Goal: Task Accomplishment & Management: Manage account settings

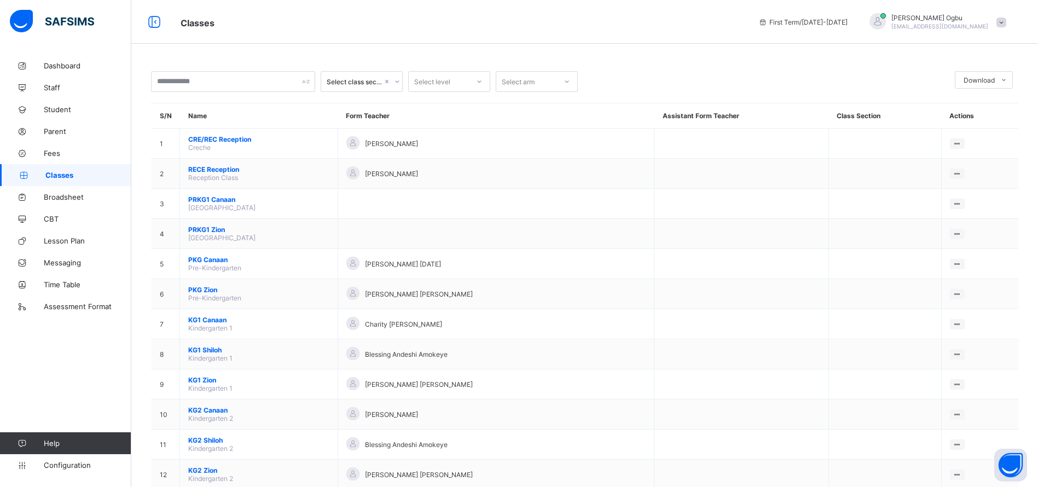
click at [640, 318] on div "Charity Cletus" at bounding box center [497, 324] width 300 height 15
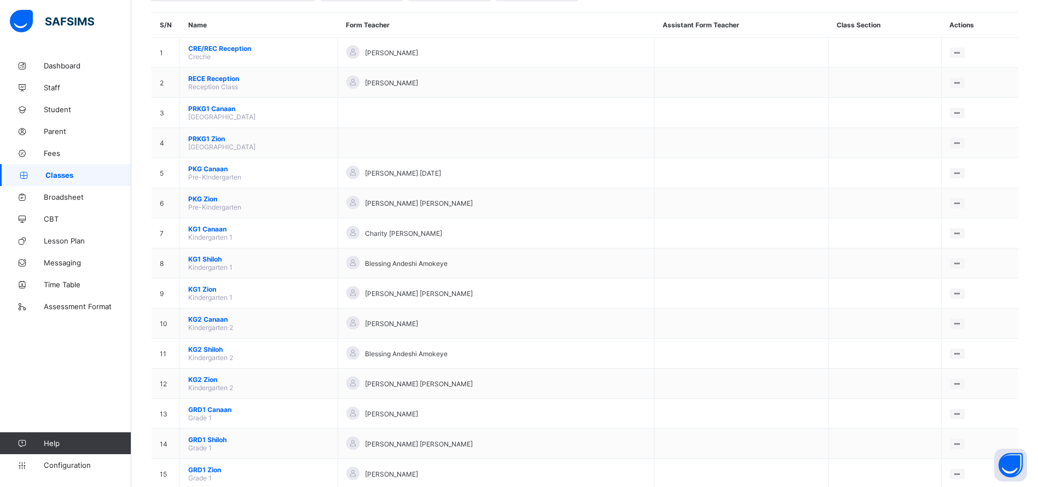
scroll to position [80, 0]
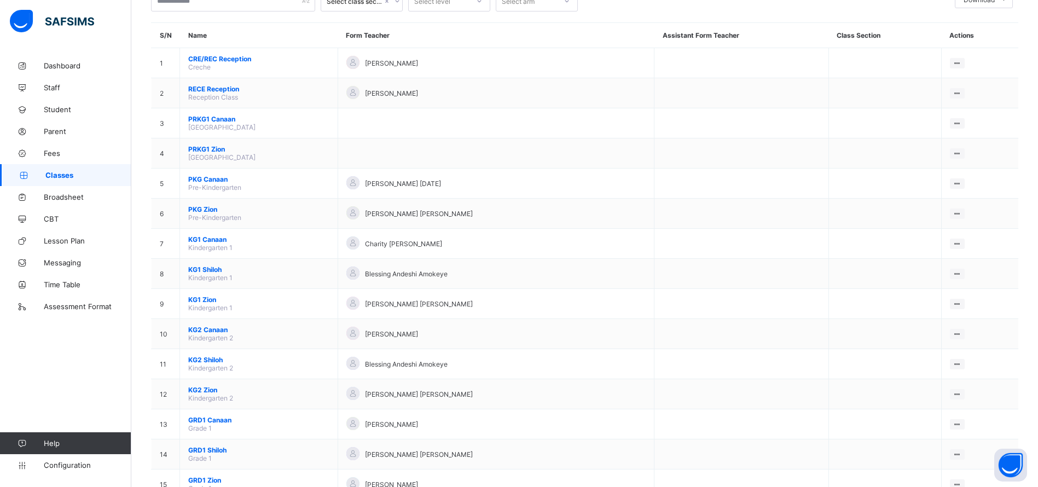
click at [215, 210] on span "PKG Zion" at bounding box center [258, 209] width 141 height 8
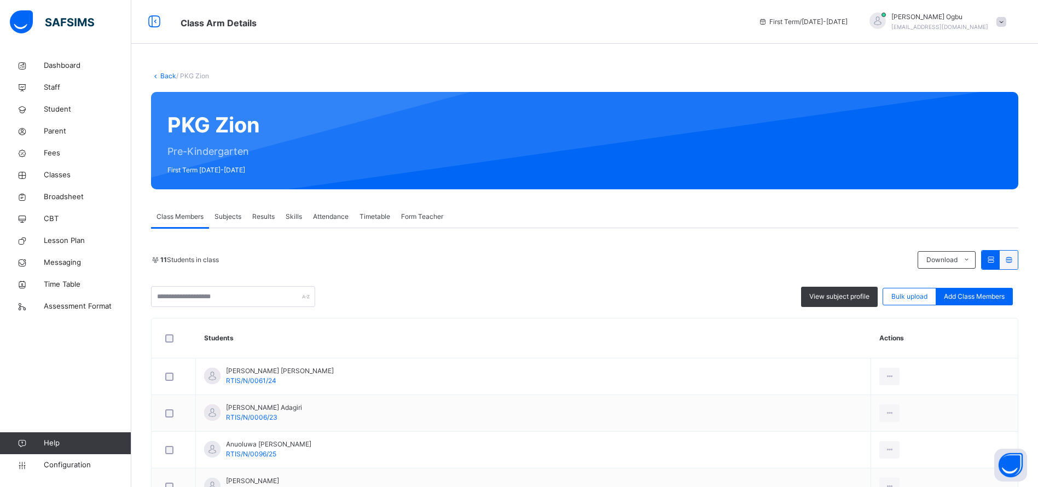
click at [997, 298] on span "Add Class Members" at bounding box center [974, 297] width 61 height 10
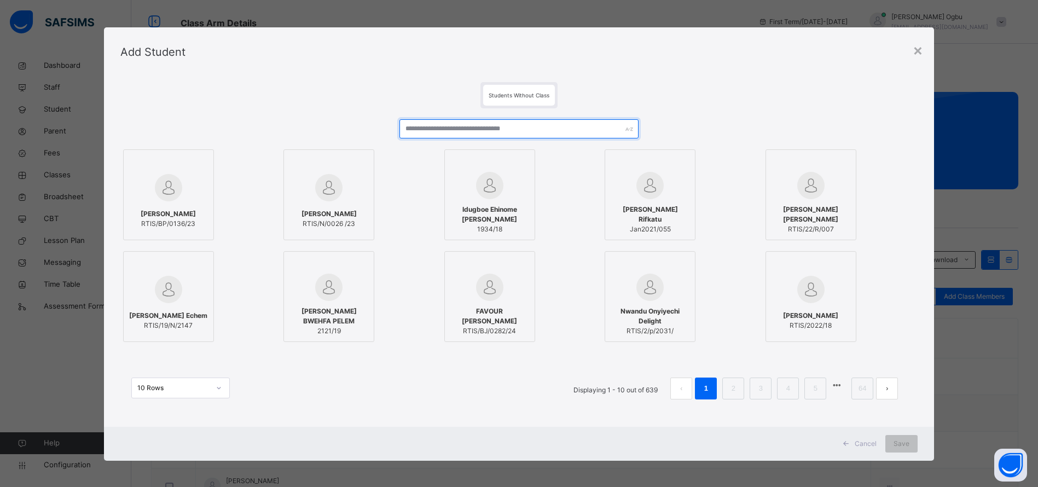
click at [527, 126] on input "text" at bounding box center [519, 128] width 239 height 19
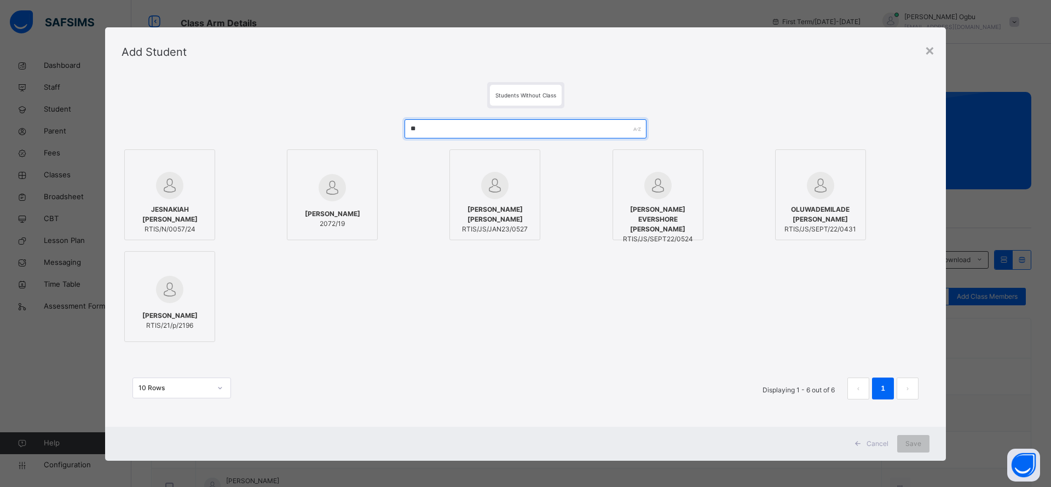
type input "*"
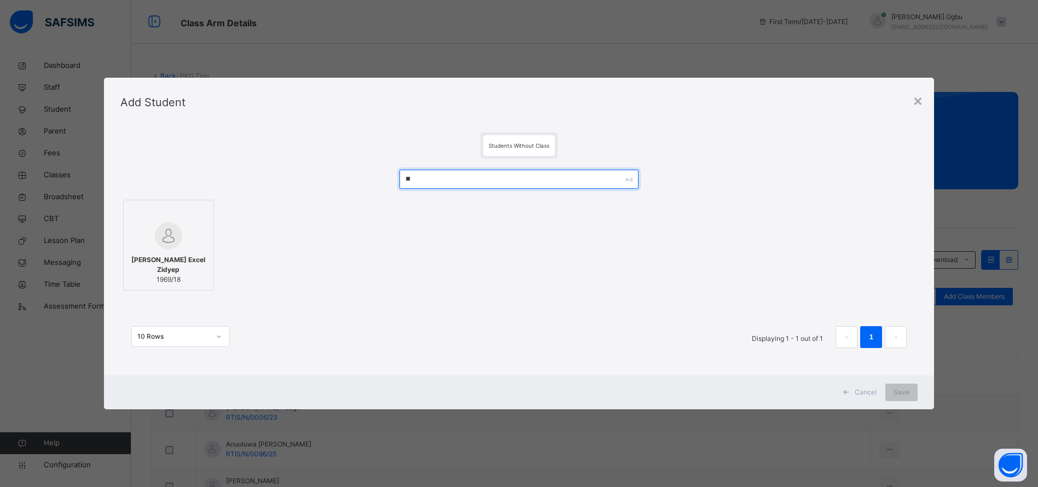
type input "*"
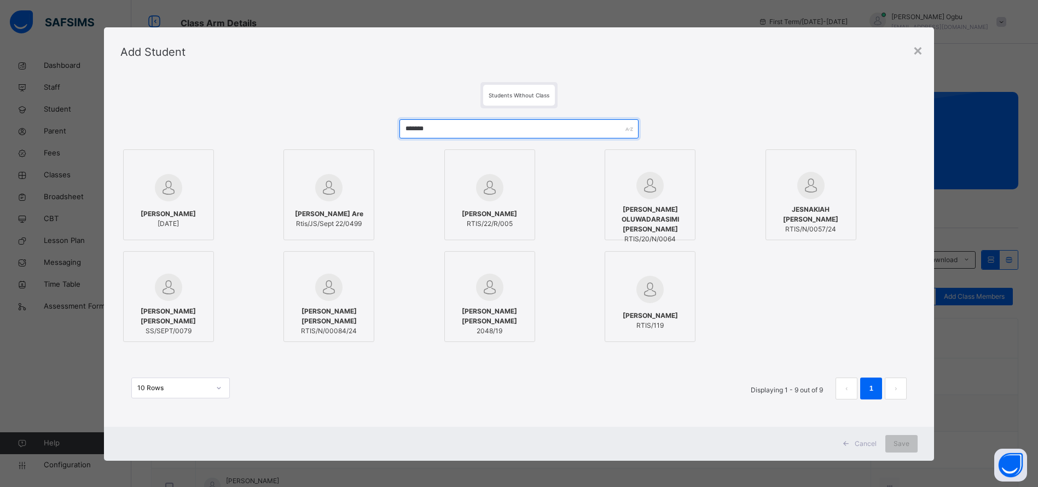
type input "*******"
click at [812, 216] on span "JESNAKIAH [PERSON_NAME]" at bounding box center [811, 215] width 79 height 20
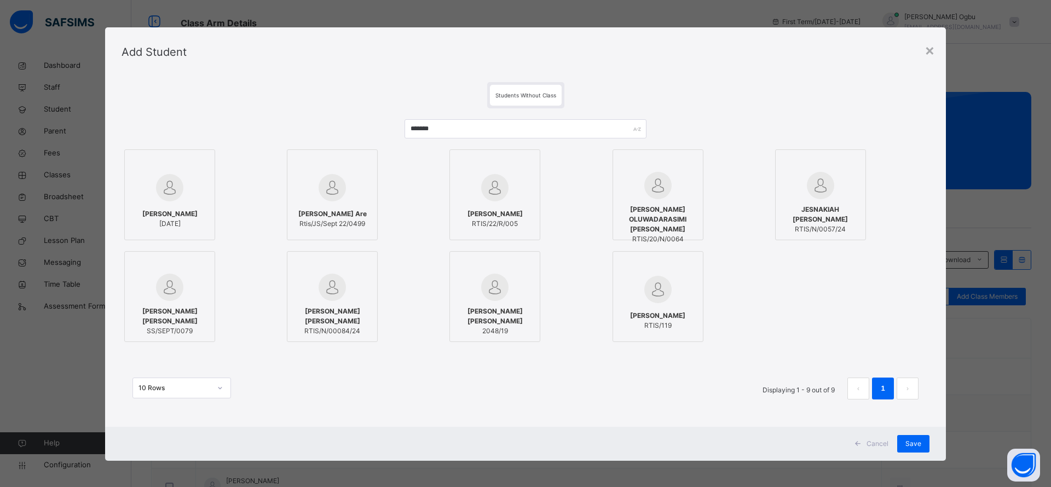
click at [907, 445] on span "Save" at bounding box center [913, 444] width 16 height 10
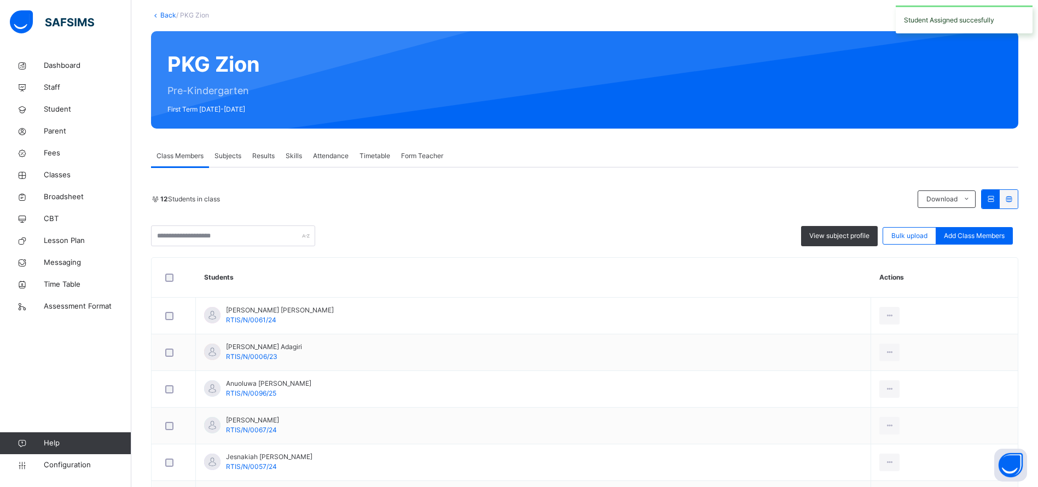
scroll to position [62, 0]
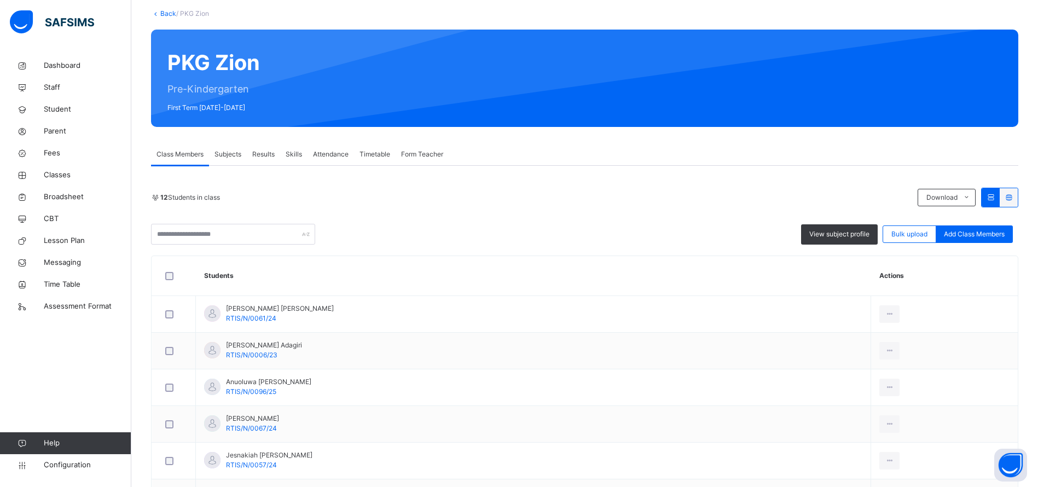
click at [70, 114] on span "Student" at bounding box center [88, 109] width 88 height 11
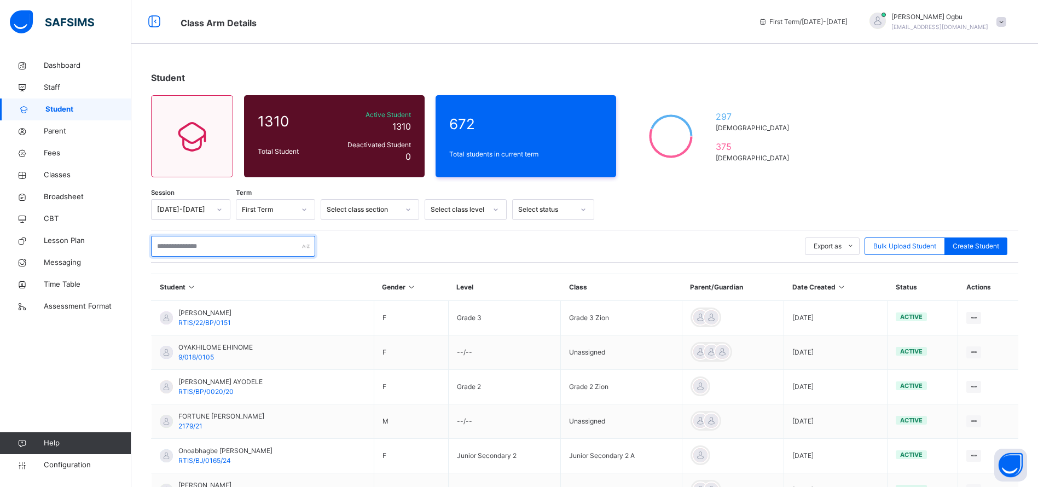
click at [211, 246] on input "text" at bounding box center [233, 246] width 164 height 21
type input "*"
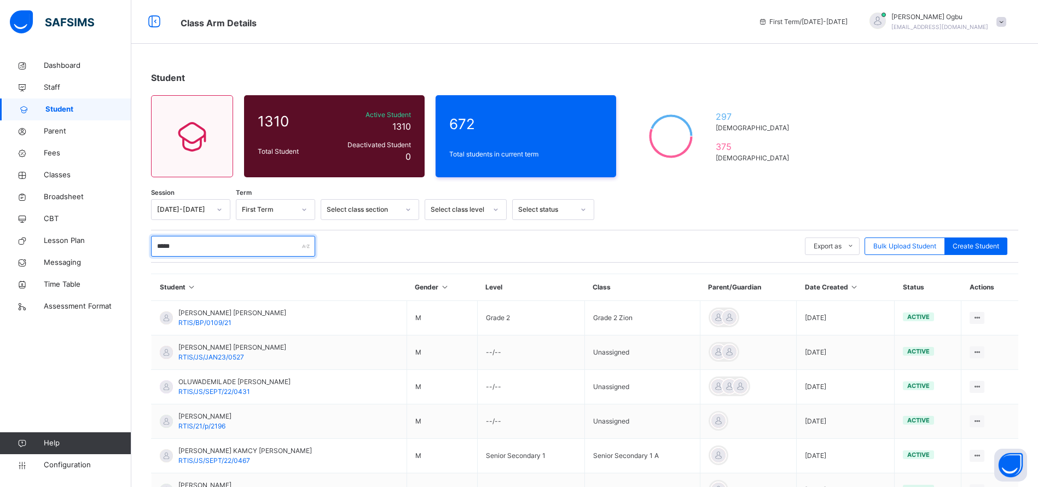
type input "*********"
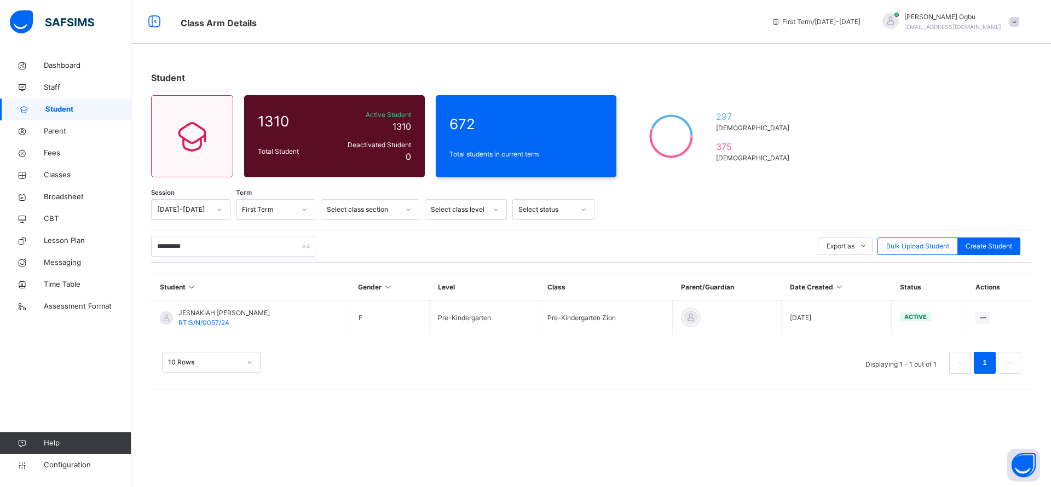
click at [211, 316] on span "JESNAKIAH [PERSON_NAME]" at bounding box center [223, 313] width 91 height 10
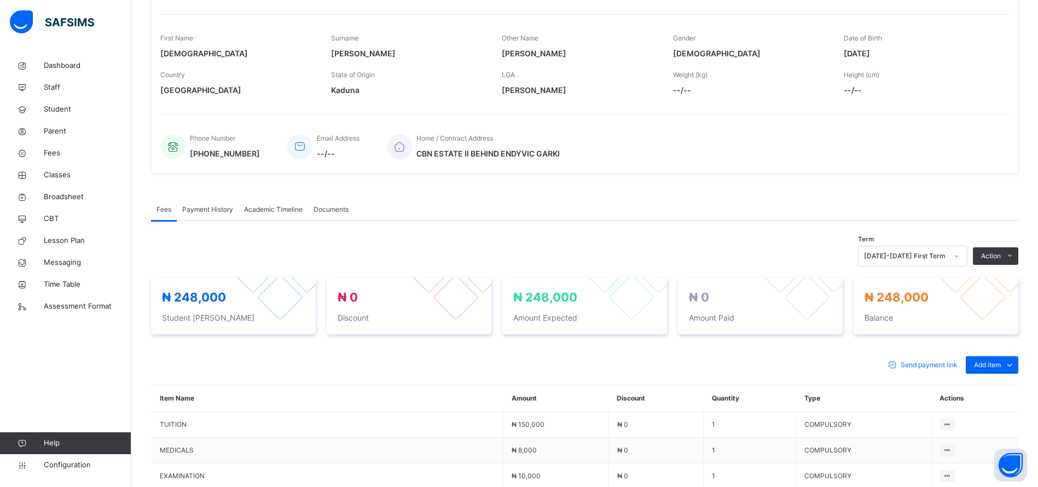
scroll to position [172, 0]
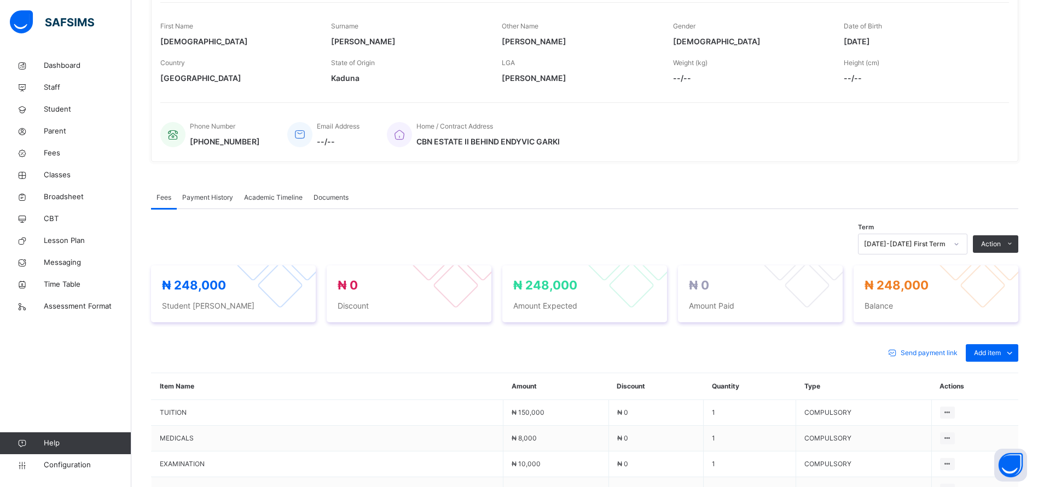
click at [0, 0] on div "Optional items" at bounding box center [0, 0] width 0 height 0
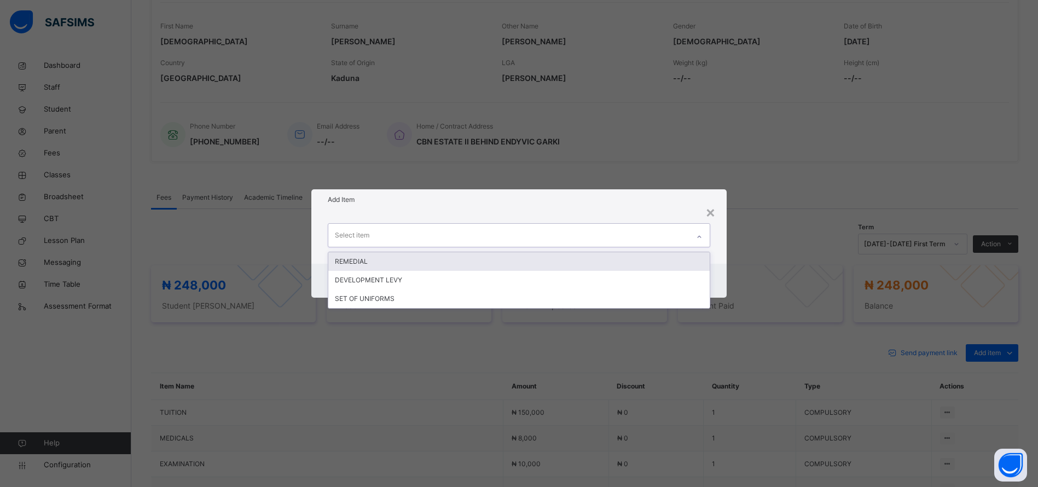
click at [630, 238] on div "Select item" at bounding box center [508, 235] width 361 height 23
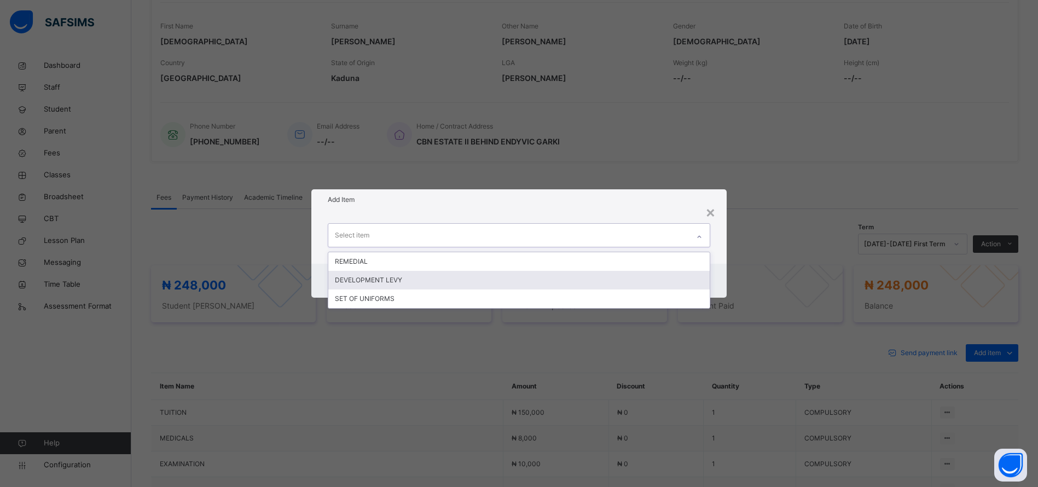
click at [562, 278] on div "DEVELOPMENT LEVY" at bounding box center [519, 280] width 382 height 19
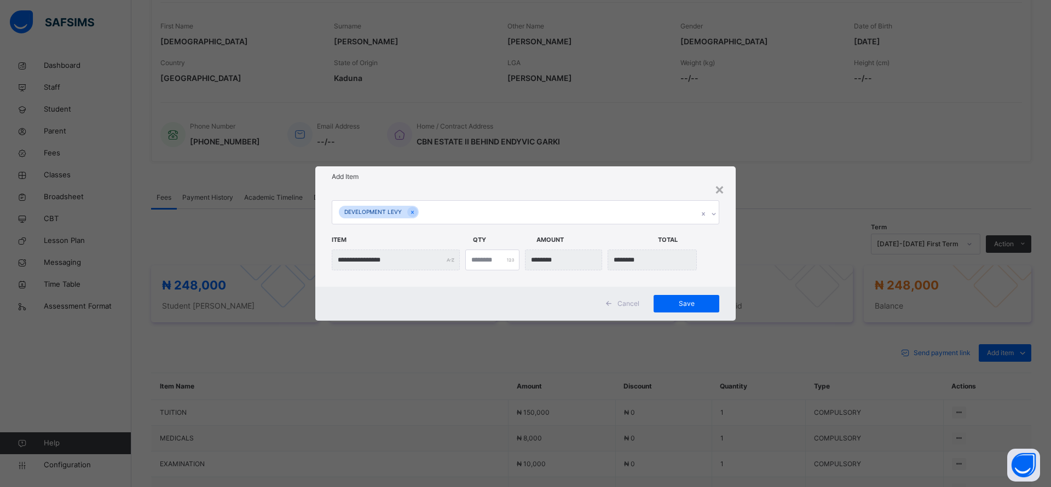
click at [674, 303] on span "Save" at bounding box center [686, 304] width 49 height 10
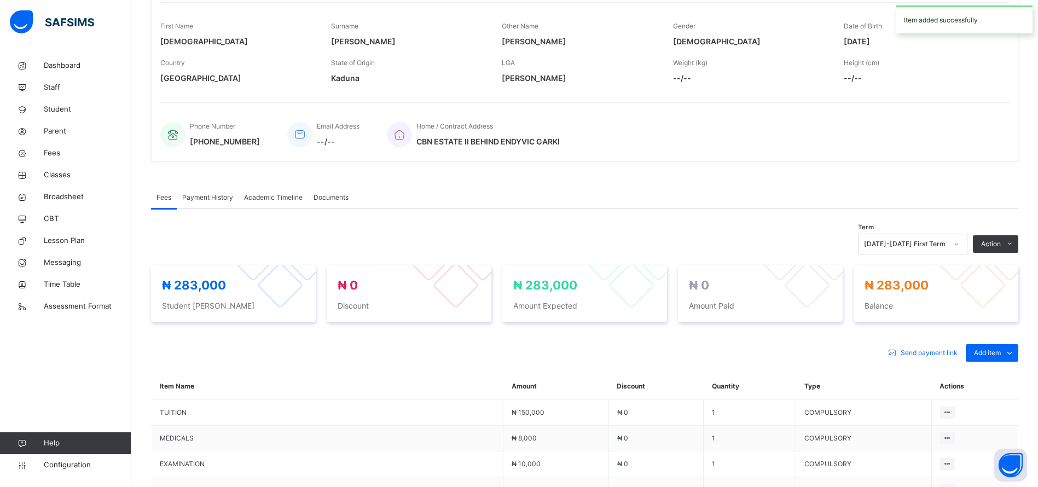
click at [0, 0] on div "Optional items" at bounding box center [0, 0] width 0 height 0
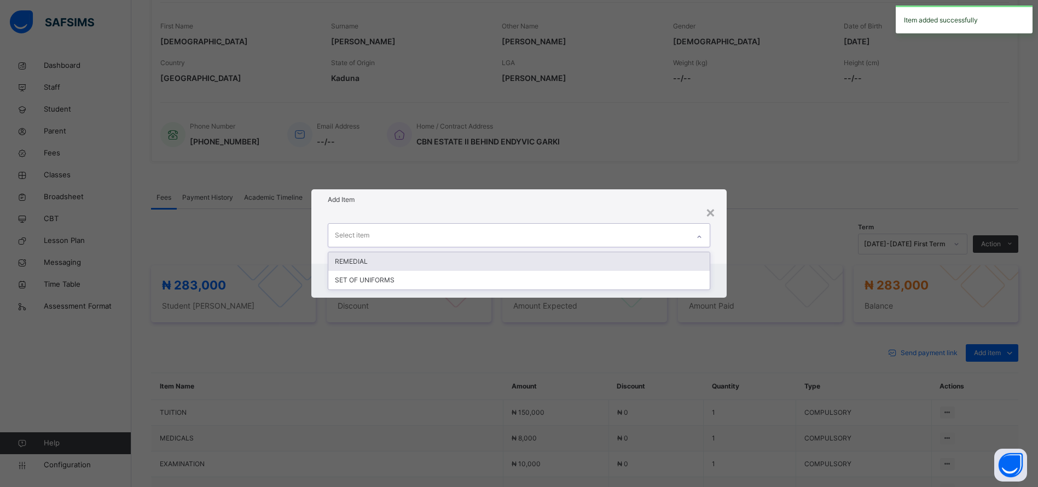
click at [619, 245] on div "Select item" at bounding box center [508, 235] width 361 height 23
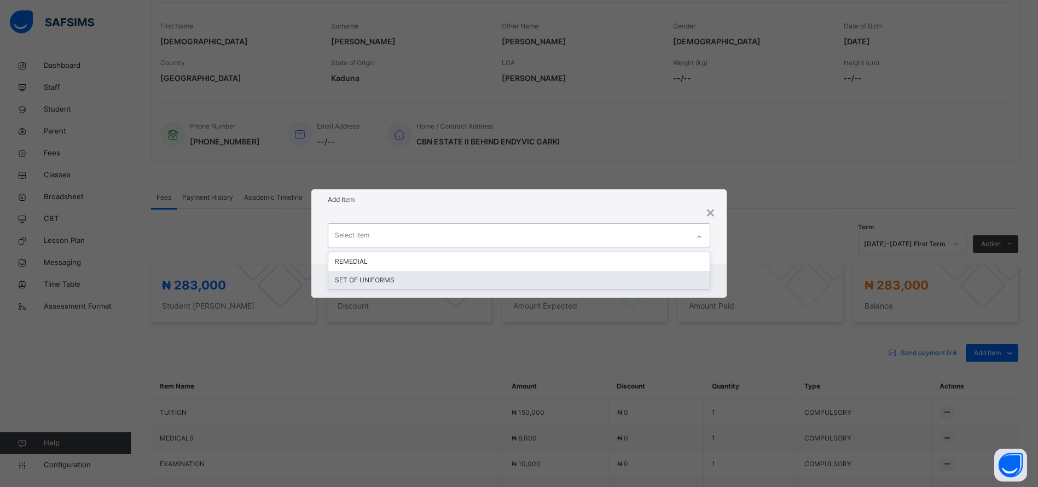
click at [583, 284] on div "SET OF UNIFORMS" at bounding box center [519, 280] width 382 height 19
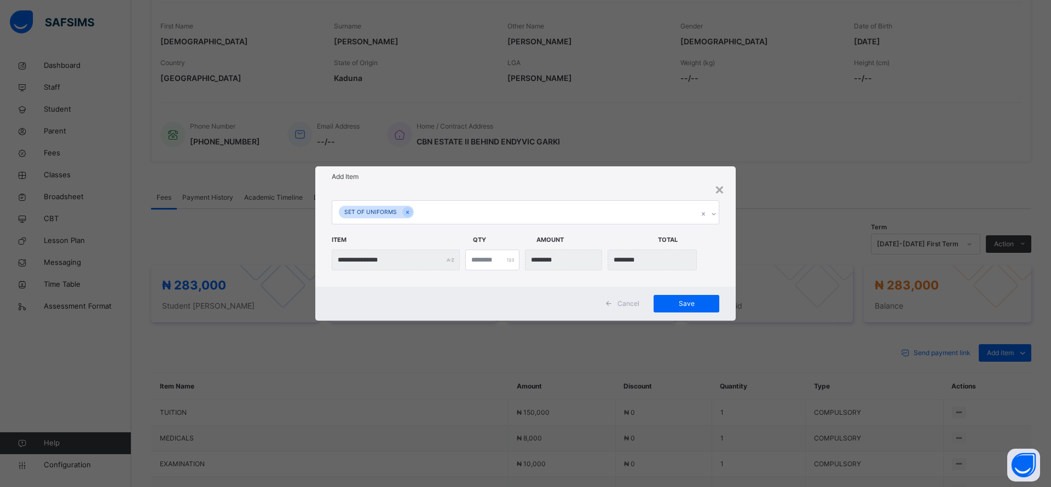
click at [688, 310] on div "Save" at bounding box center [687, 304] width 66 height 18
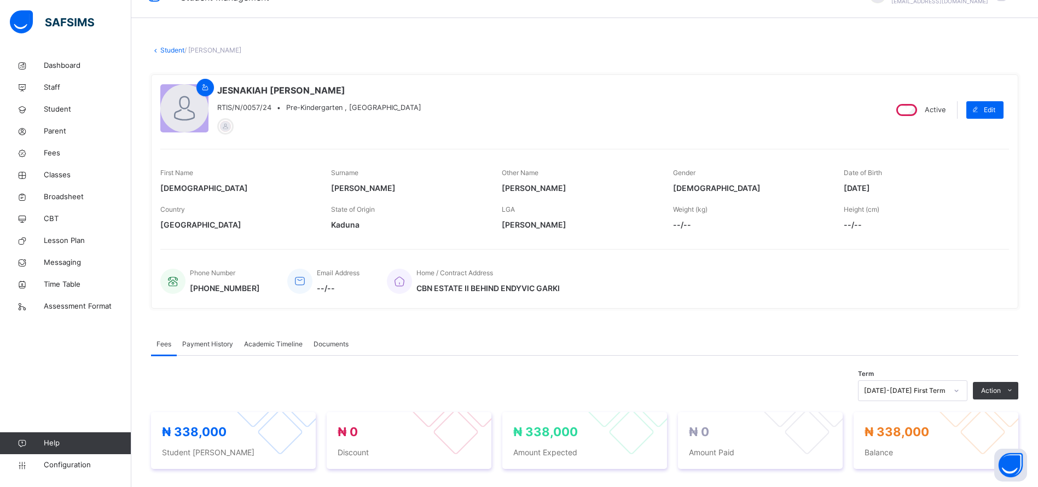
scroll to position [0, 0]
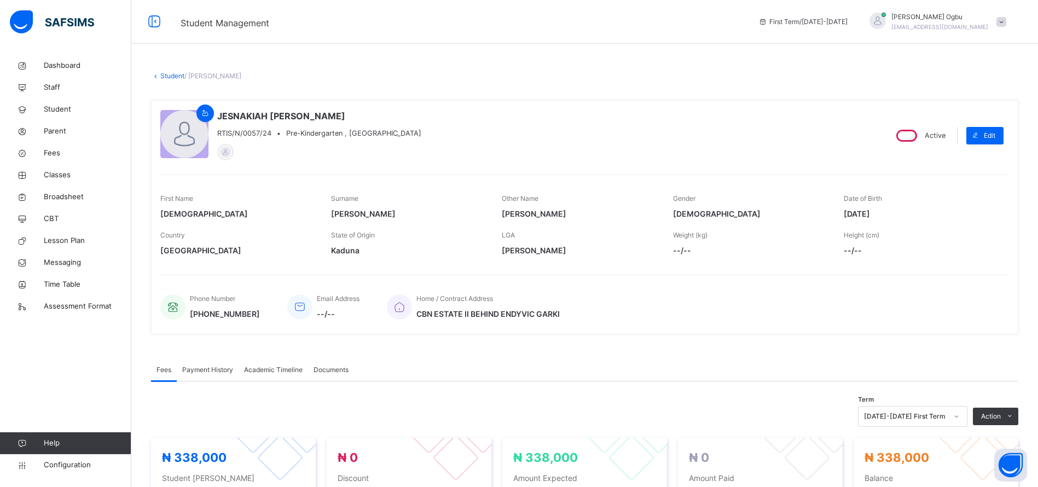
click at [1001, 128] on div "Edit" at bounding box center [985, 136] width 37 height 18
select select "**"
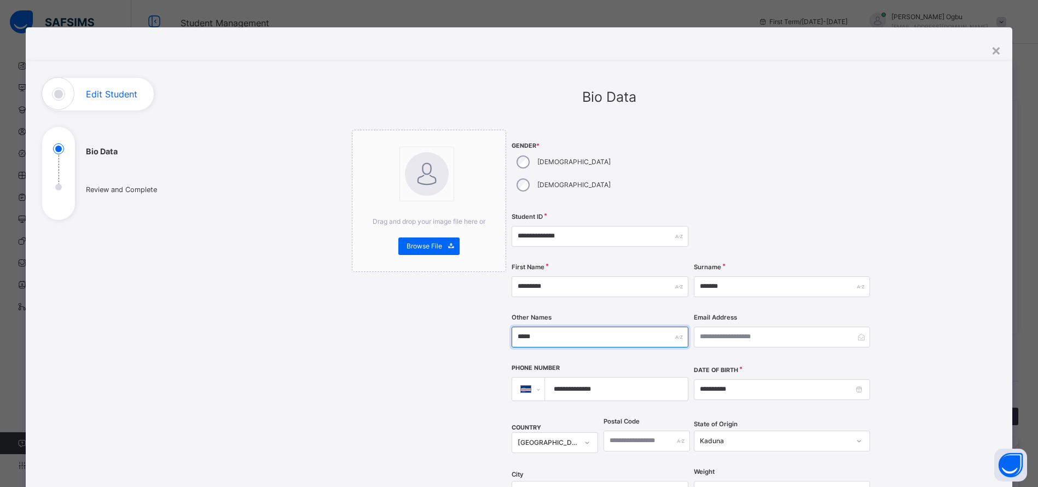
click at [567, 327] on input "*****" at bounding box center [600, 337] width 176 height 21
type input "*"
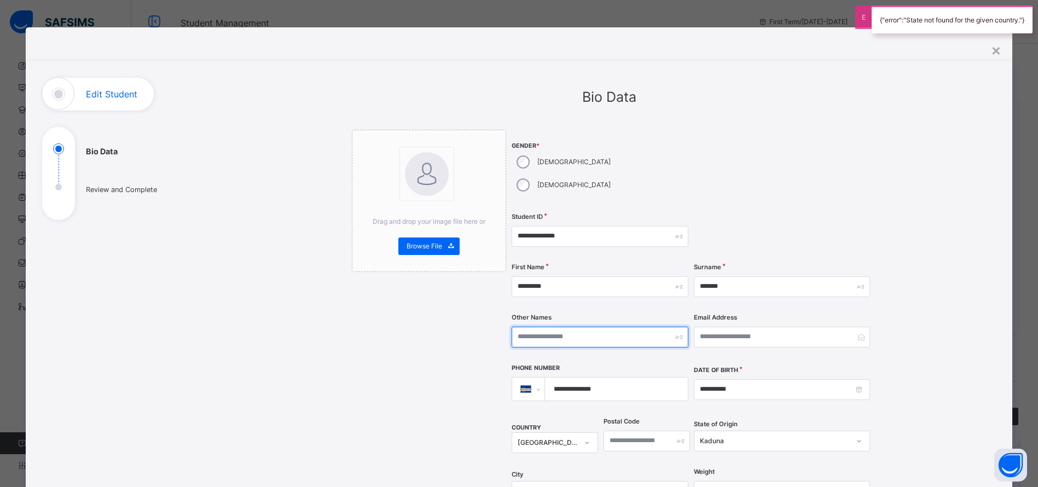
type input "*"
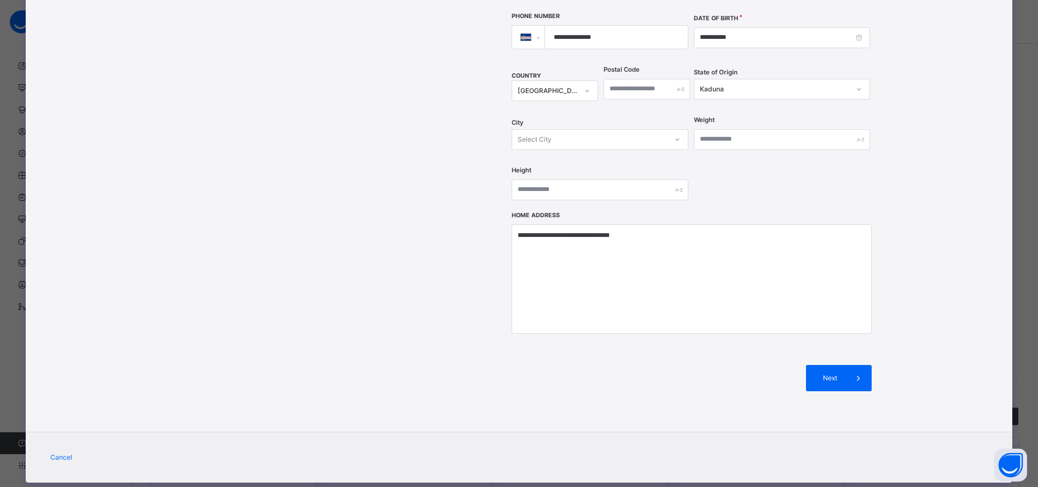
type input "******"
click at [833, 373] on span "Next" at bounding box center [830, 378] width 31 height 10
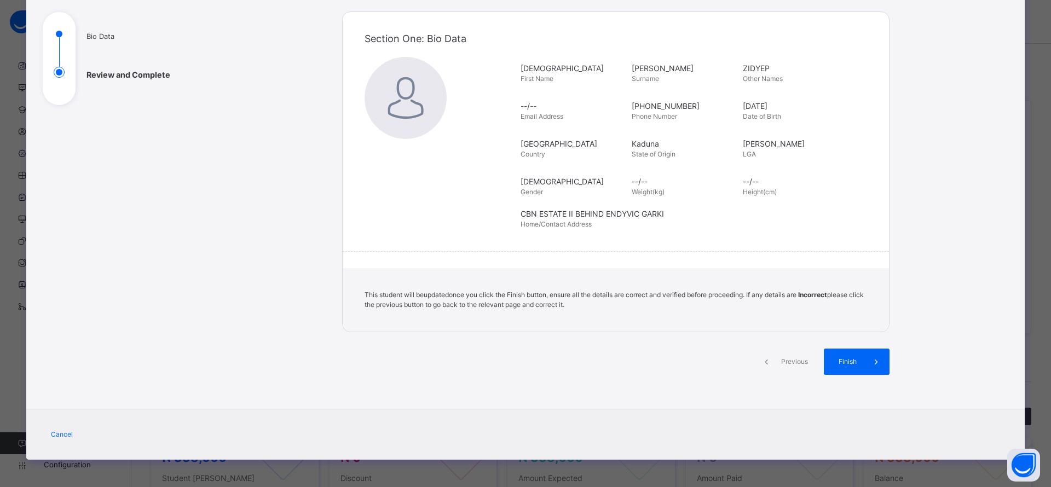
scroll to position [115, 0]
click at [852, 357] on span "Finish" at bounding box center [847, 362] width 31 height 10
click at [846, 359] on span "Finish" at bounding box center [847, 362] width 31 height 10
click at [832, 363] on span "Finish" at bounding box center [847, 362] width 31 height 10
click at [864, 362] on span at bounding box center [876, 362] width 26 height 26
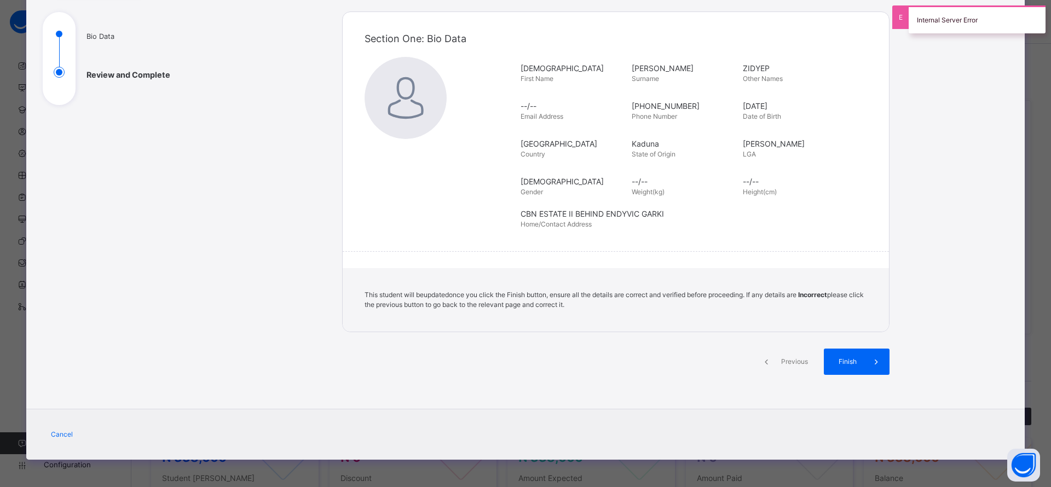
scroll to position [0, 0]
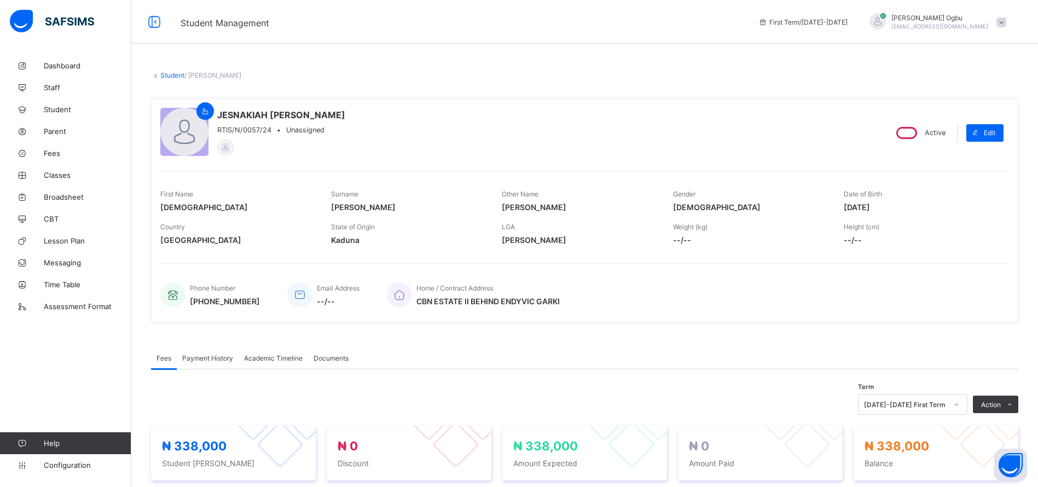
click at [996, 132] on span "Edit" at bounding box center [989, 133] width 11 height 8
select select "**"
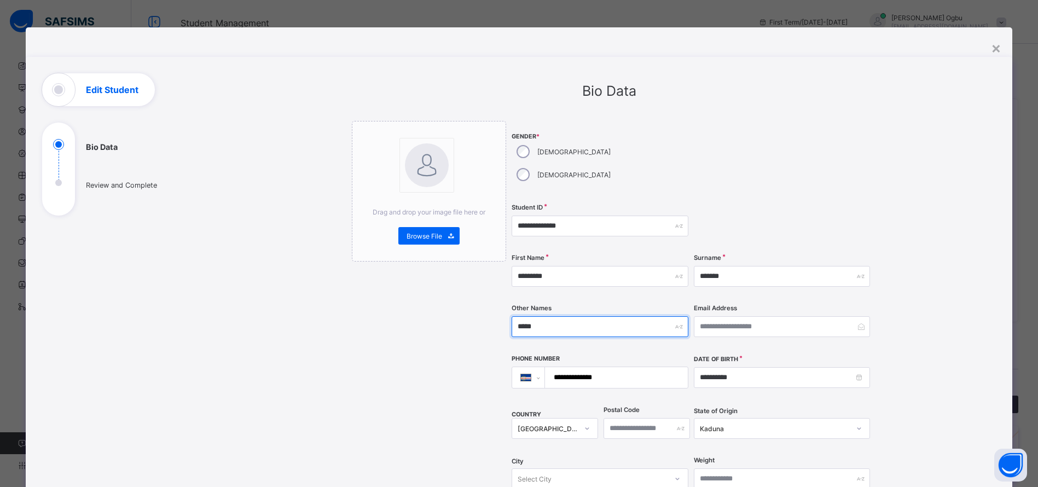
click at [541, 316] on input "*****" at bounding box center [600, 326] width 176 height 21
type input "*"
type input "***"
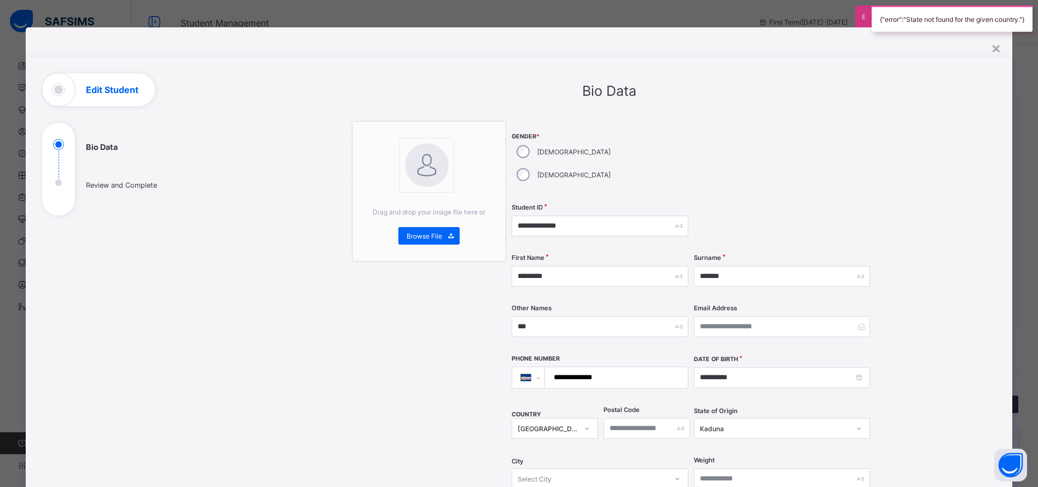
click at [1001, 50] on div "×" at bounding box center [996, 47] width 10 height 19
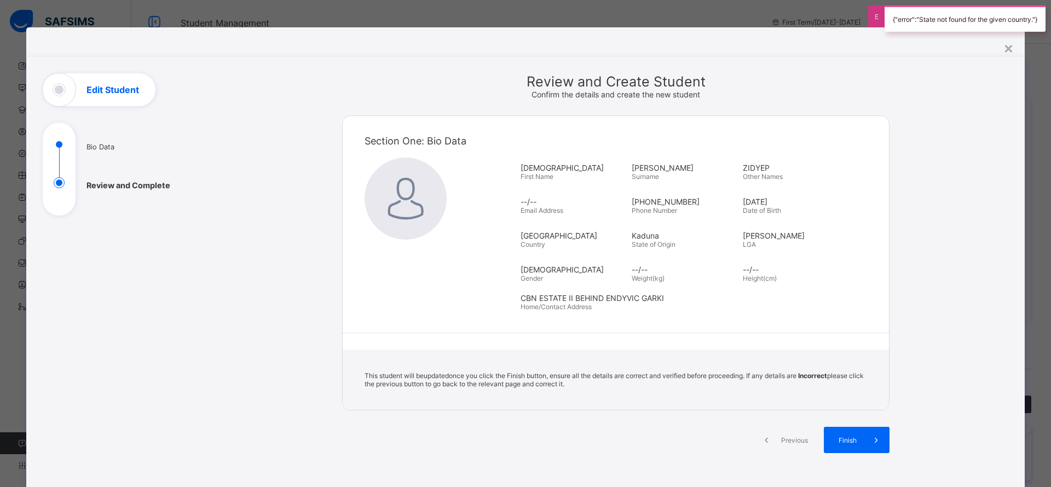
scroll to position [78, 0]
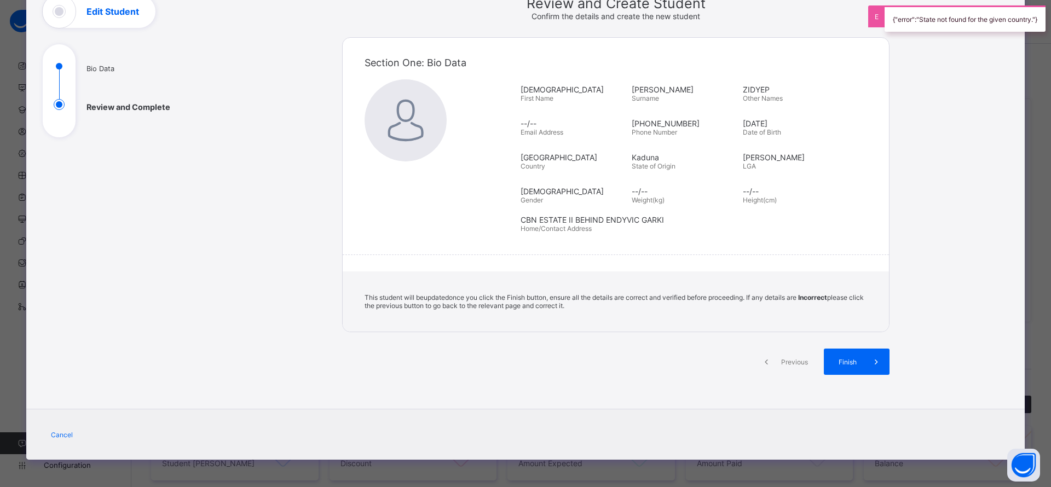
click at [867, 373] on span at bounding box center [876, 362] width 26 height 26
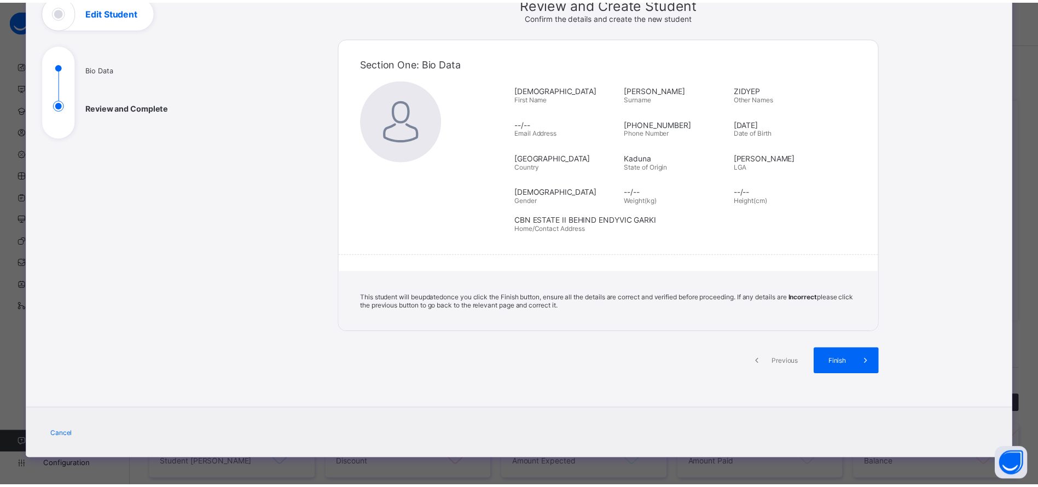
scroll to position [0, 0]
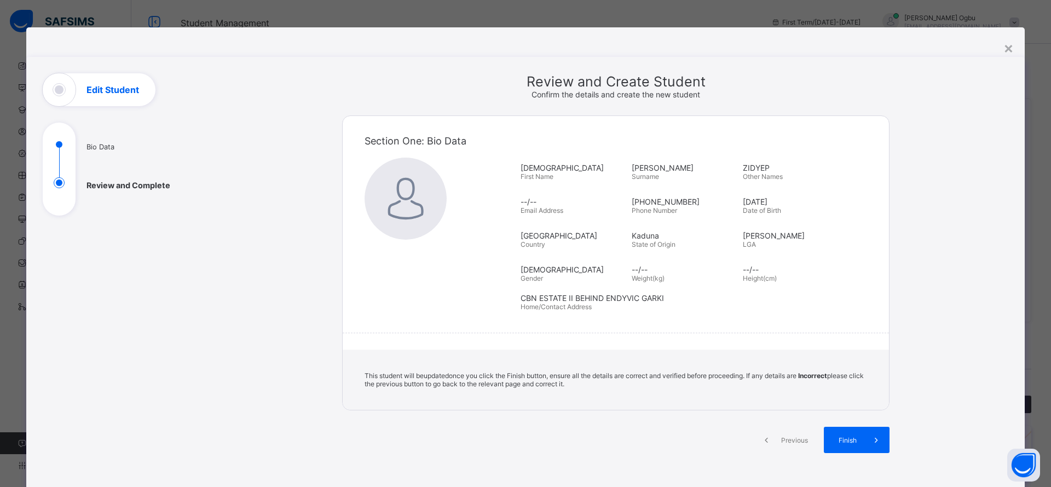
click at [1008, 45] on div "×" at bounding box center [1008, 47] width 10 height 19
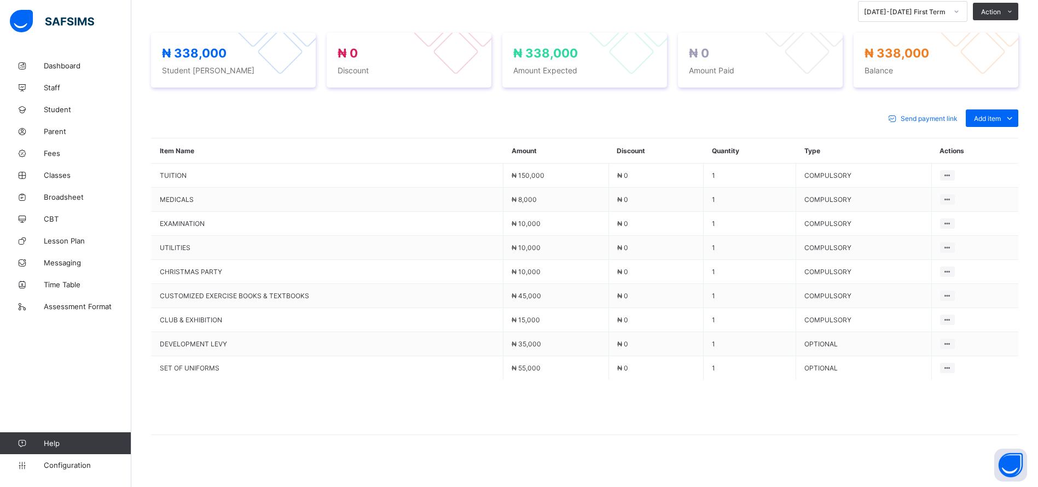
scroll to position [401, 0]
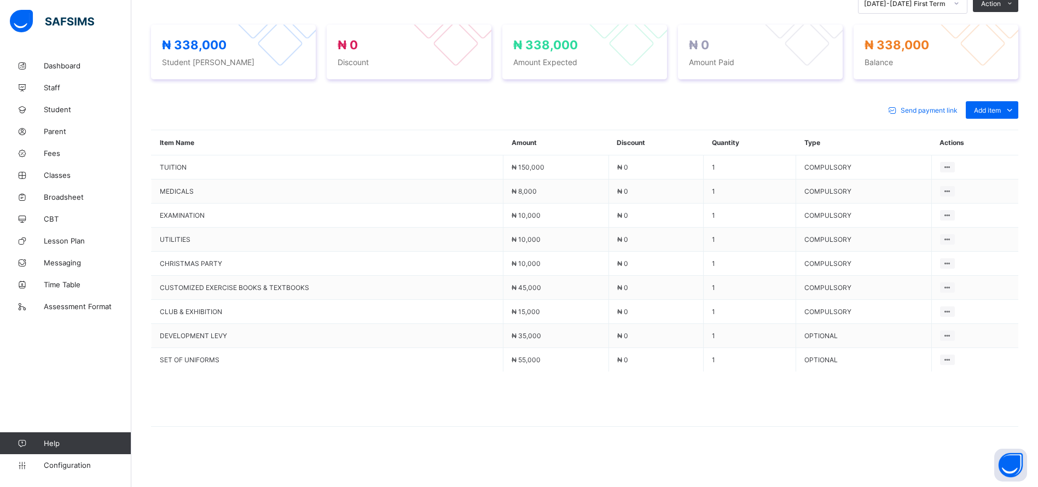
click at [777, 156] on td "1" at bounding box center [750, 167] width 93 height 24
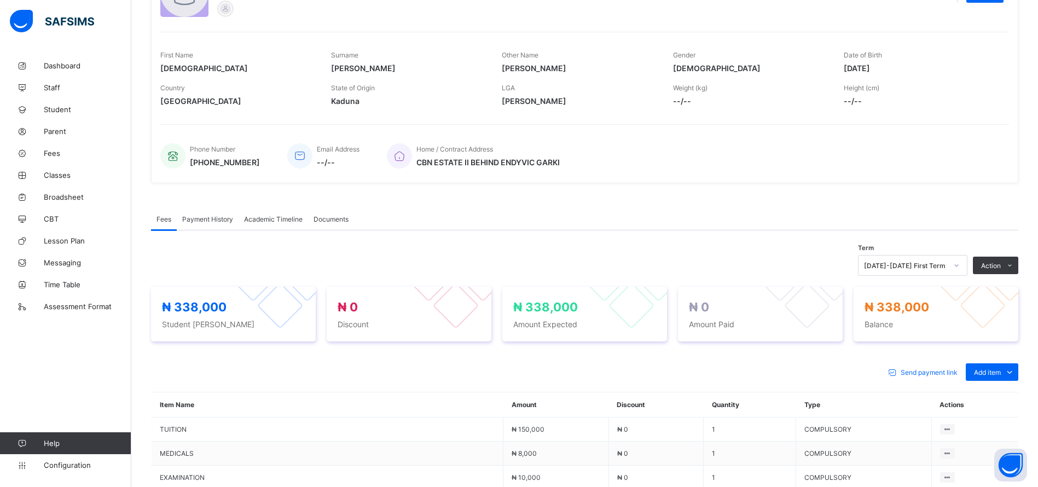
scroll to position [0, 0]
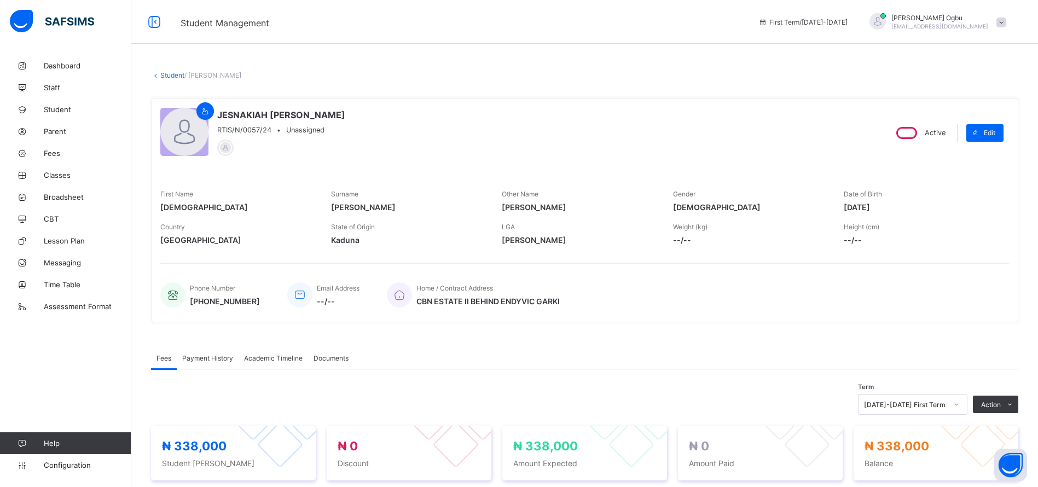
click at [984, 135] on span at bounding box center [976, 133] width 18 height 18
select select "**"
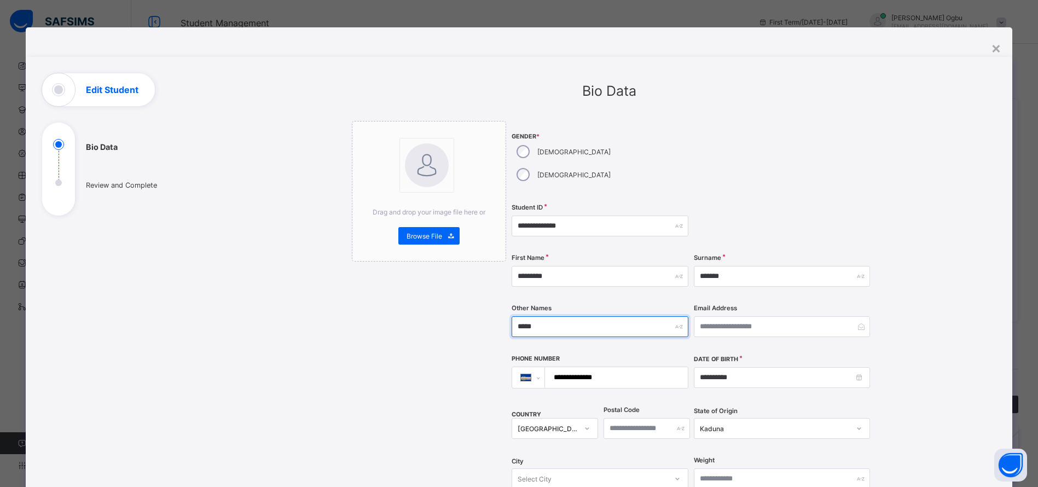
click at [550, 316] on input "*****" at bounding box center [600, 326] width 176 height 21
type input "*"
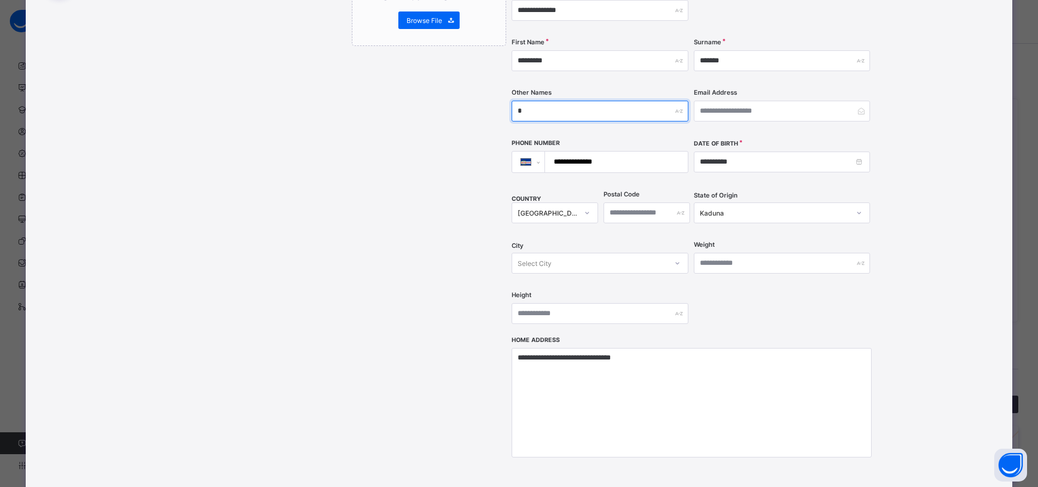
scroll to position [216, 0]
type input "*"
click at [647, 255] on div "Select City" at bounding box center [589, 262] width 154 height 15
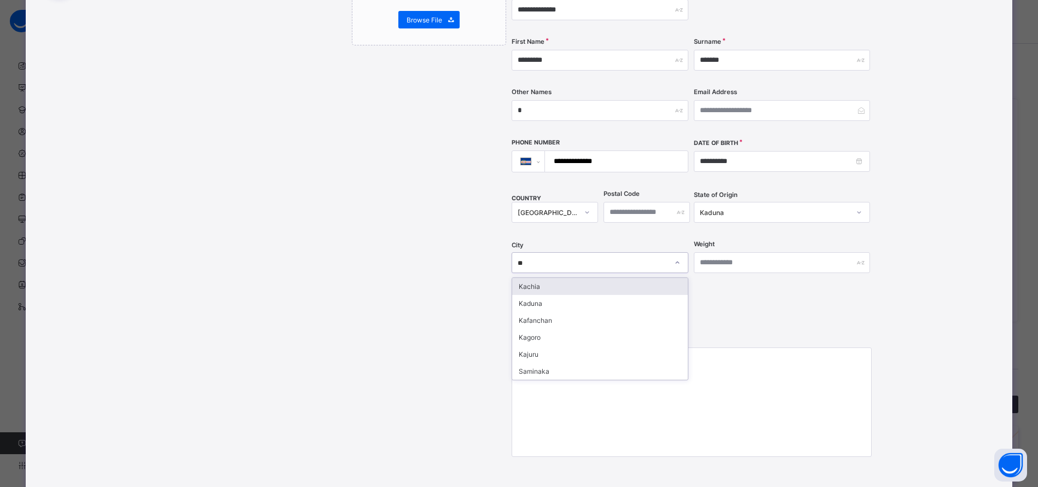
type input "*"
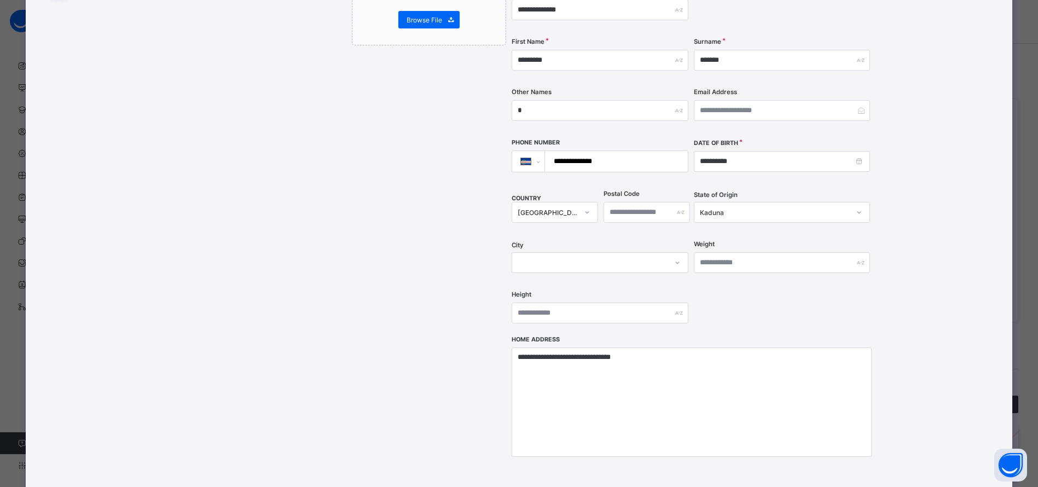
click at [920, 237] on div "**********" at bounding box center [609, 198] width 773 height 682
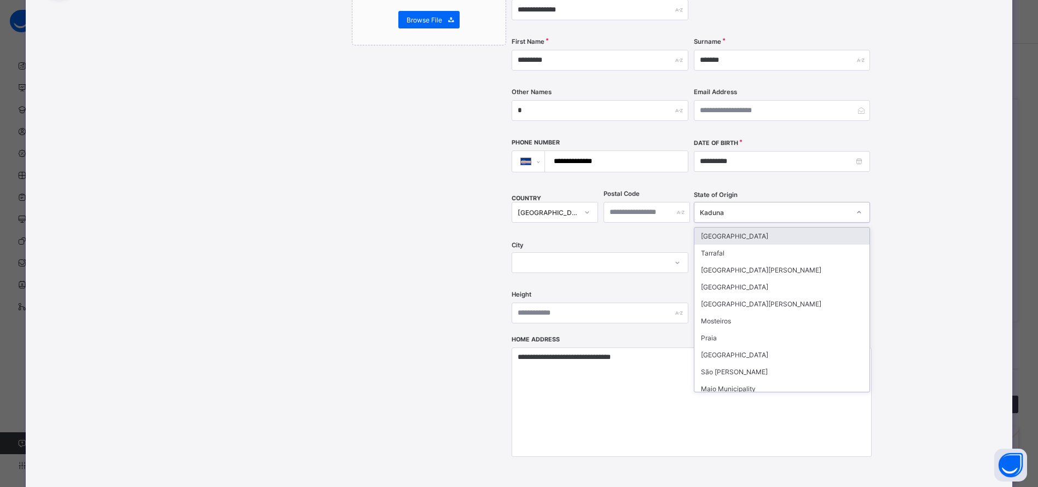
click at [857, 204] on div at bounding box center [859, 213] width 19 height 18
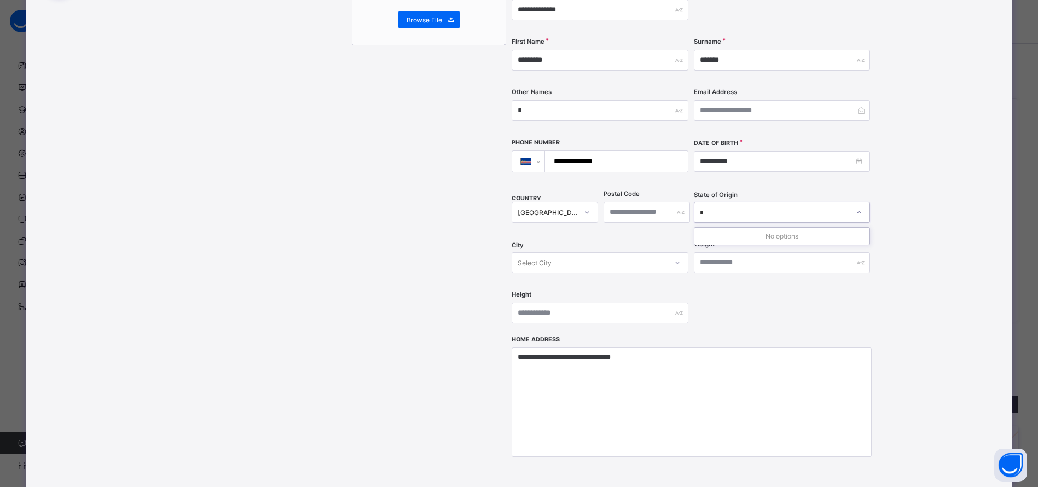
type input "**"
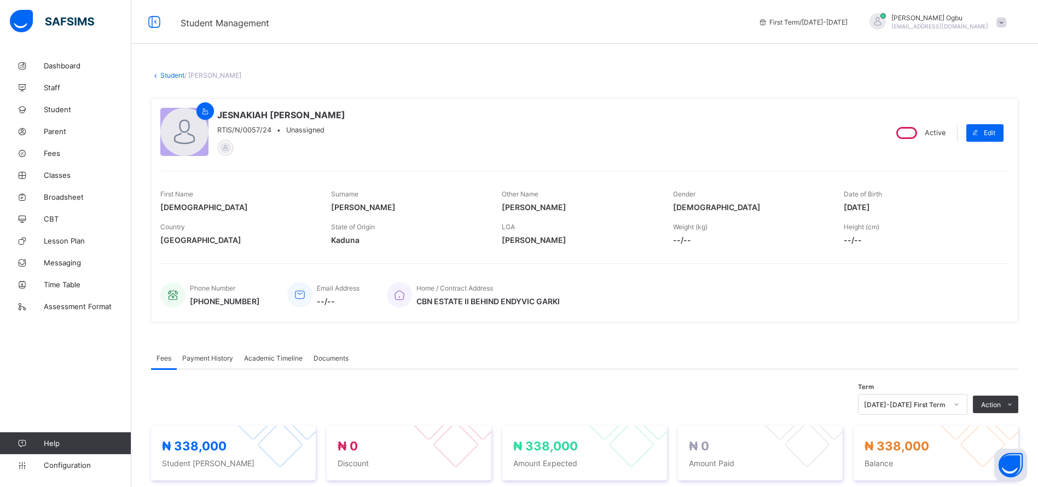
click at [1007, 25] on span at bounding box center [1002, 23] width 10 height 10
click at [971, 122] on span "Logout" at bounding box center [971, 126] width 72 height 13
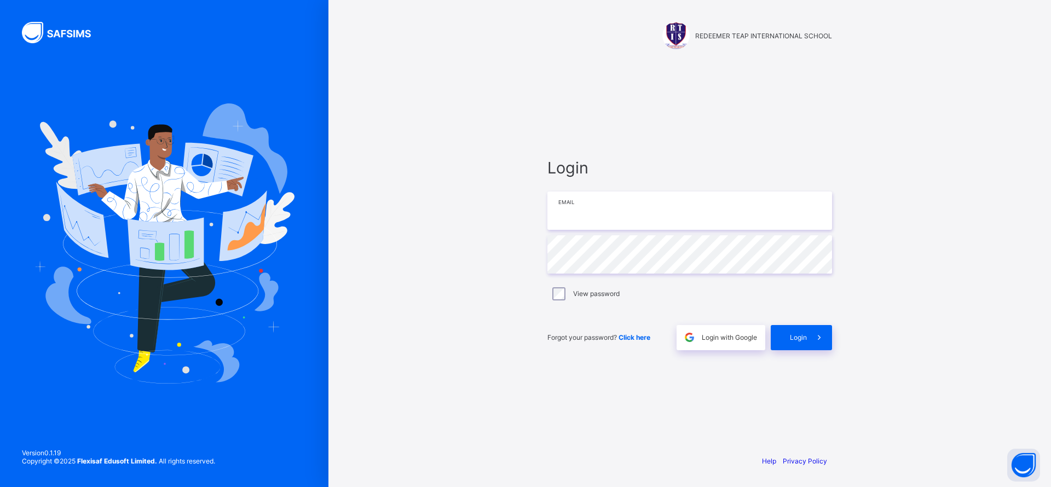
click at [628, 211] on input "email" at bounding box center [689, 211] width 285 height 38
type input "**********"
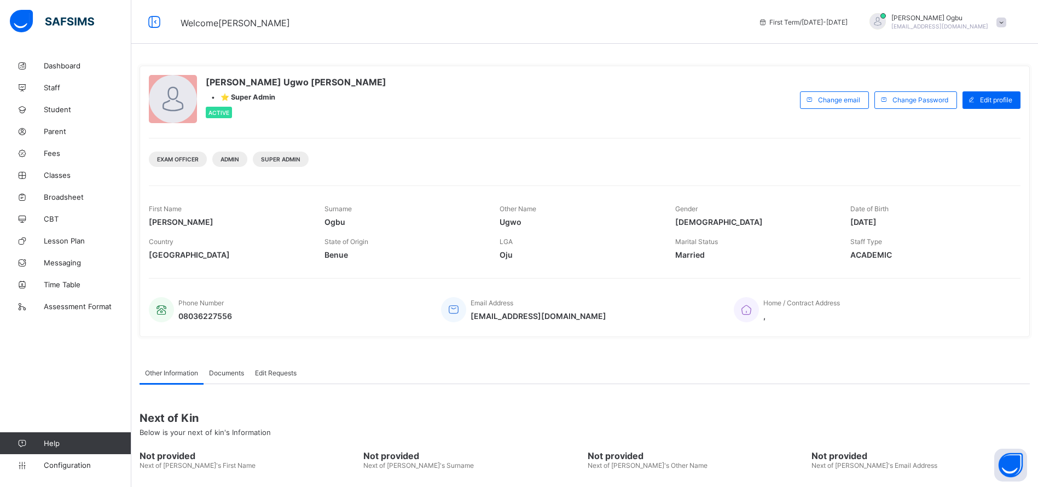
click at [56, 113] on span "Student" at bounding box center [88, 109] width 88 height 9
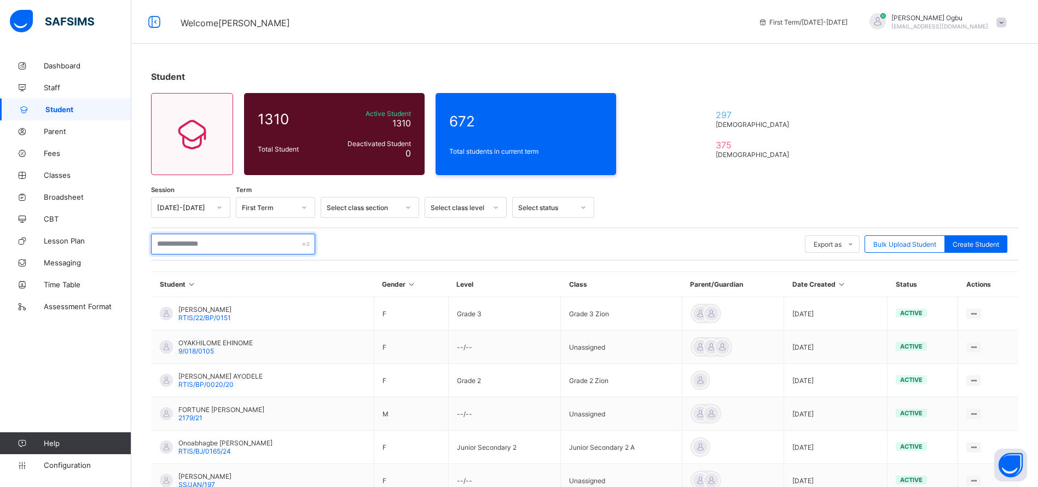
click at [186, 239] on input "text" at bounding box center [233, 244] width 164 height 21
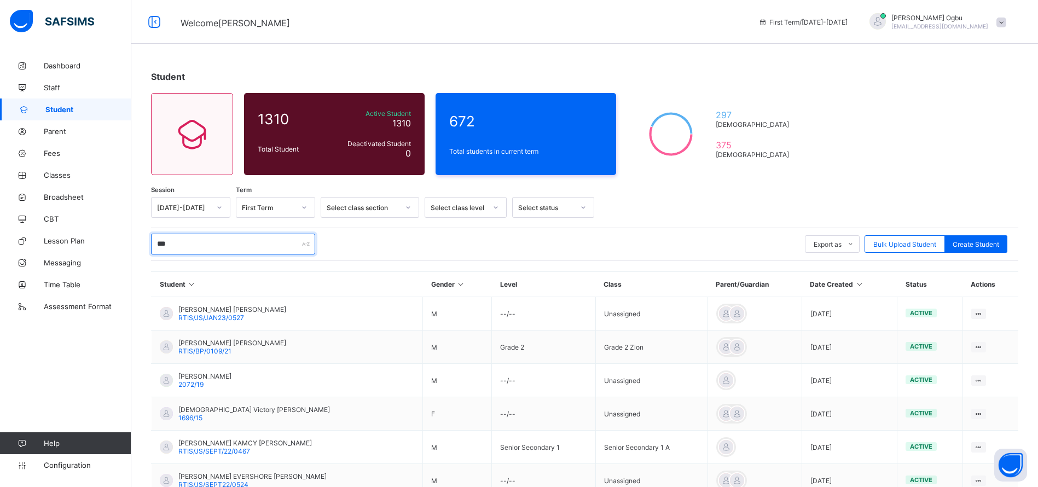
type input "*********"
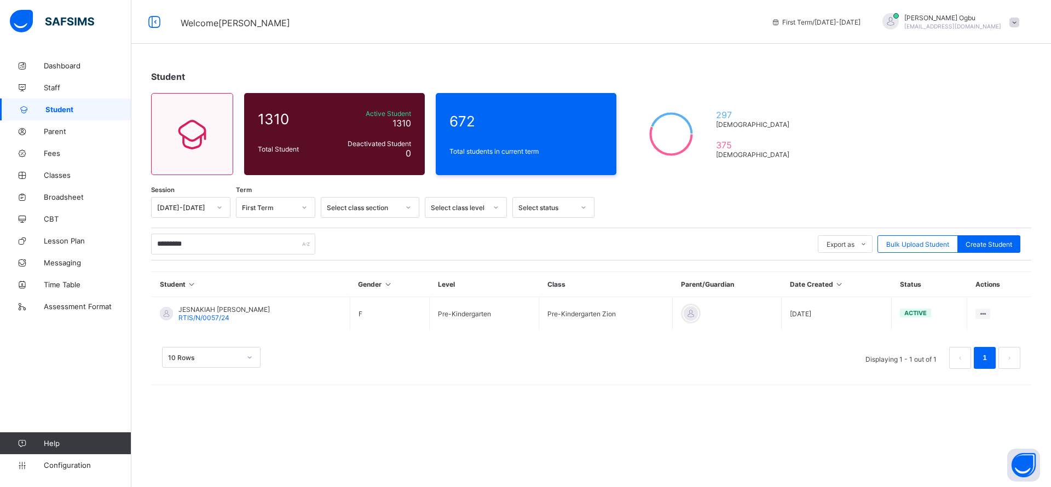
click at [215, 311] on span "JESNAKIAH [PERSON_NAME]" at bounding box center [223, 309] width 91 height 8
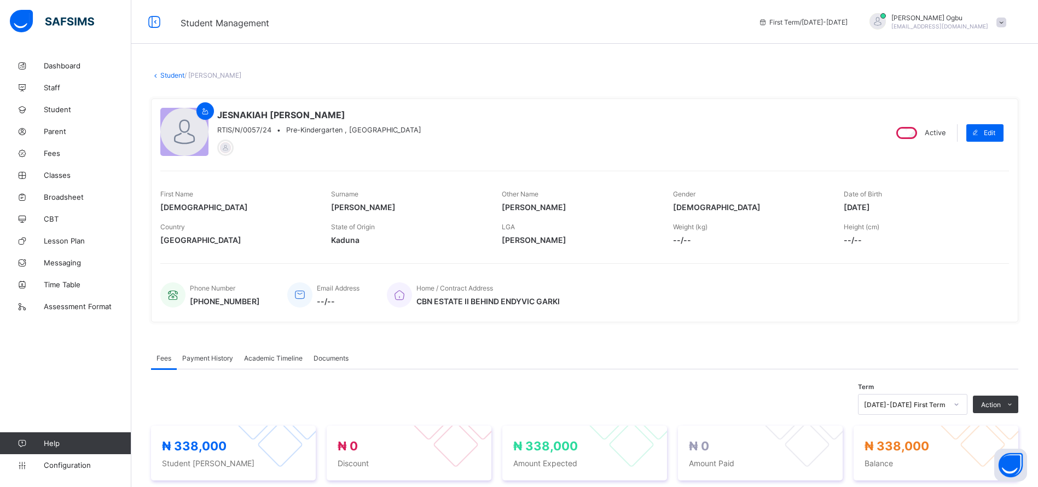
click at [996, 130] on span "Edit" at bounding box center [989, 133] width 11 height 8
select select "**"
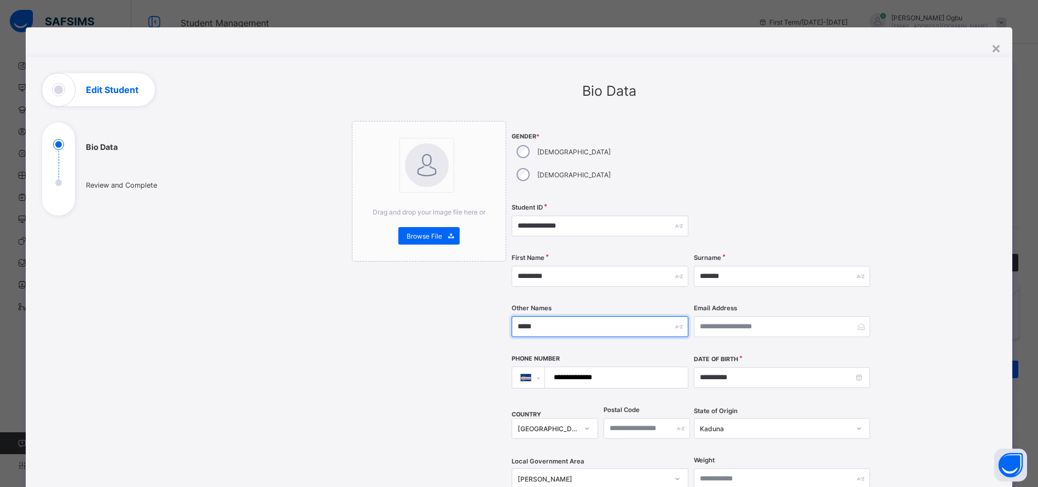
click at [552, 316] on input "*****" at bounding box center [600, 326] width 176 height 21
type input "*"
type input "******"
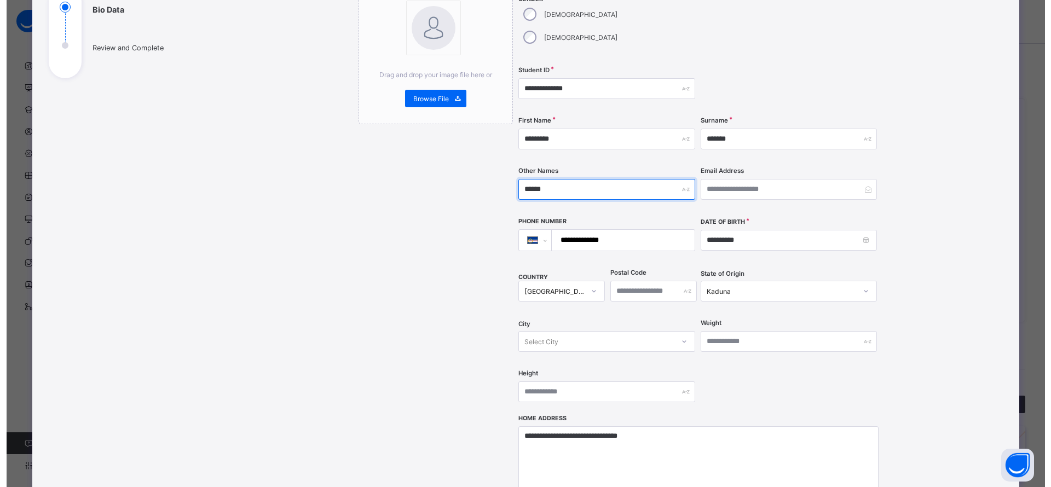
scroll to position [339, 0]
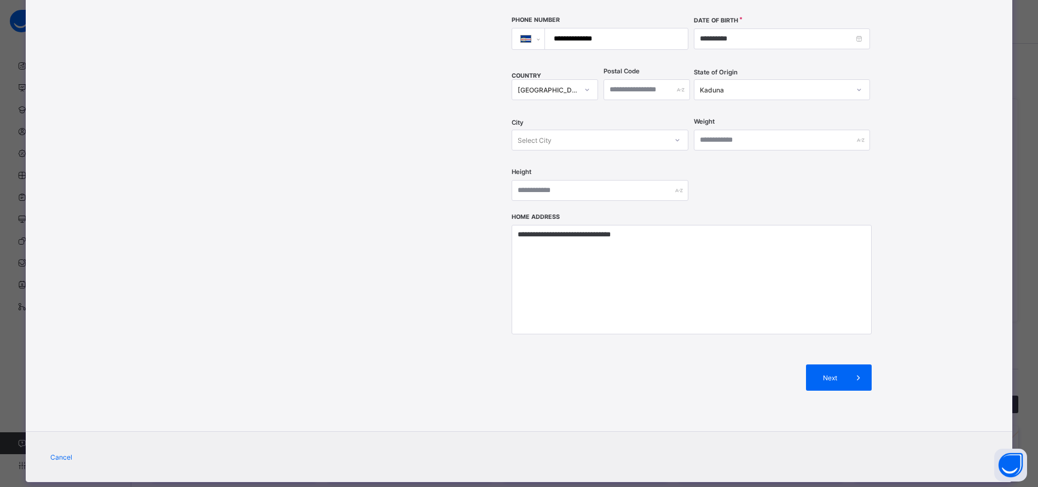
click at [832, 365] on div "Next" at bounding box center [839, 378] width 66 height 26
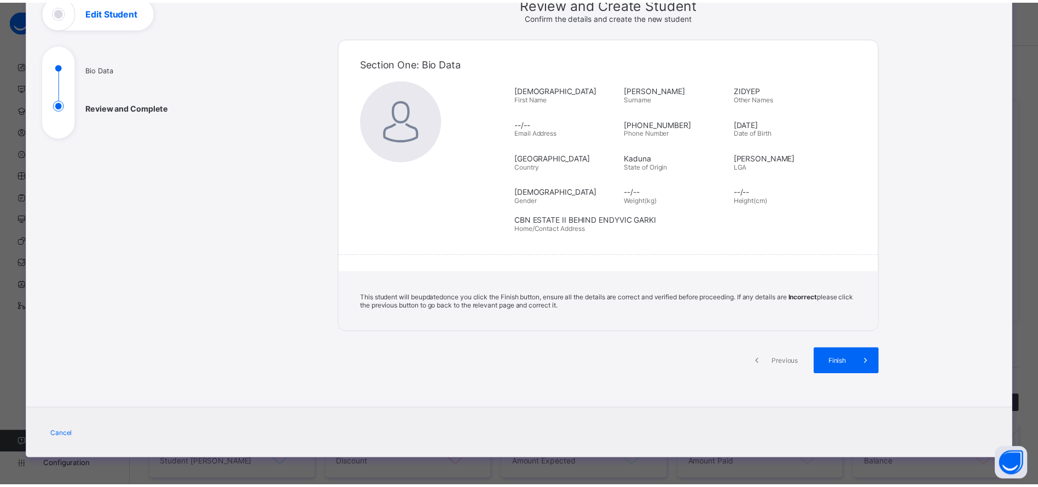
scroll to position [78, 0]
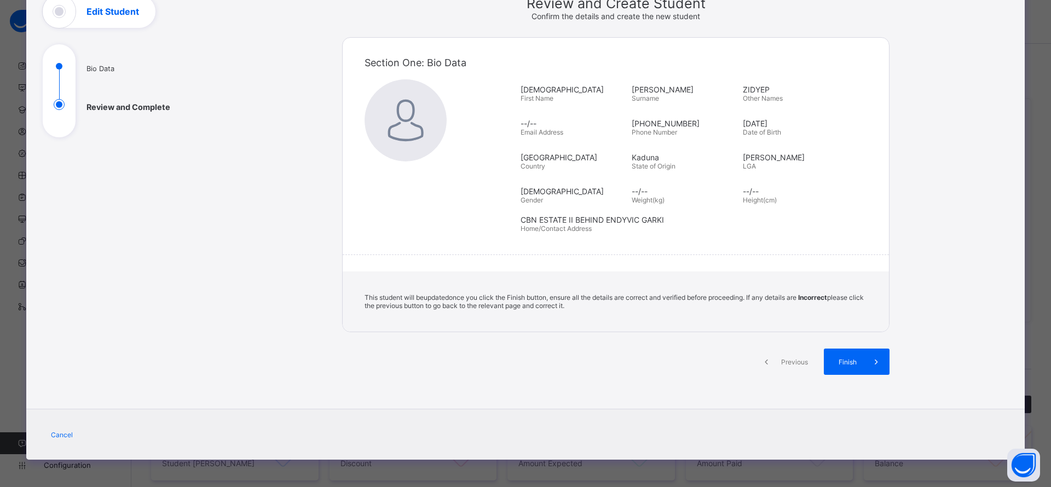
click at [832, 345] on div "Review and Create Student Confirm the details and create the new student Sectio…" at bounding box center [615, 194] width 547 height 399
click at [841, 362] on span "Finish" at bounding box center [847, 362] width 31 height 8
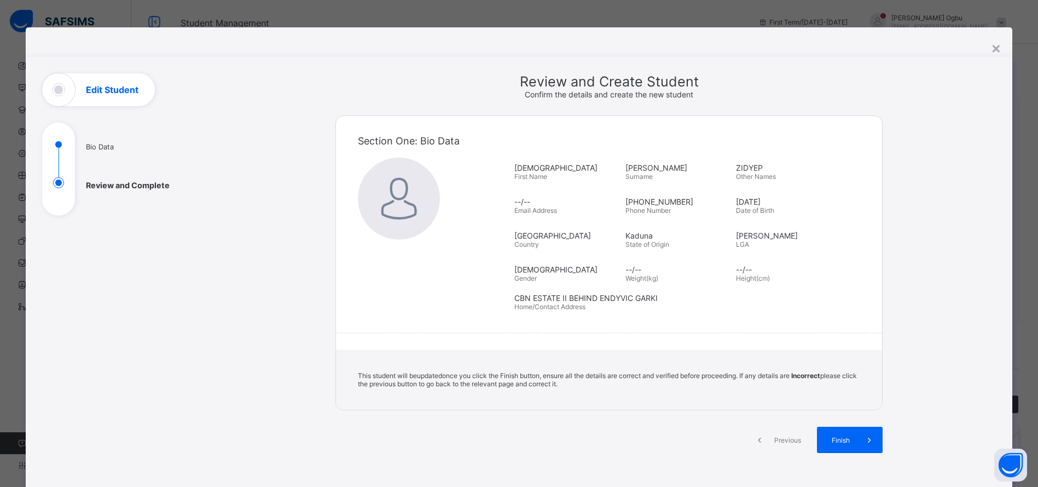
click at [840, 445] on div "Finish" at bounding box center [850, 440] width 66 height 26
click at [847, 434] on div "Finish" at bounding box center [850, 440] width 66 height 26
click at [829, 443] on span "Finish" at bounding box center [841, 440] width 31 height 8
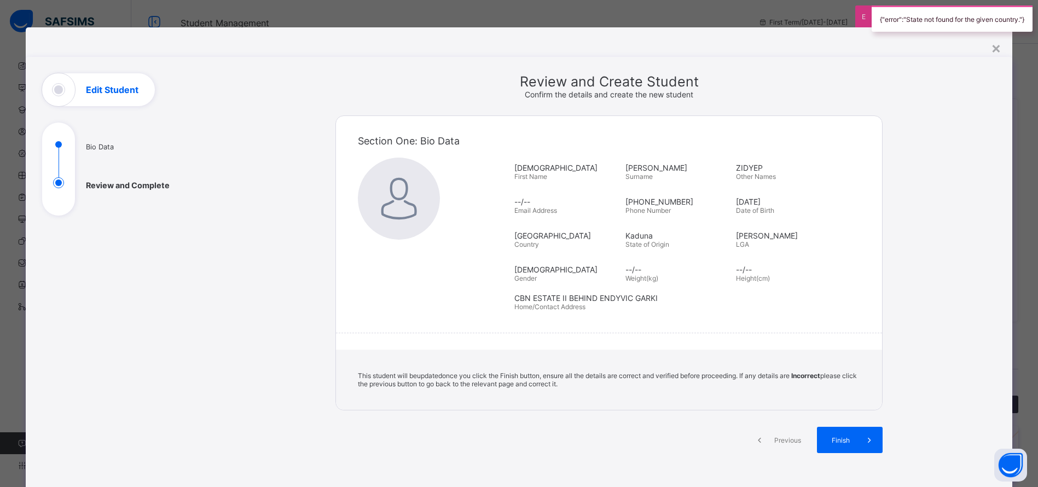
click at [999, 51] on div "×" at bounding box center [996, 47] width 10 height 19
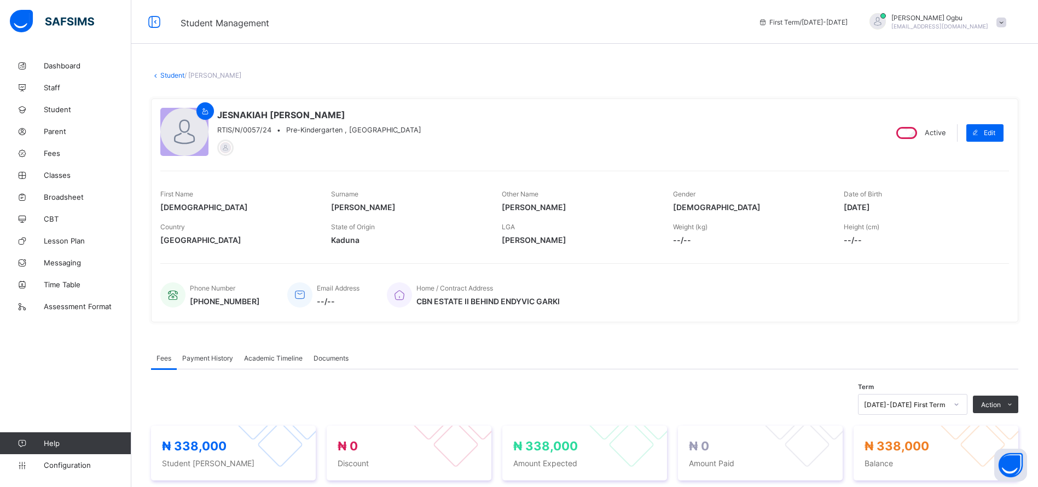
select select "**"
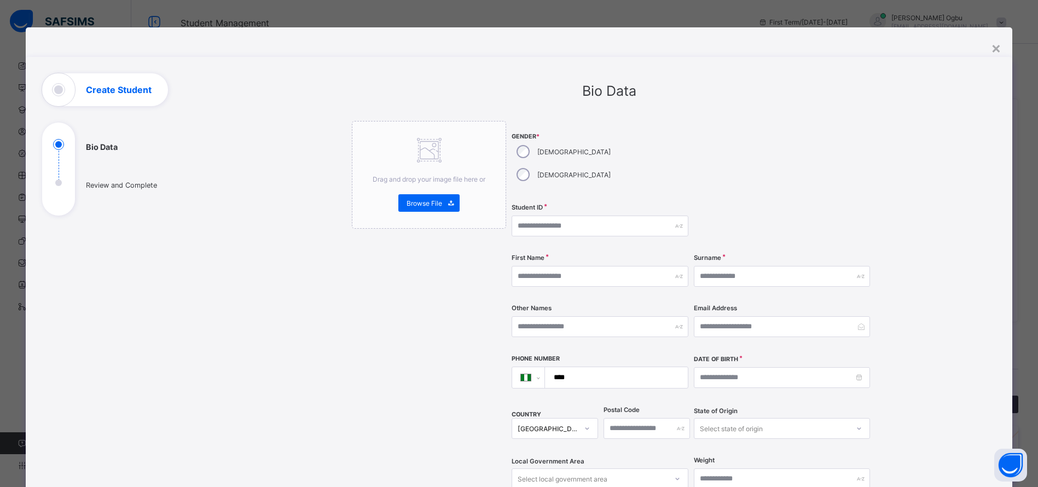
click at [996, 50] on div "×" at bounding box center [996, 47] width 10 height 19
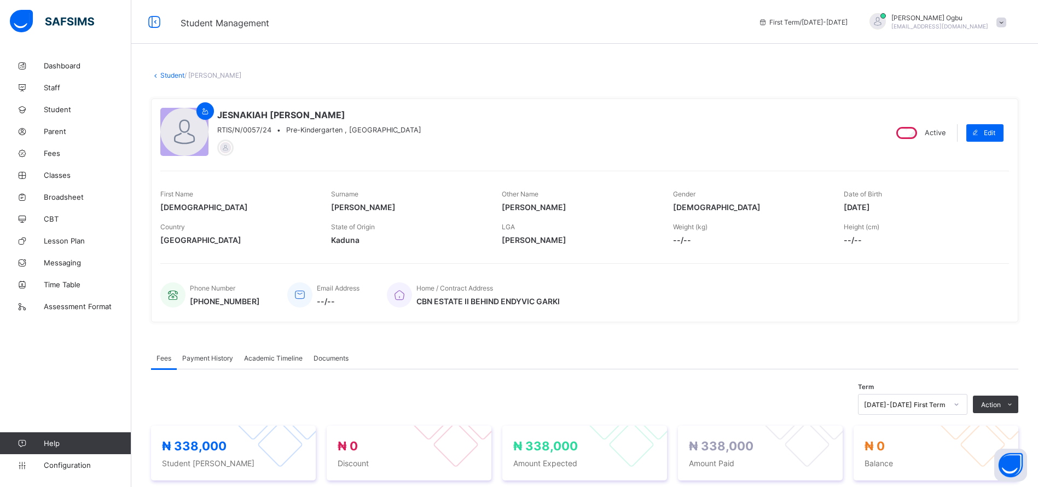
click at [212, 361] on span "Payment History" at bounding box center [207, 358] width 51 height 8
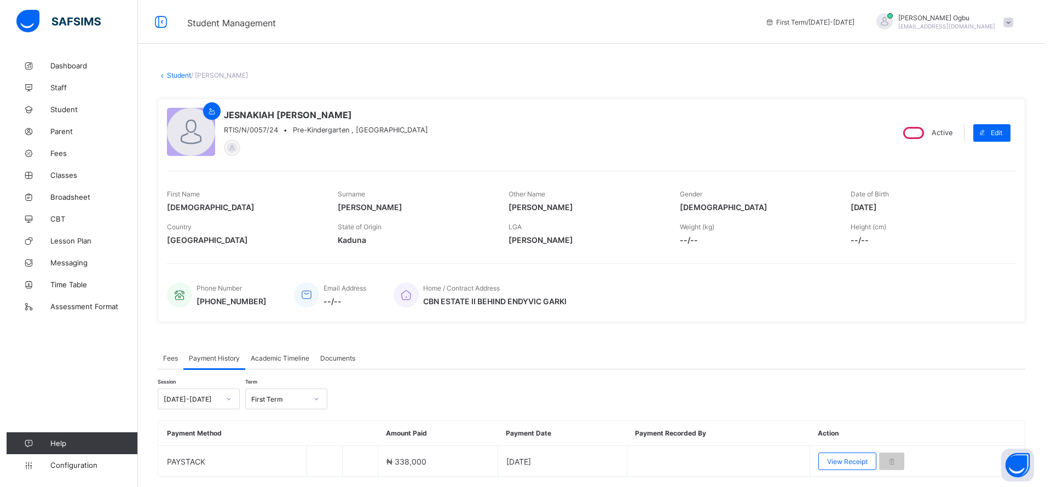
scroll to position [34, 0]
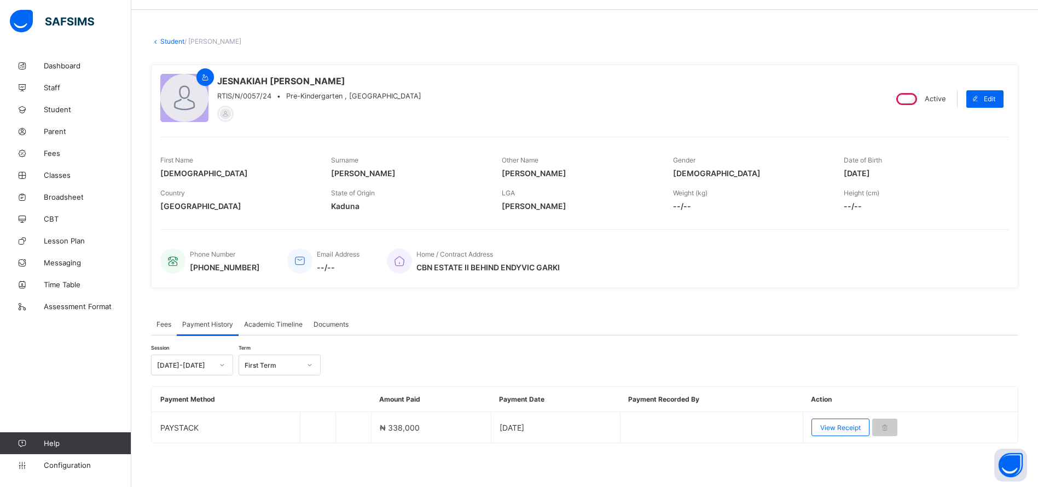
click at [827, 432] on div "View Receipt" at bounding box center [841, 428] width 58 height 18
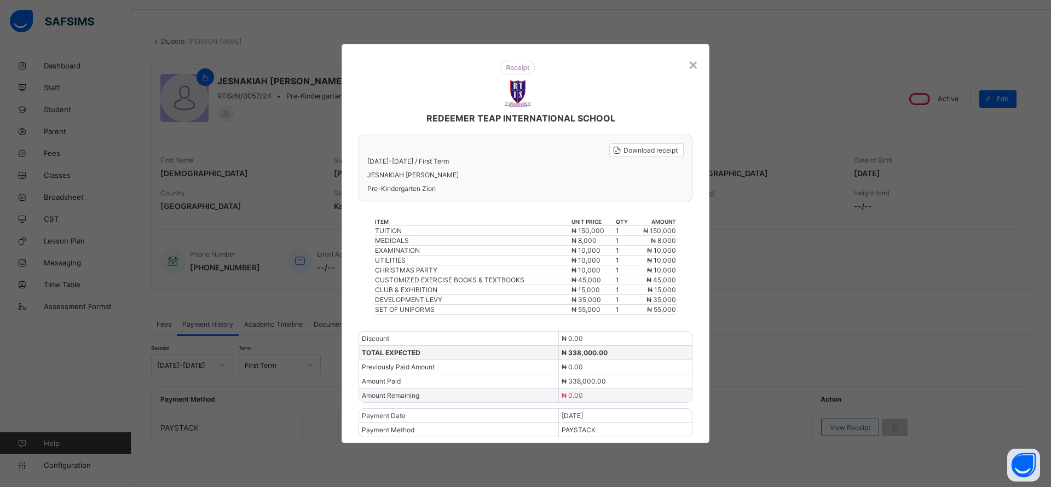
click at [648, 151] on span "Download receipt" at bounding box center [651, 150] width 54 height 8
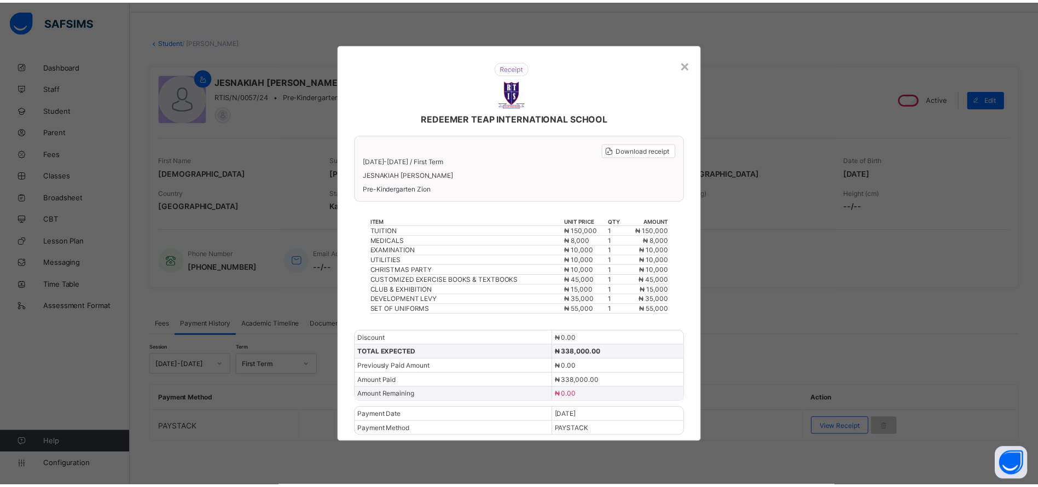
scroll to position [0, 0]
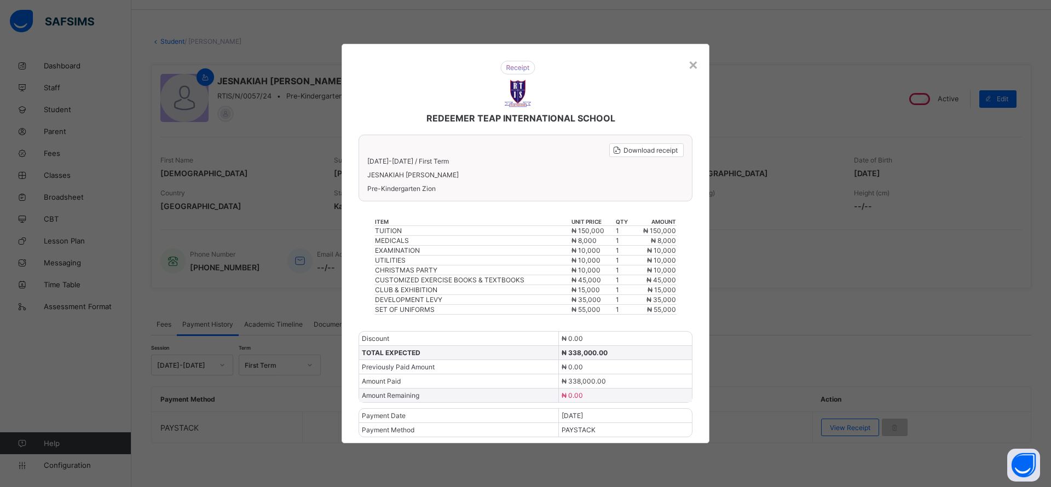
click at [692, 68] on div "×" at bounding box center [693, 64] width 10 height 19
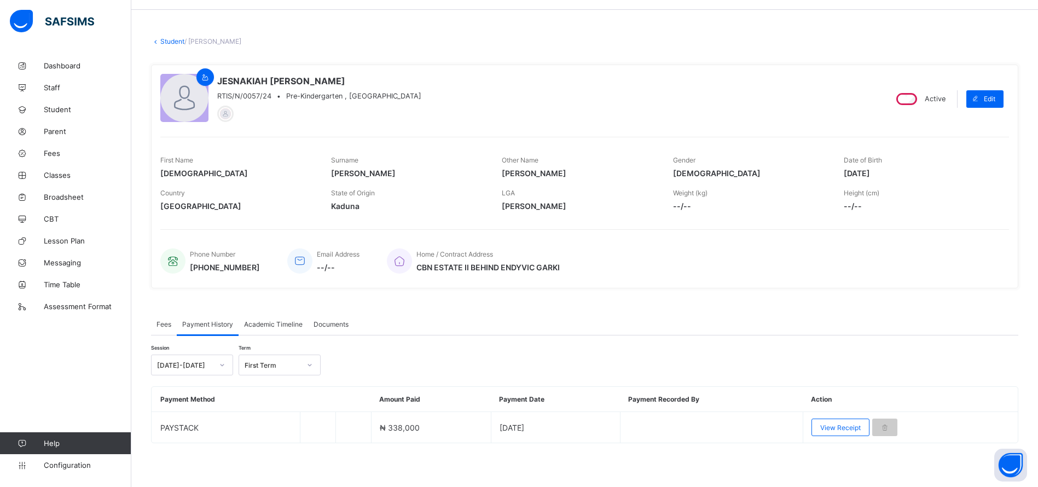
click at [994, 180] on div "Date of Birth [DEMOGRAPHIC_DATA]" at bounding box center [921, 167] width 154 height 33
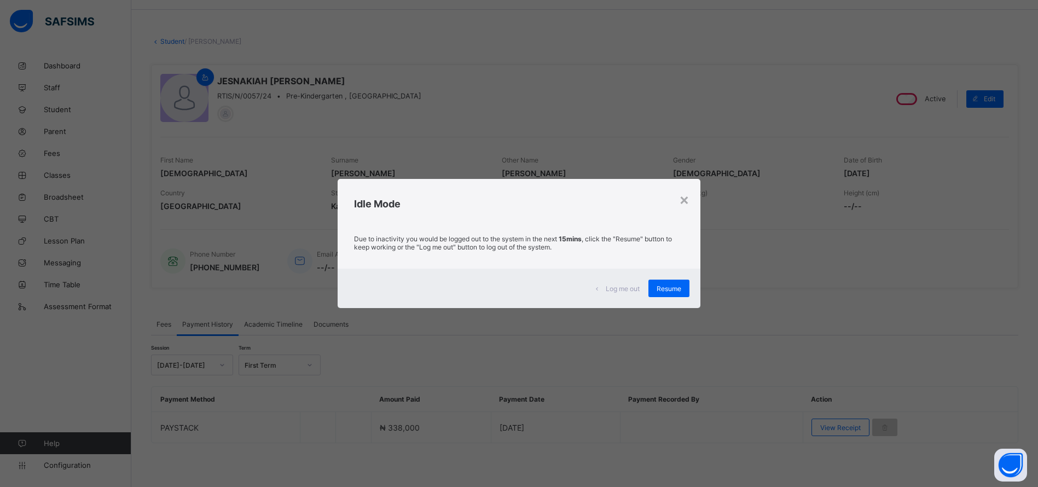
click at [667, 285] on span "Resume" at bounding box center [669, 289] width 25 height 8
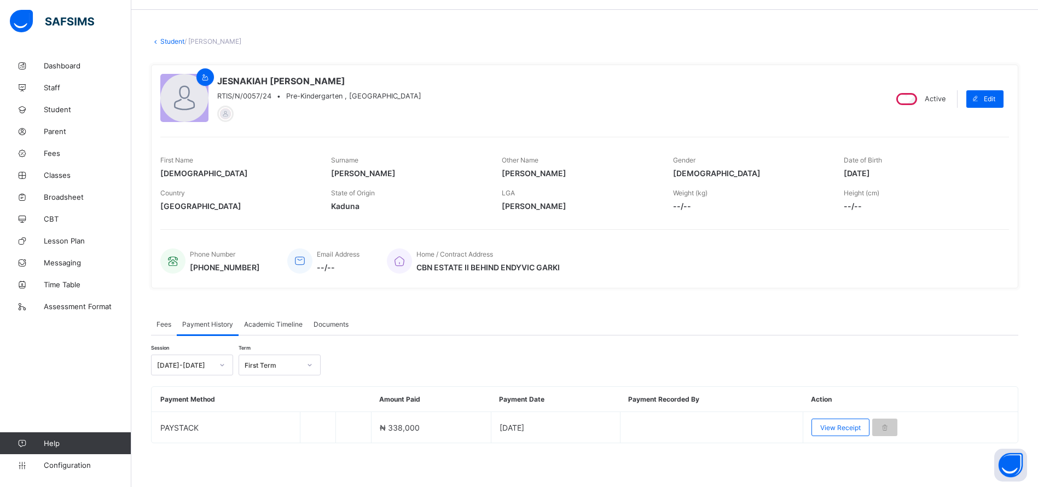
click at [170, 39] on link "Student" at bounding box center [172, 41] width 24 height 8
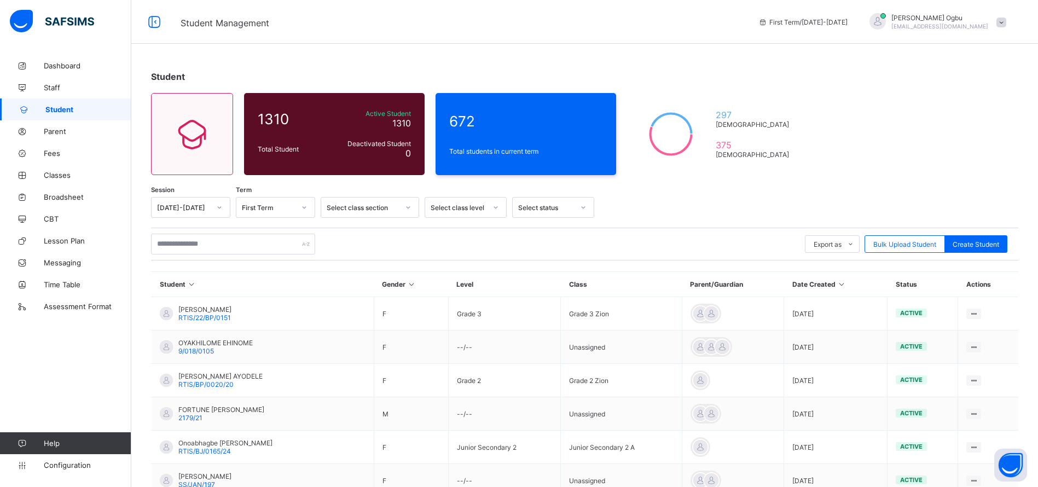
click at [55, 177] on span "Classes" at bounding box center [88, 175] width 88 height 9
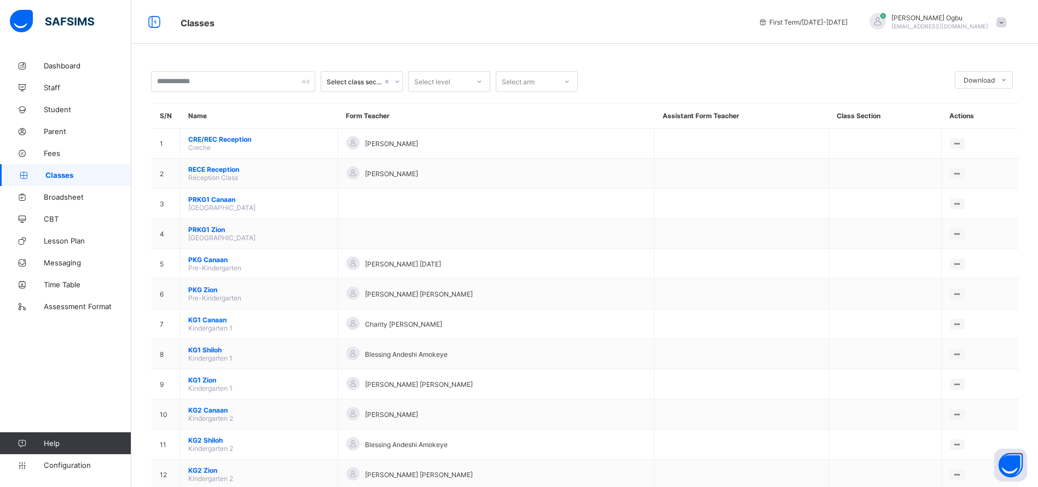
click at [0, 0] on div "Assign form Teacher" at bounding box center [0, 0] width 0 height 0
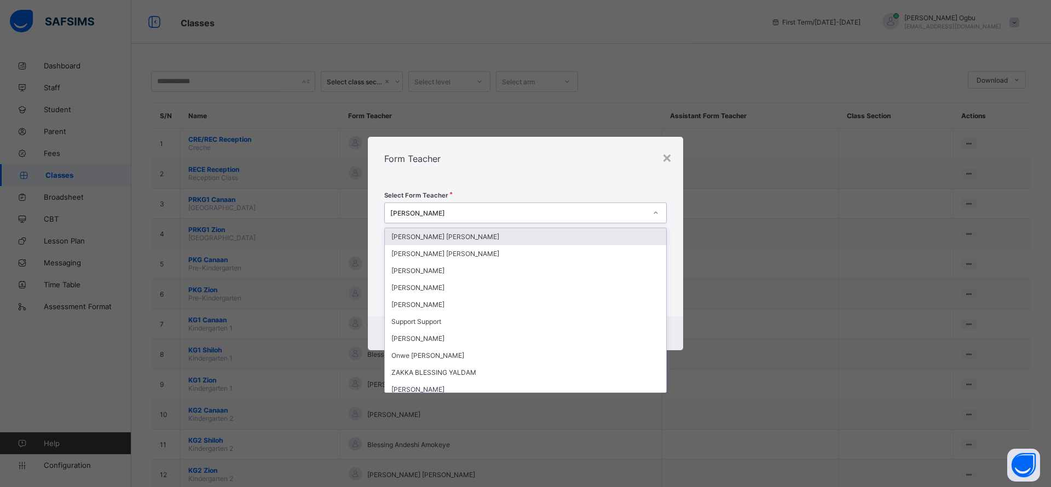
click at [569, 211] on div "Kemi Lawal" at bounding box center [518, 213] width 256 height 8
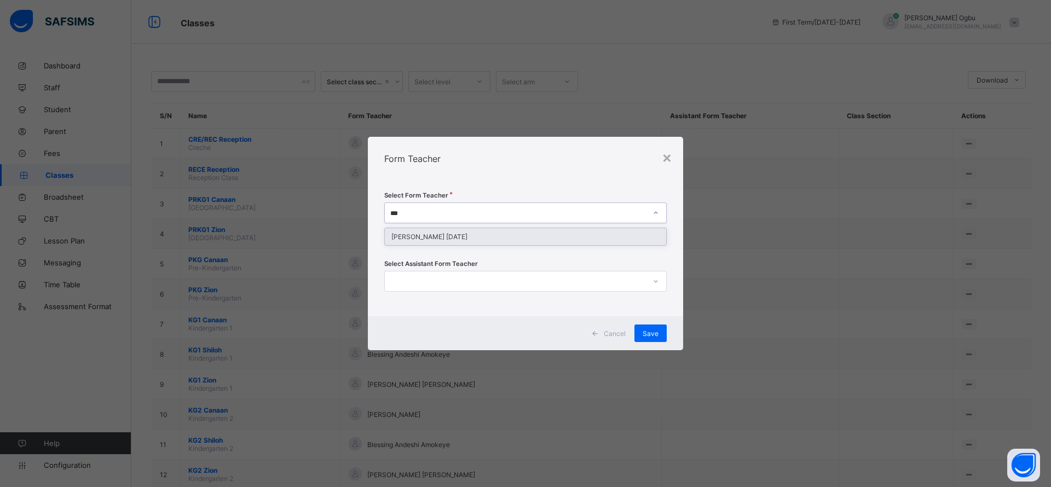
type input "****"
click at [522, 238] on div "[PERSON_NAME] [DATE]" at bounding box center [525, 236] width 281 height 17
click at [553, 171] on div "Form Teacher" at bounding box center [525, 159] width 315 height 44
click at [650, 342] on div "Cancel Save" at bounding box center [525, 333] width 315 height 34
click at [647, 333] on span "Save" at bounding box center [651, 334] width 16 height 8
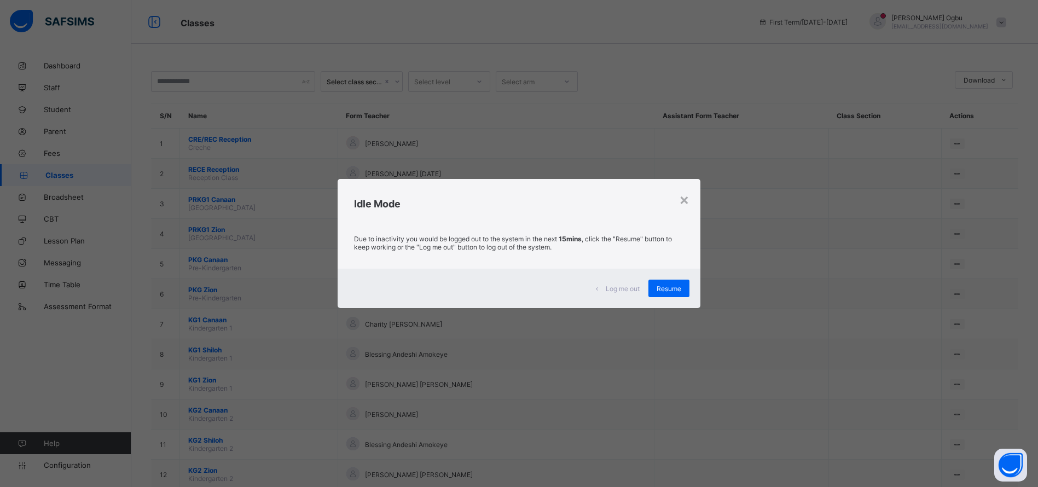
click at [667, 283] on div "Resume" at bounding box center [669, 289] width 41 height 18
click at [670, 291] on span "Resume" at bounding box center [669, 289] width 25 height 8
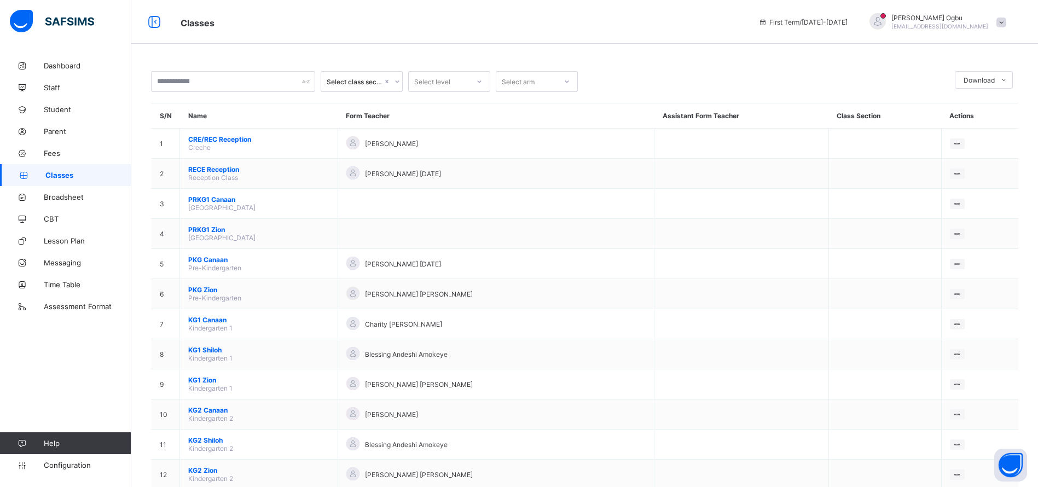
click at [0, 0] on div "Assign form Teacher" at bounding box center [0, 0] width 0 height 0
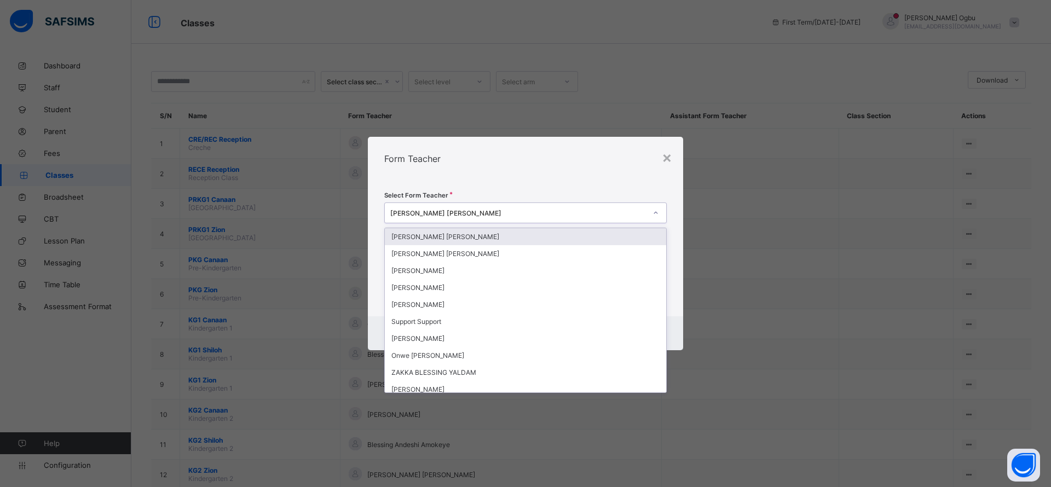
click at [491, 217] on div "[PERSON_NAME] [PERSON_NAME]" at bounding box center [515, 212] width 261 height 15
type input "*"
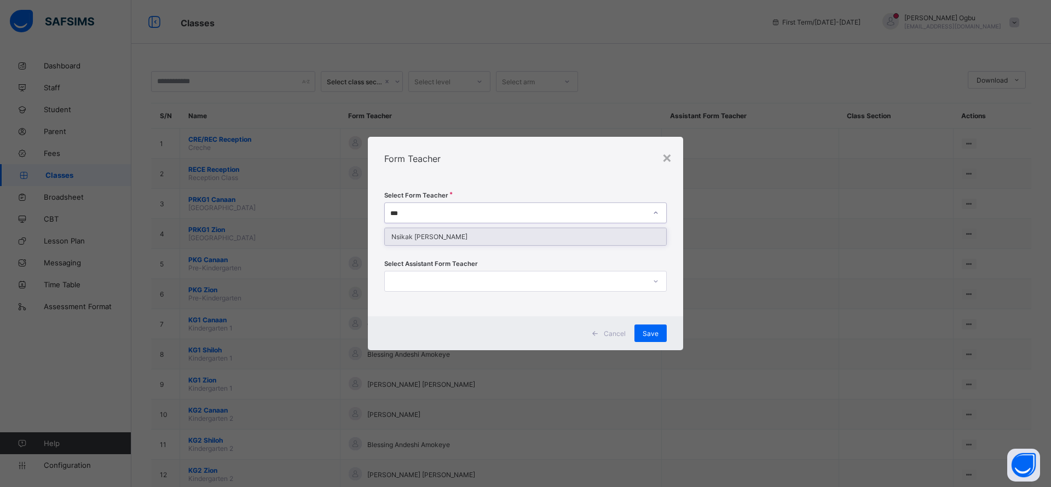
type input "****"
click at [488, 239] on div "Nsikak [PERSON_NAME]" at bounding box center [525, 236] width 281 height 17
click at [513, 166] on div "Form Teacher" at bounding box center [525, 159] width 315 height 44
click at [651, 331] on span "Save" at bounding box center [651, 334] width 16 height 8
click at [652, 336] on span "Save" at bounding box center [651, 334] width 16 height 8
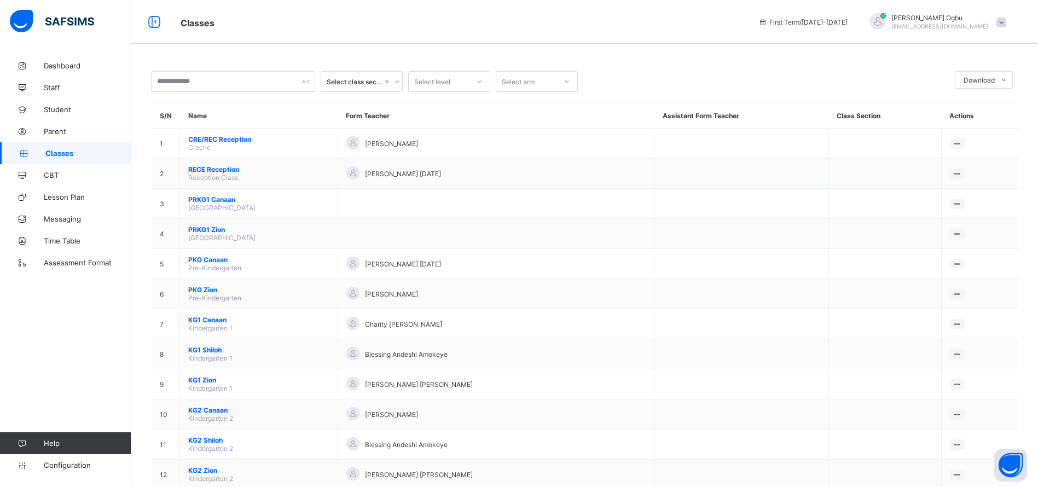
click at [0, 0] on div "Assign form Teacher" at bounding box center [0, 0] width 0 height 0
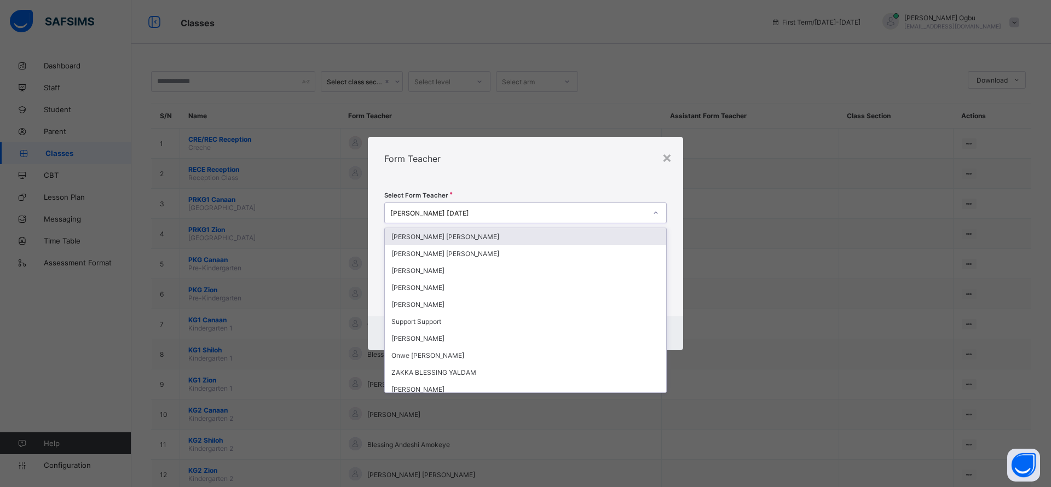
click at [542, 209] on div "[PERSON_NAME] [DATE]" at bounding box center [518, 213] width 256 height 8
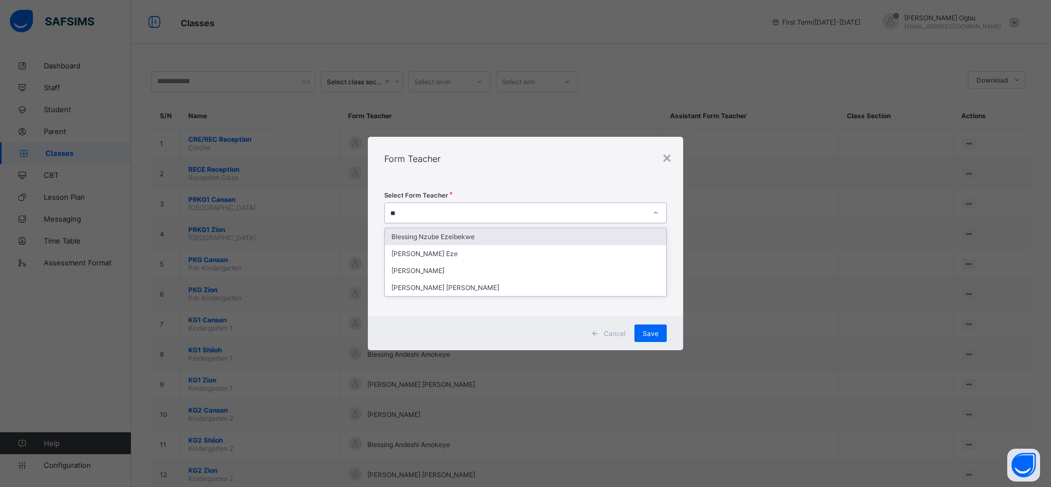
type input "***"
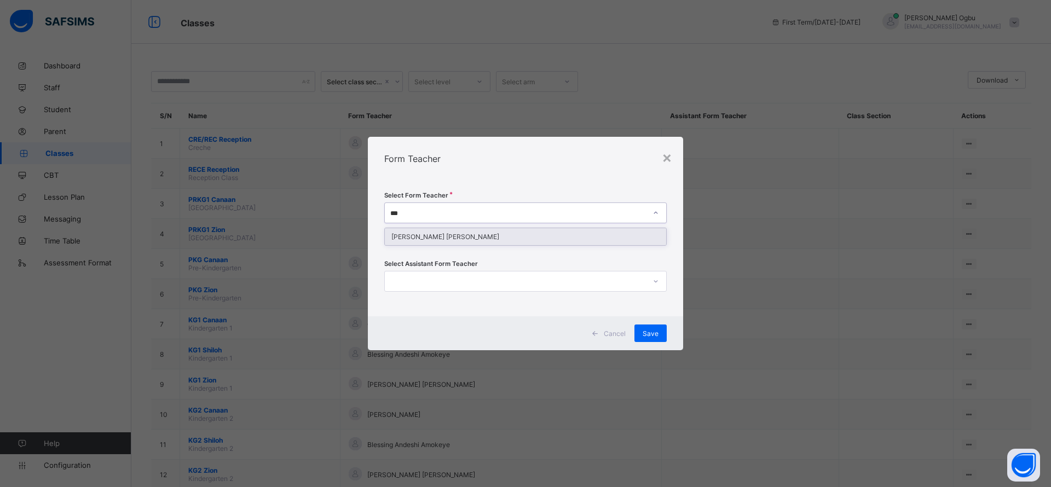
click at [529, 239] on div "[PERSON_NAME] [PERSON_NAME]" at bounding box center [525, 236] width 281 height 17
click at [646, 331] on span "Save" at bounding box center [651, 334] width 16 height 8
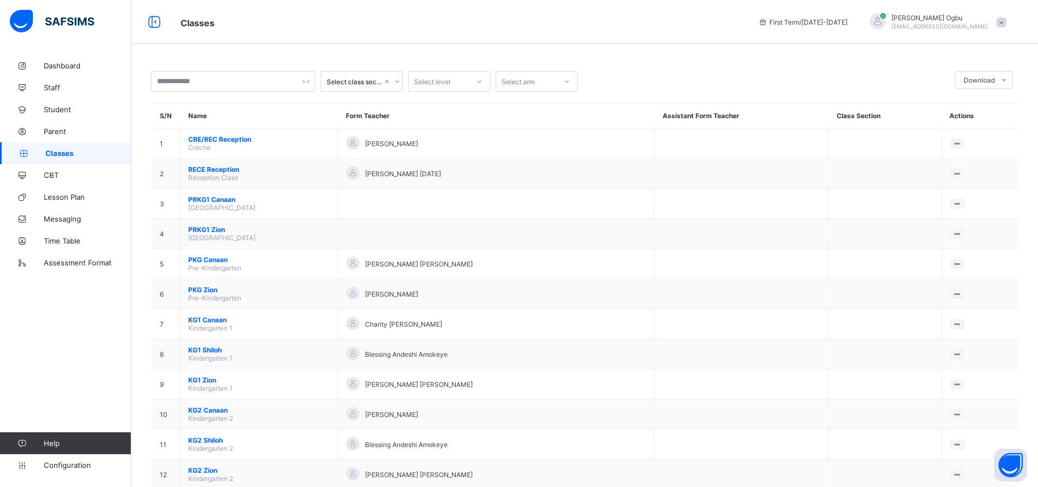
click at [0, 0] on div "Assign form Teacher" at bounding box center [0, 0] width 0 height 0
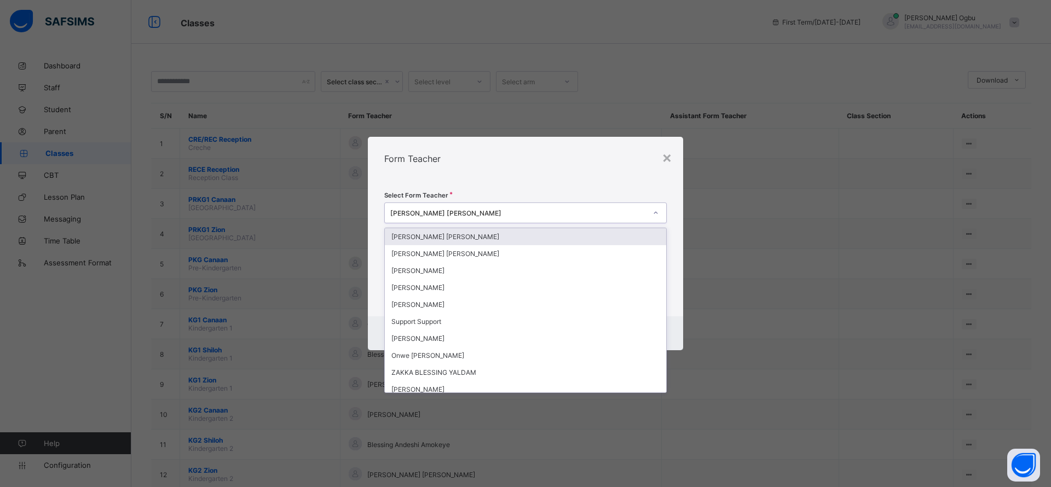
click at [522, 217] on div "[PERSON_NAME] [PERSON_NAME]" at bounding box center [515, 212] width 261 height 15
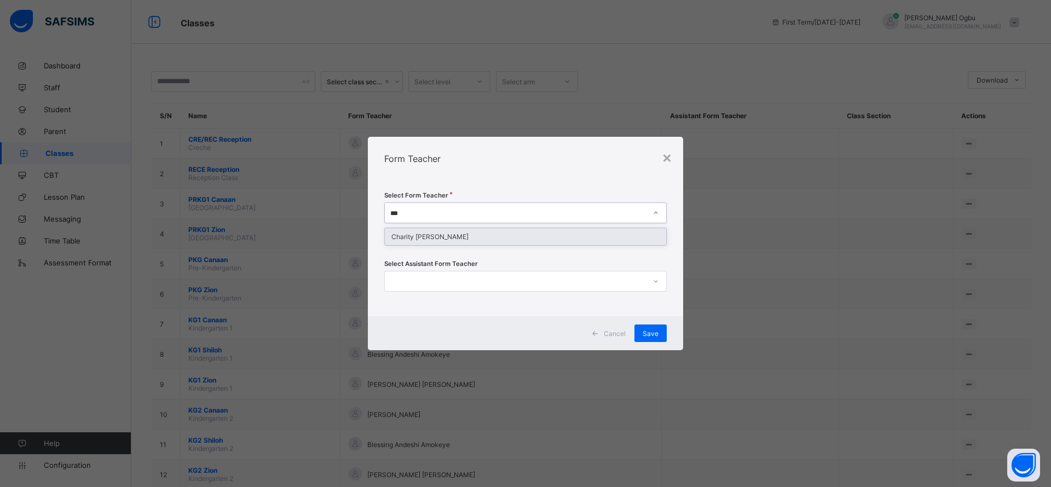
type input "****"
click at [511, 240] on div "Charity [PERSON_NAME]" at bounding box center [525, 236] width 281 height 17
click at [523, 183] on div "Select Form Teacher Charity Cletus Select Assistant Form Teacher" at bounding box center [525, 249] width 315 height 136
click at [647, 327] on div "Save" at bounding box center [650, 334] width 32 height 18
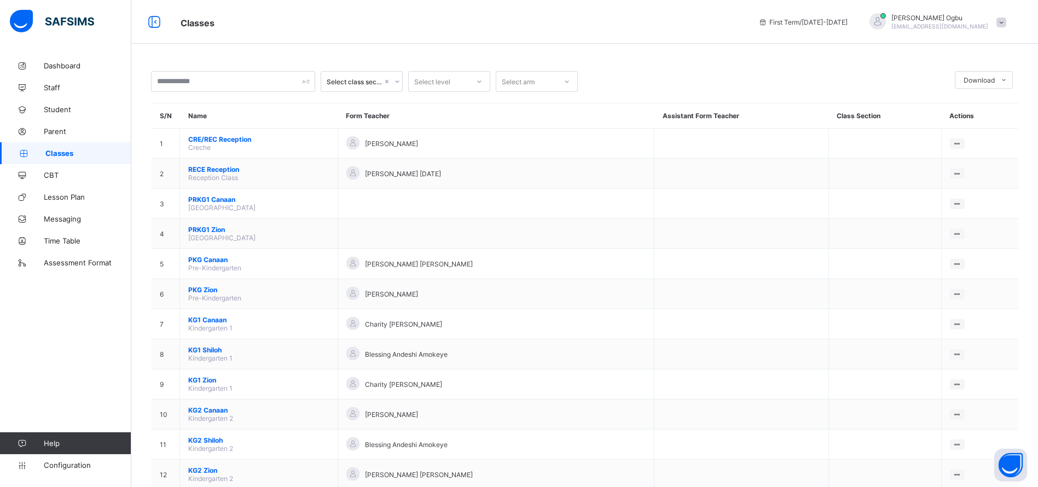
click at [0, 0] on div "Assign form Teacher" at bounding box center [0, 0] width 0 height 0
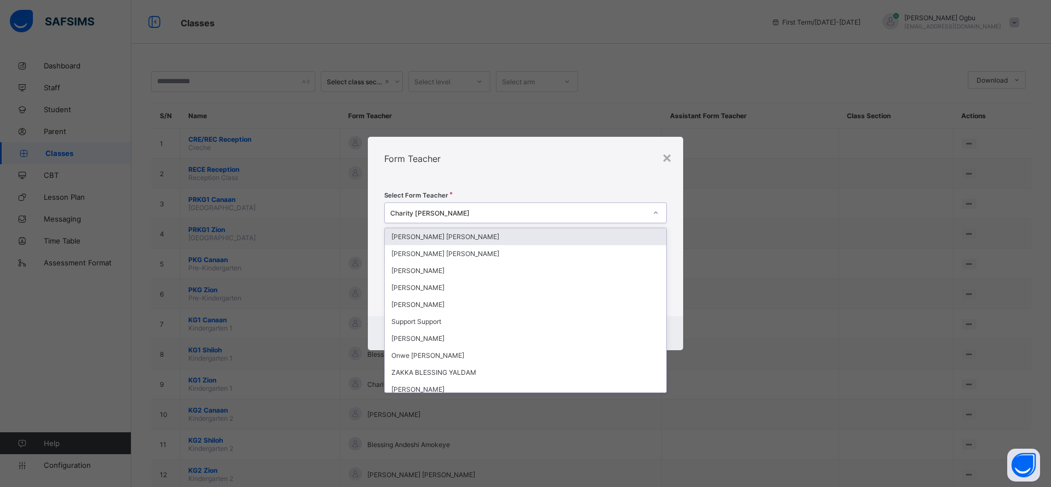
click at [569, 216] on div "Charity [PERSON_NAME]" at bounding box center [518, 213] width 256 height 8
type input "*"
type input "****"
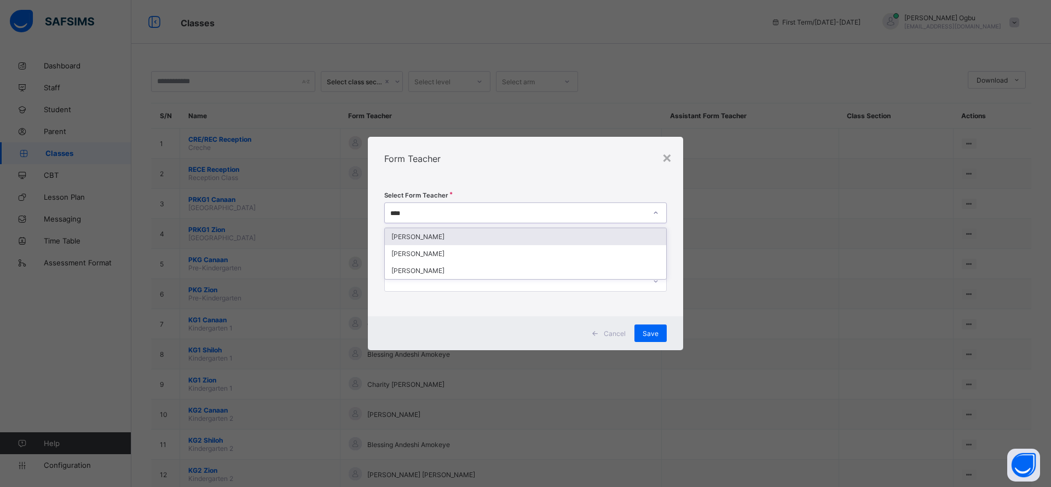
click at [542, 238] on div "[PERSON_NAME]" at bounding box center [525, 236] width 281 height 17
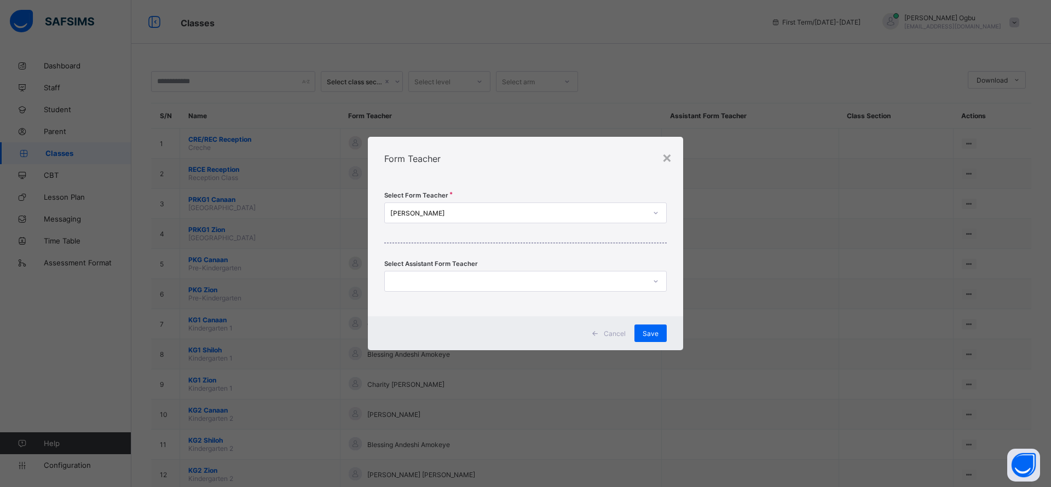
click at [651, 336] on span "Save" at bounding box center [651, 334] width 16 height 8
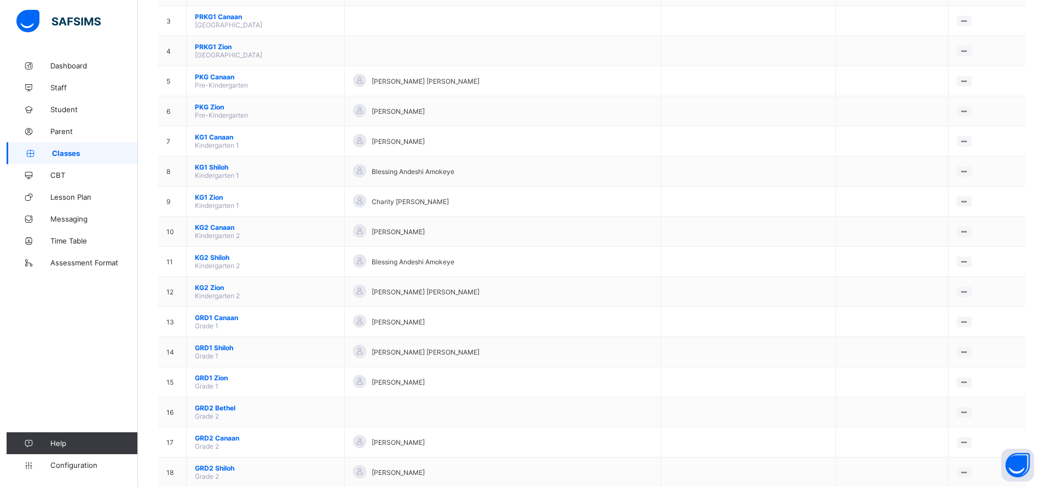
scroll to position [188, 0]
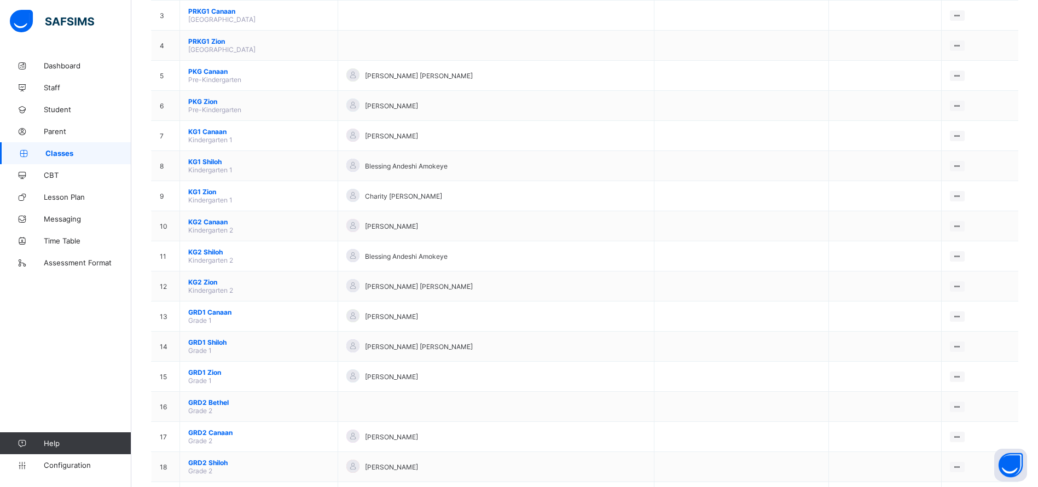
click at [0, 0] on div "Assign form Teacher" at bounding box center [0, 0] width 0 height 0
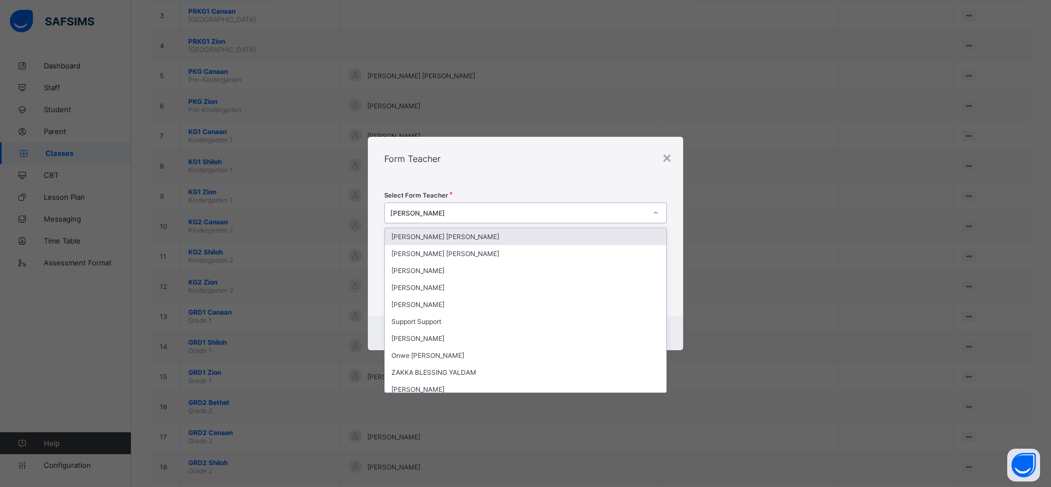
click at [585, 212] on div "[PERSON_NAME]" at bounding box center [518, 213] width 256 height 8
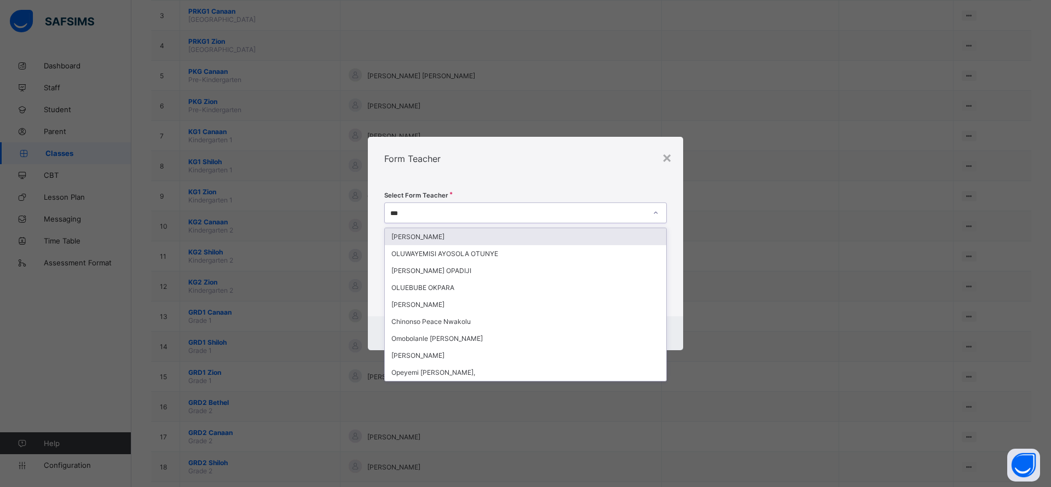
type input "****"
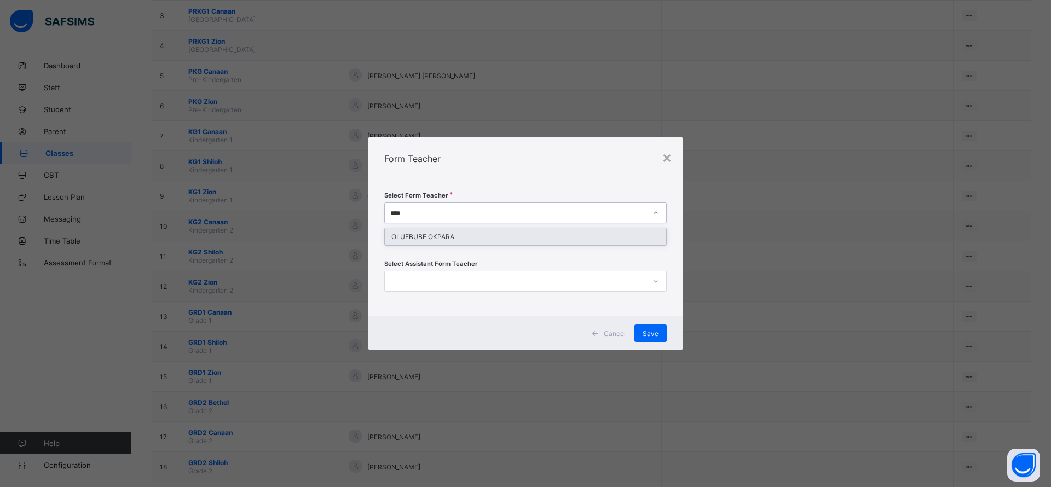
click at [568, 233] on div "OLUEBUBE OKPARA" at bounding box center [525, 236] width 281 height 17
click at [651, 331] on span "Save" at bounding box center [651, 334] width 16 height 8
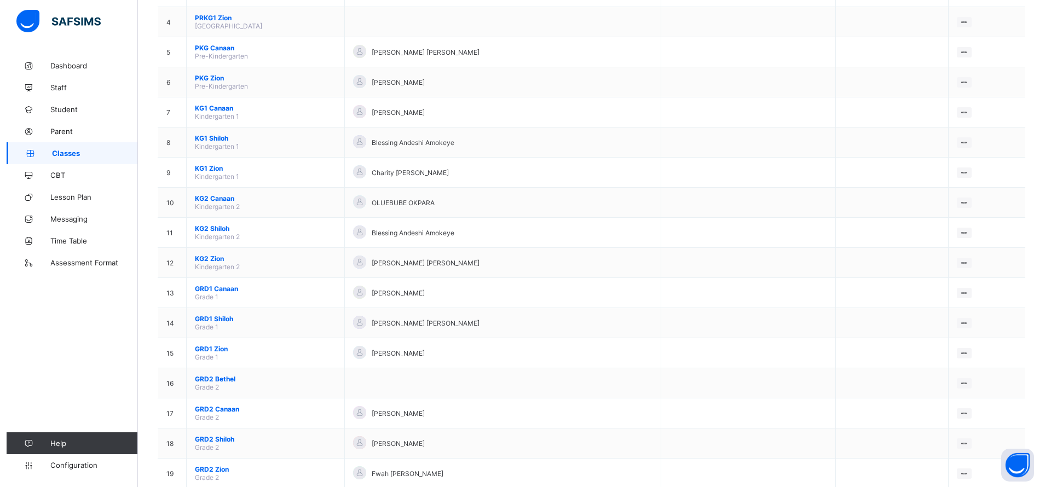
scroll to position [264, 0]
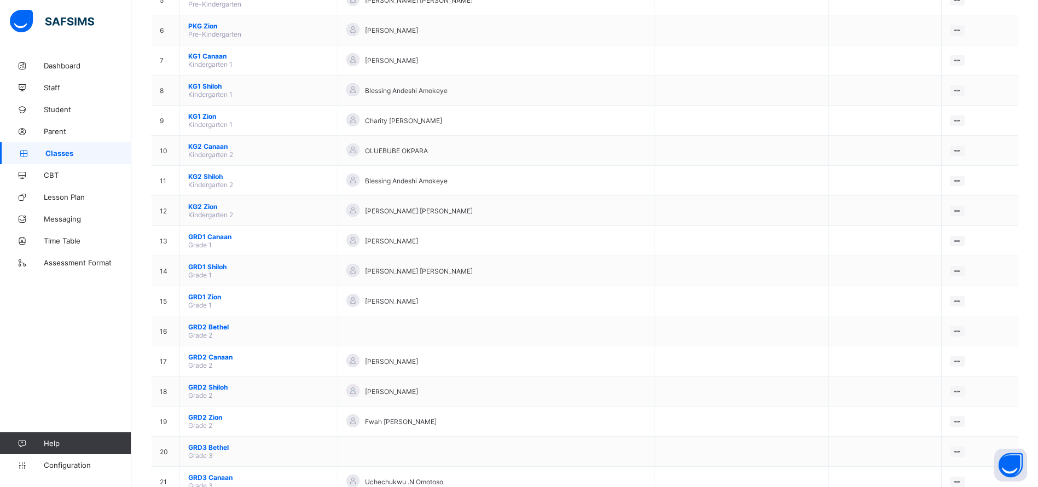
click at [0, 0] on div "Assign form Teacher" at bounding box center [0, 0] width 0 height 0
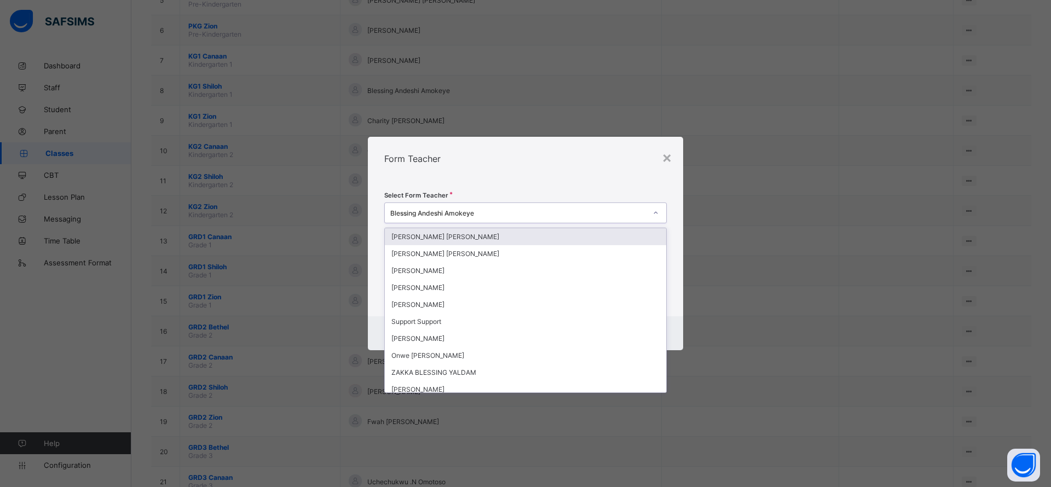
click at [624, 212] on div "Blessing Andeshi Amokeye" at bounding box center [518, 213] width 256 height 8
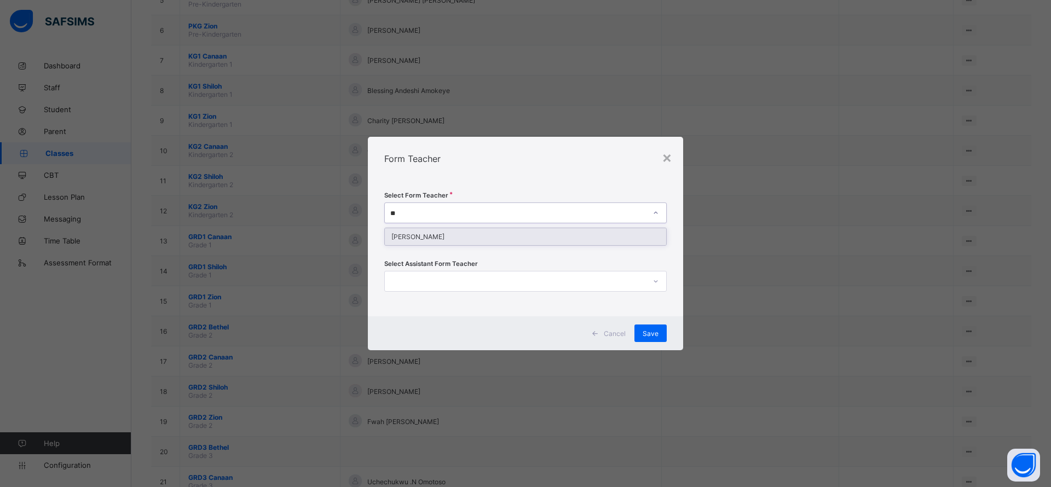
type input "***"
click at [592, 232] on div "[PERSON_NAME]" at bounding box center [525, 236] width 281 height 17
click at [654, 333] on span "Save" at bounding box center [651, 334] width 16 height 8
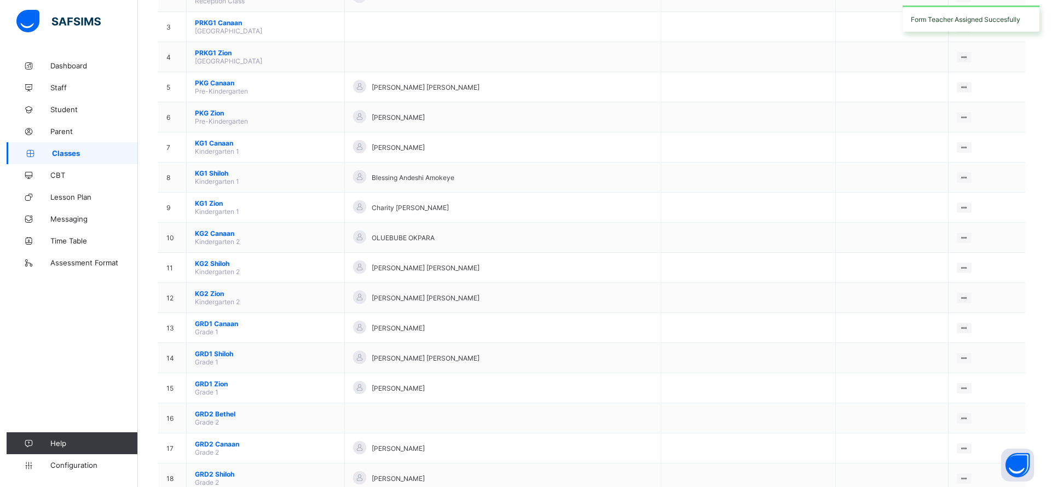
scroll to position [188, 0]
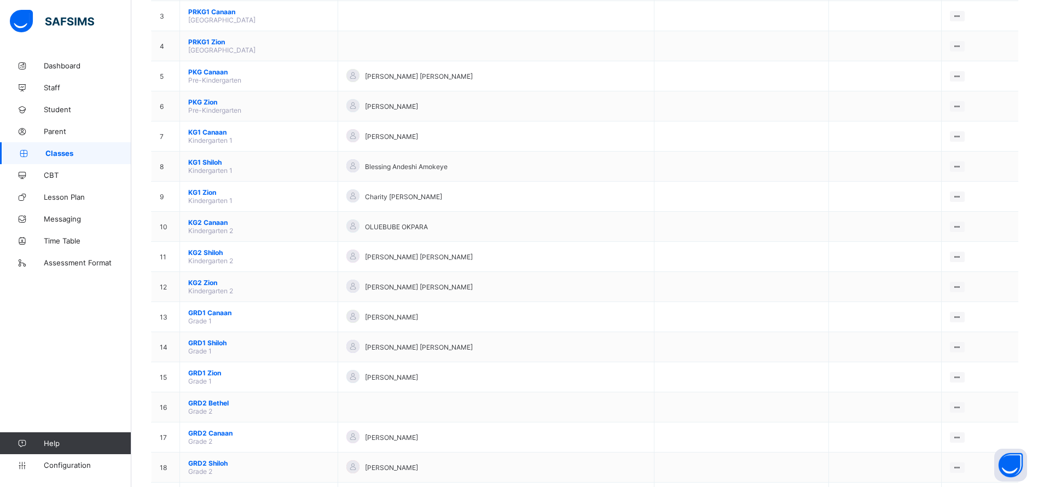
click at [0, 0] on div "Assign form Teacher" at bounding box center [0, 0] width 0 height 0
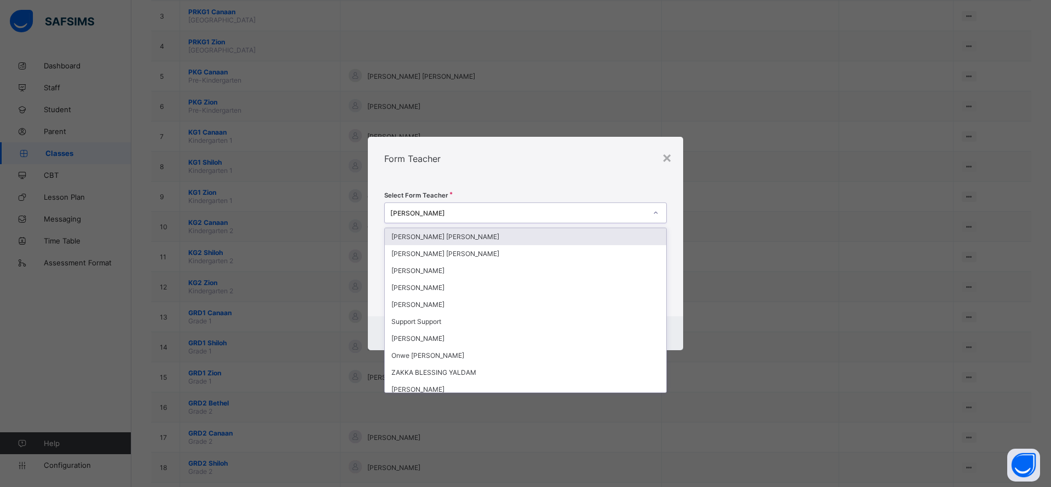
click at [607, 217] on div "[PERSON_NAME]" at bounding box center [515, 212] width 261 height 15
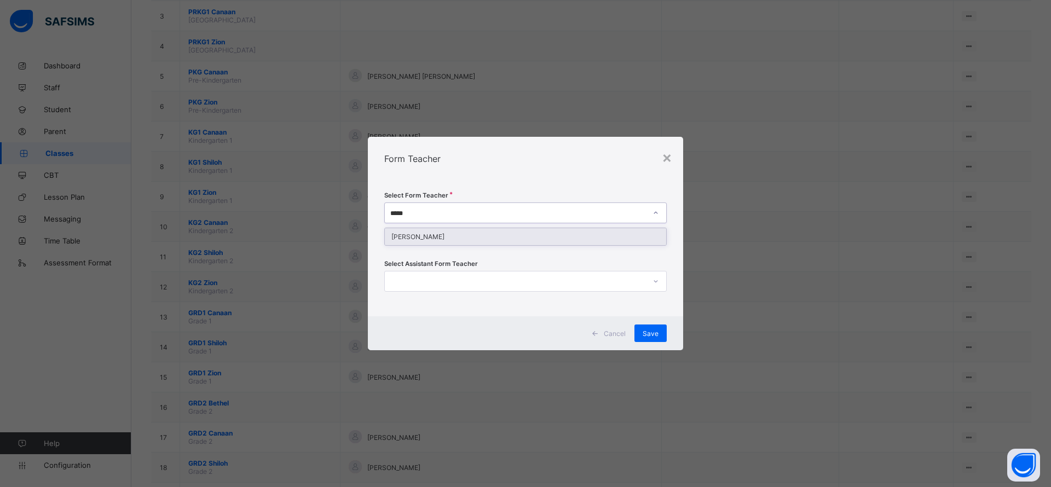
type input "******"
click at [601, 238] on div "[PERSON_NAME]" at bounding box center [525, 236] width 281 height 17
click at [653, 331] on span "Save" at bounding box center [651, 334] width 16 height 8
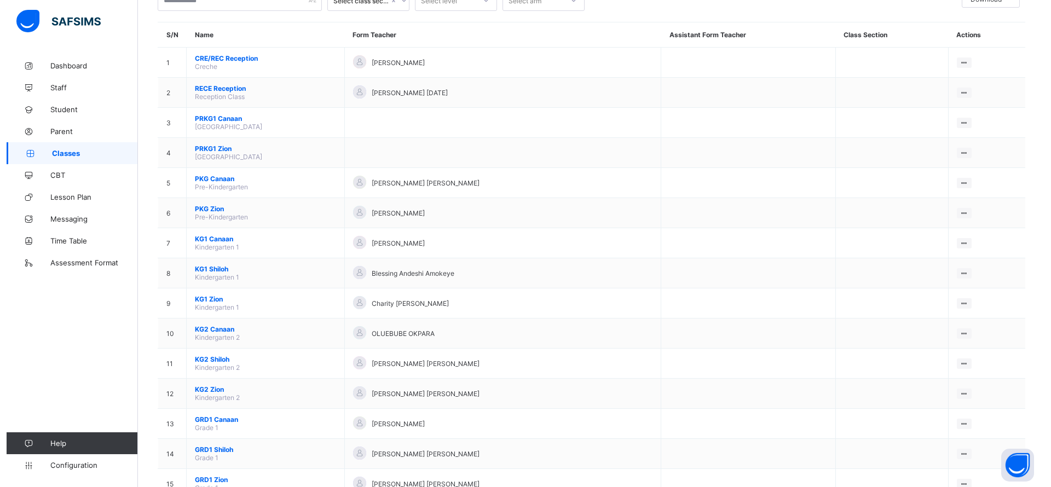
scroll to position [163, 0]
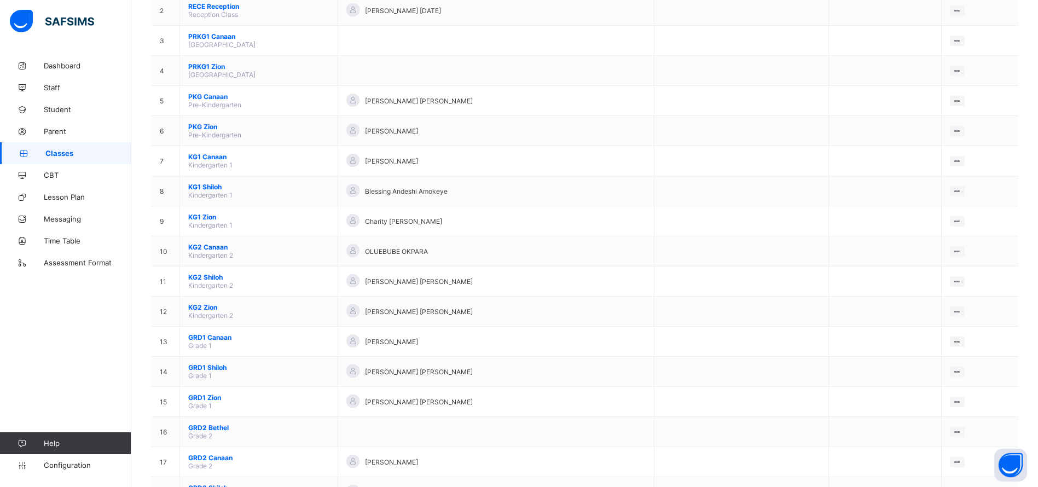
click at [0, 0] on div "Assign form Teacher" at bounding box center [0, 0] width 0 height 0
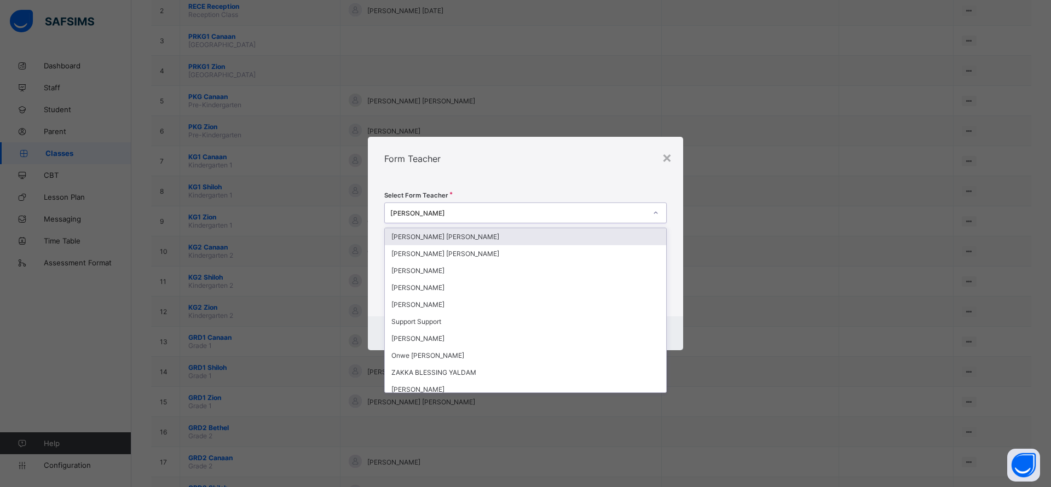
click at [556, 211] on div "[PERSON_NAME]" at bounding box center [518, 213] width 256 height 8
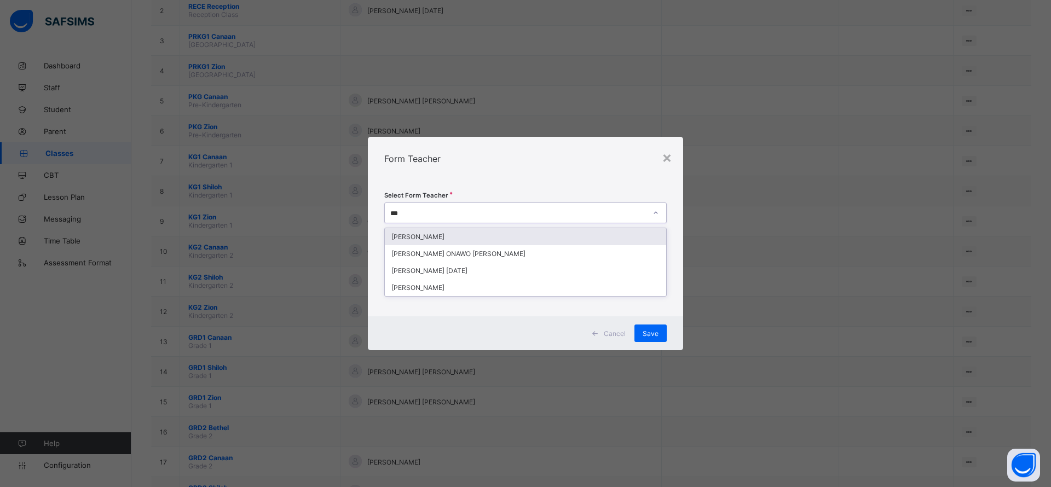
type input "****"
click at [547, 234] on div "[PERSON_NAME]" at bounding box center [525, 236] width 281 height 17
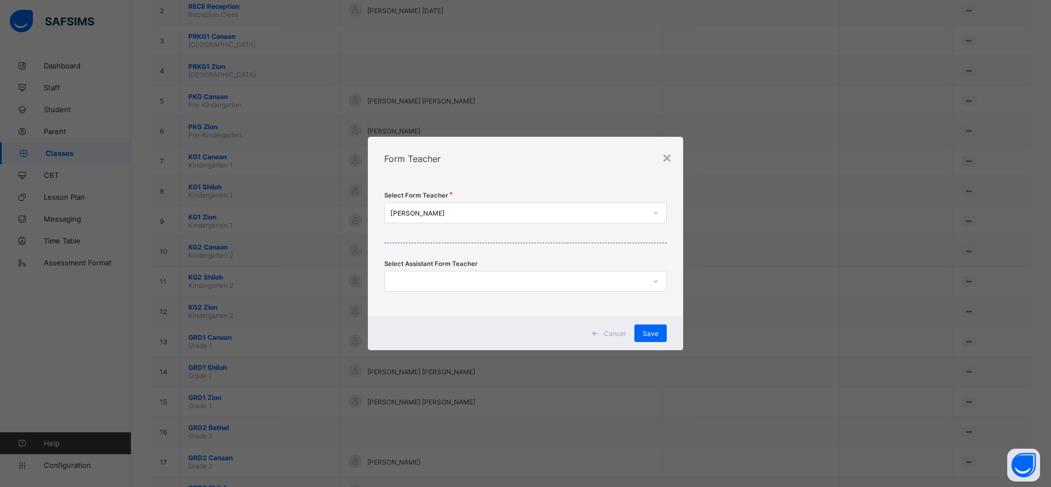
click at [660, 332] on div "Save" at bounding box center [650, 334] width 32 height 18
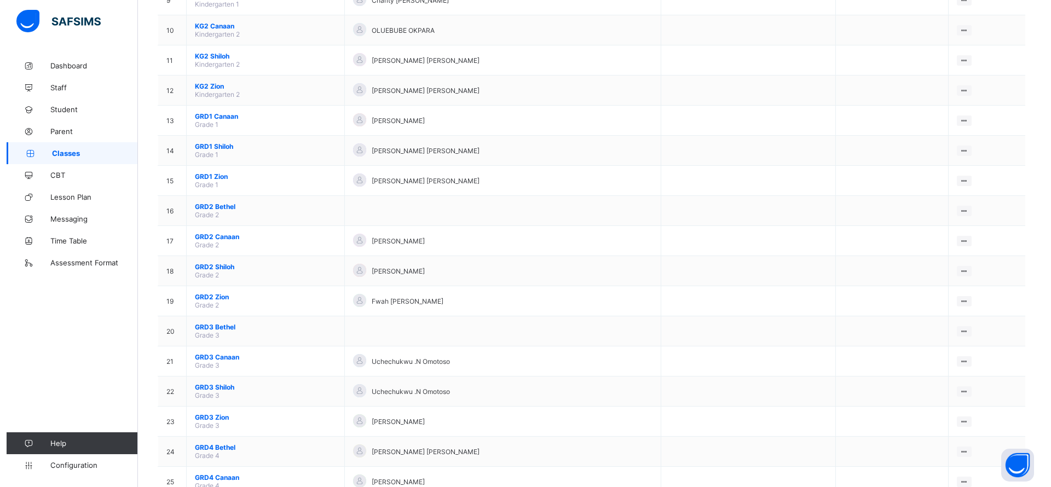
scroll to position [385, 0]
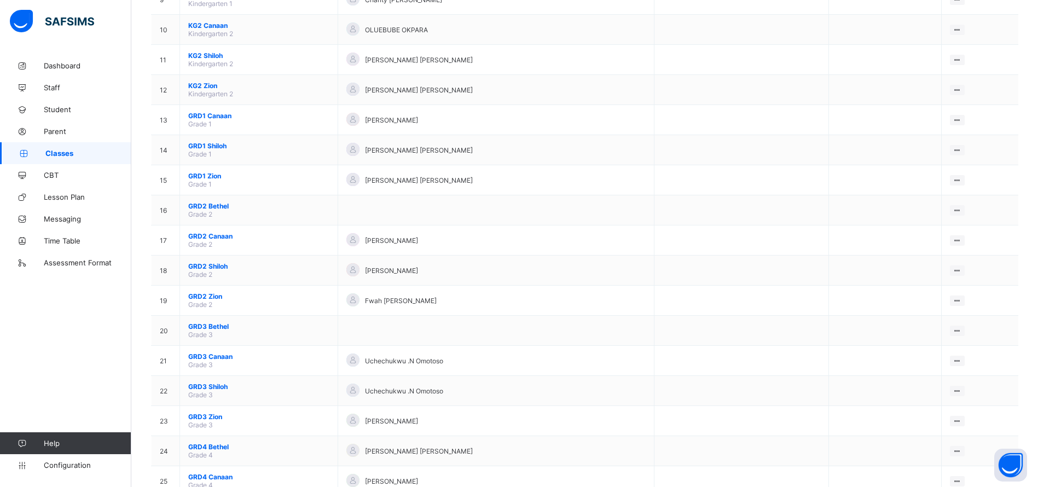
click at [0, 0] on li "Assign form Teacher" at bounding box center [0, 0] width 0 height 0
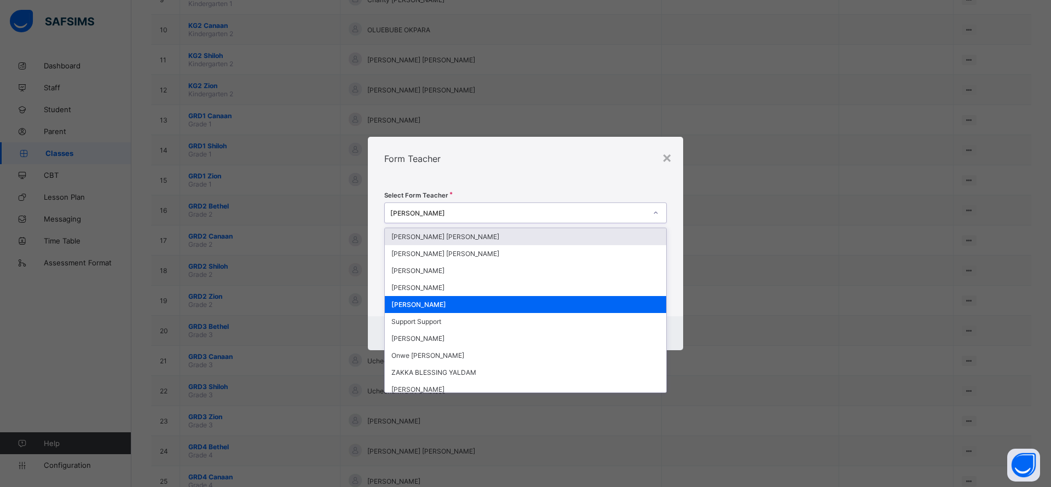
click at [576, 214] on div "Gloria Peter" at bounding box center [518, 213] width 256 height 8
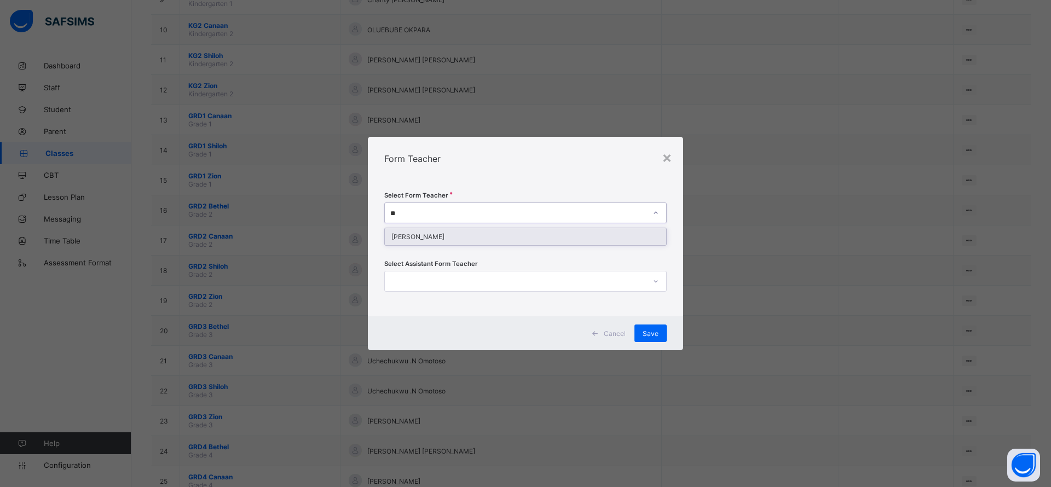
type input "***"
click at [562, 234] on div "[PERSON_NAME]" at bounding box center [525, 236] width 281 height 17
click at [651, 332] on span "Save" at bounding box center [651, 334] width 16 height 8
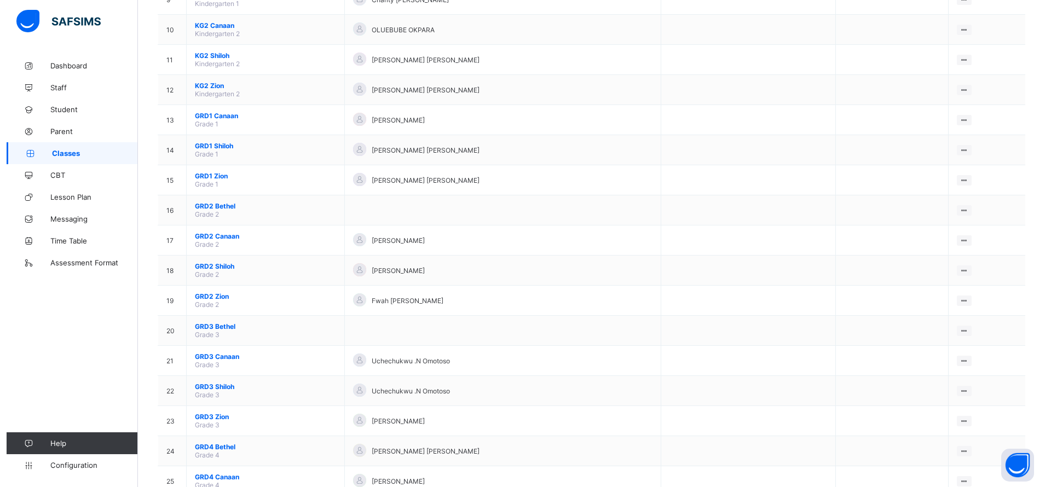
scroll to position [388, 0]
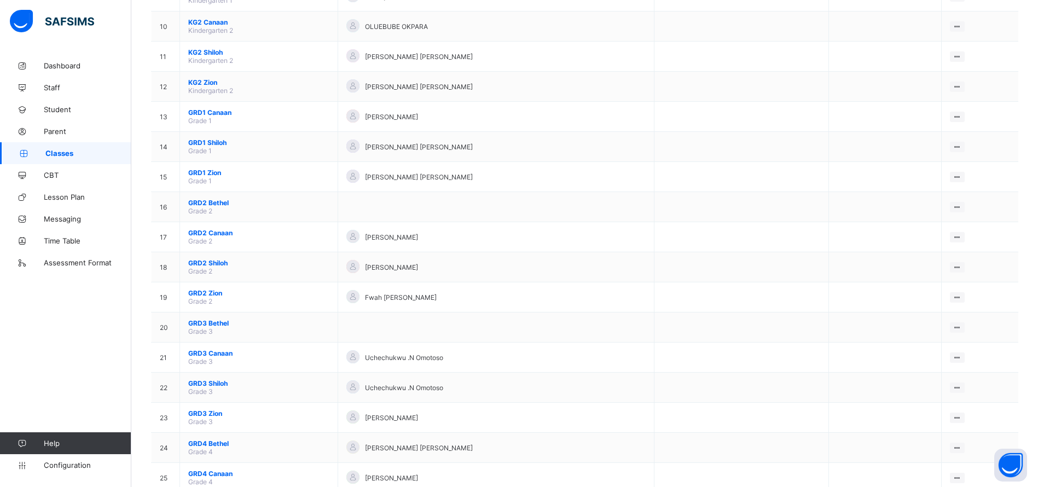
click at [0, 0] on div "Assign form Teacher" at bounding box center [0, 0] width 0 height 0
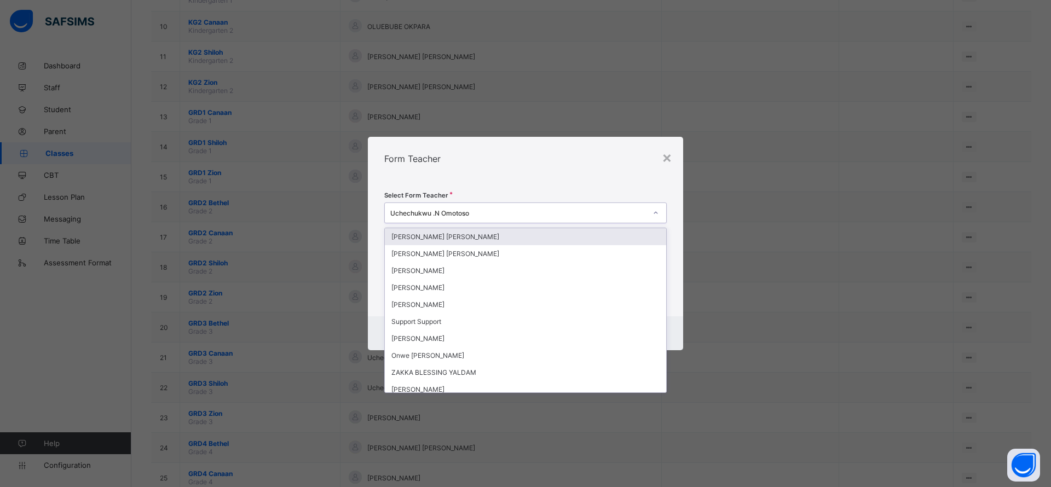
click at [510, 220] on div "Uchechukwu .N Omotoso" at bounding box center [515, 212] width 261 height 15
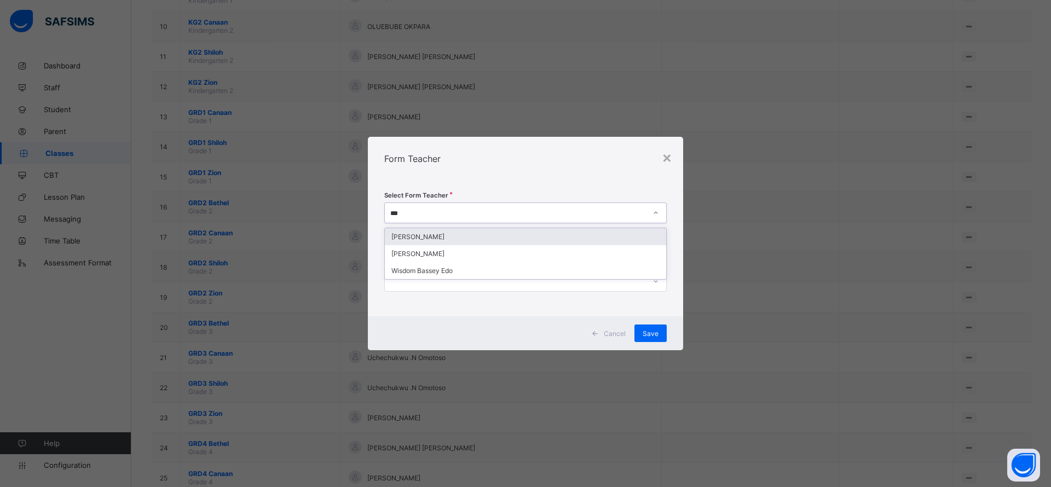
type input "****"
click at [499, 236] on div "Wisdom Bassey Edo" at bounding box center [525, 236] width 281 height 17
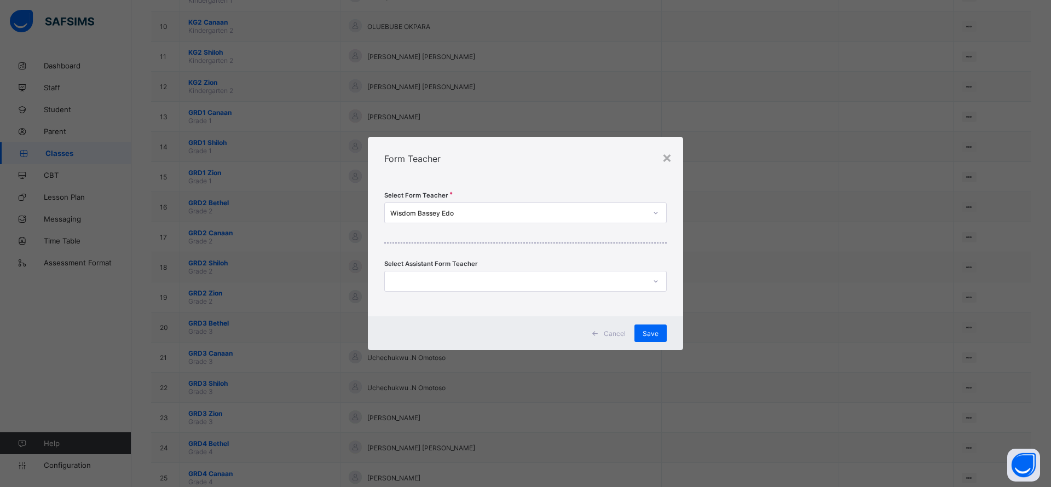
click at [650, 335] on span "Save" at bounding box center [651, 334] width 16 height 8
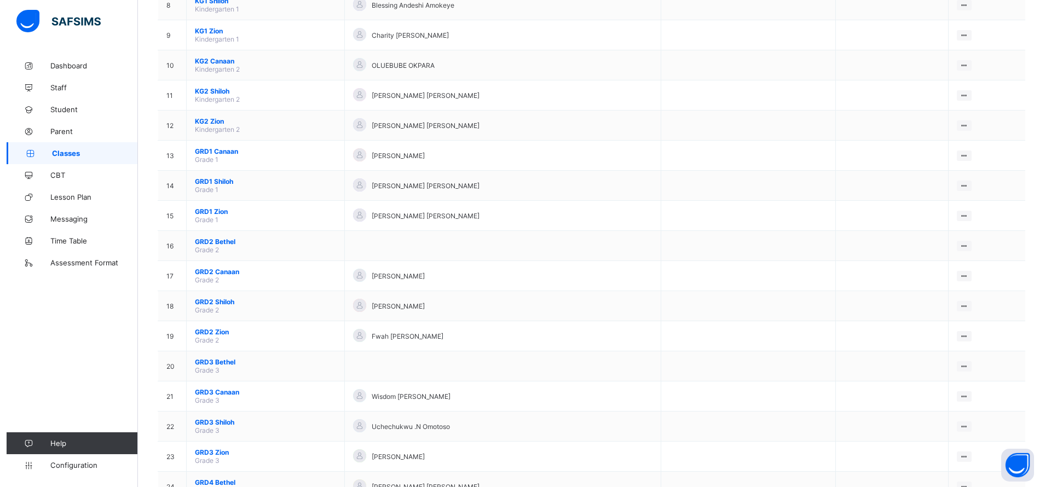
scroll to position [355, 0]
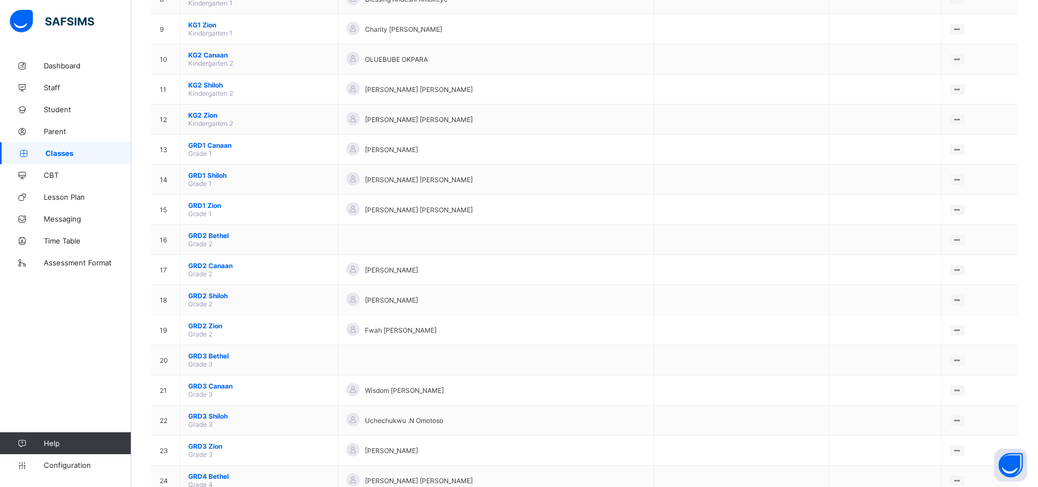
click at [0, 0] on div "Assign form Teacher" at bounding box center [0, 0] width 0 height 0
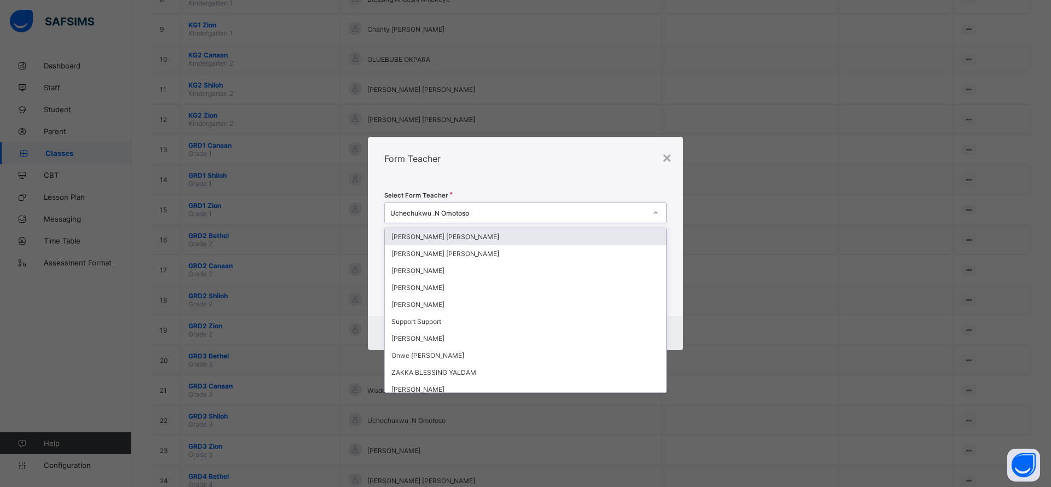
click at [612, 209] on div "Uchechukwu .N Omotoso" at bounding box center [518, 213] width 256 height 8
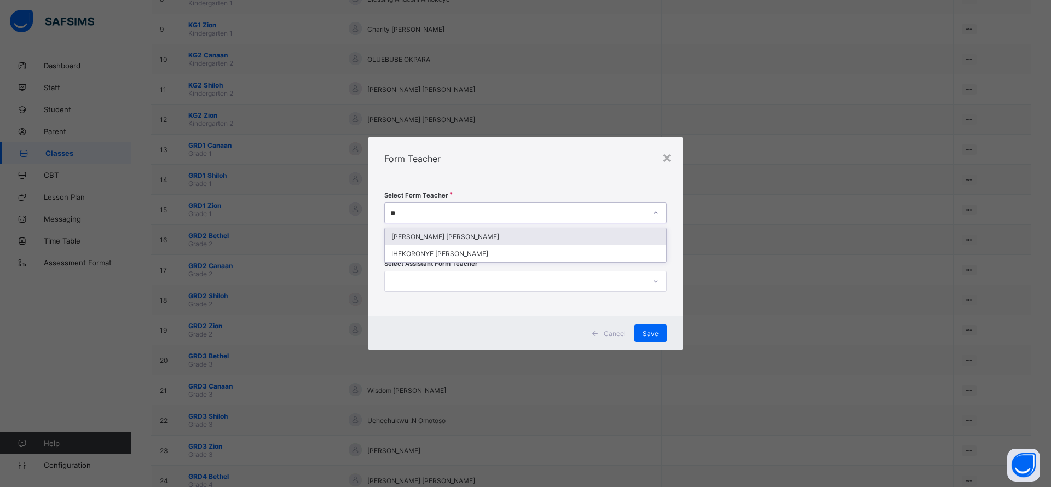
type input "***"
click at [535, 243] on div "[PERSON_NAME] [PERSON_NAME]" at bounding box center [525, 236] width 281 height 17
click at [647, 334] on span "Save" at bounding box center [651, 334] width 16 height 8
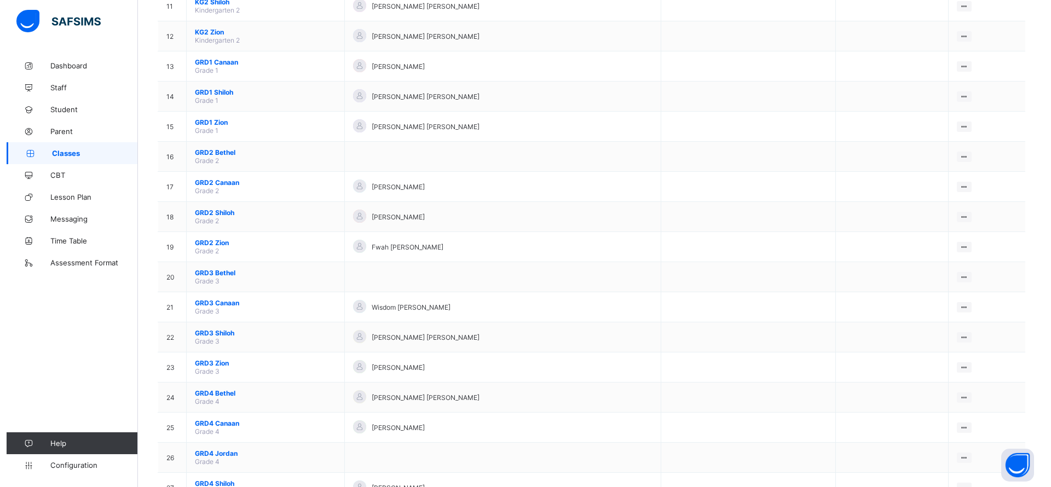
scroll to position [555, 0]
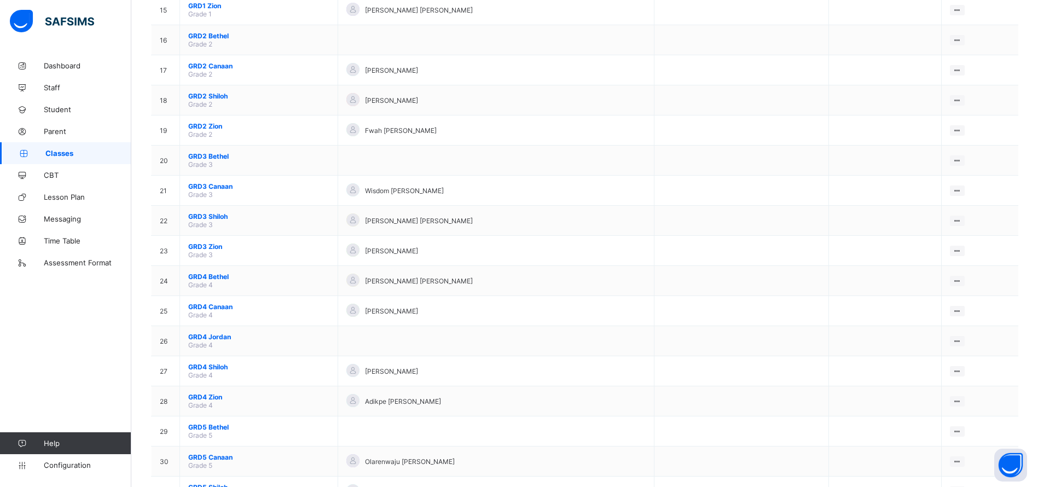
click at [0, 0] on div "Assign form Teacher" at bounding box center [0, 0] width 0 height 0
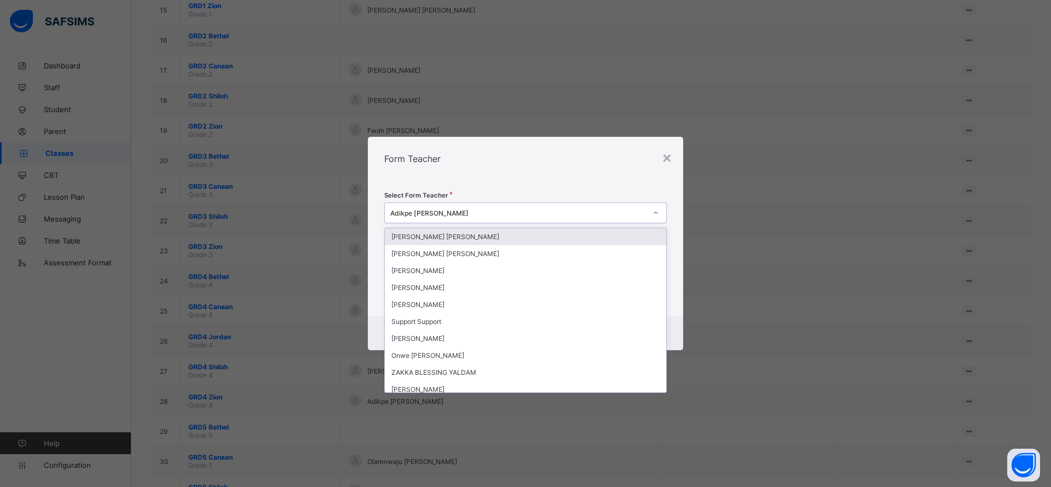
click at [615, 213] on div "Adikpe [PERSON_NAME]" at bounding box center [518, 213] width 256 height 8
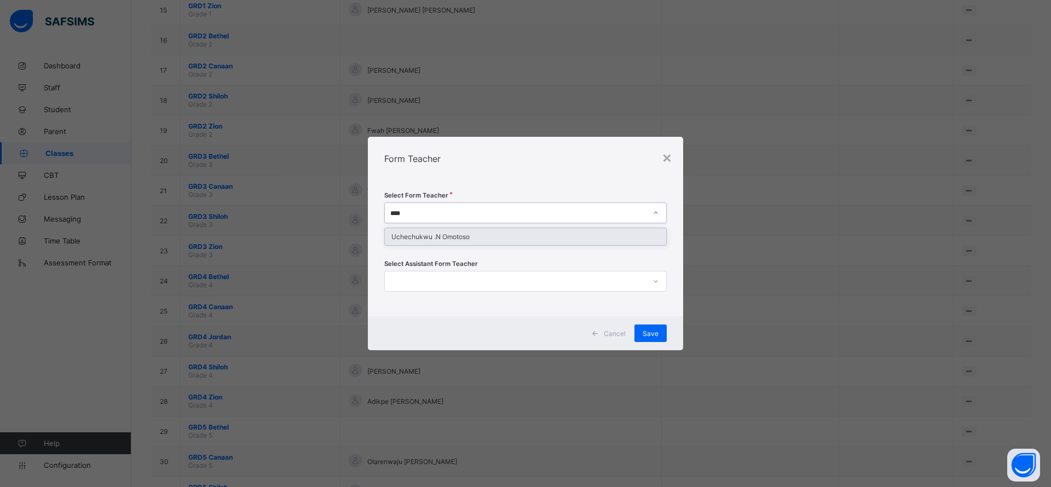
type input "*****"
click at [522, 239] on div "Uchechukwu .N Omotoso" at bounding box center [525, 236] width 281 height 17
click at [656, 333] on span "Save" at bounding box center [651, 334] width 16 height 8
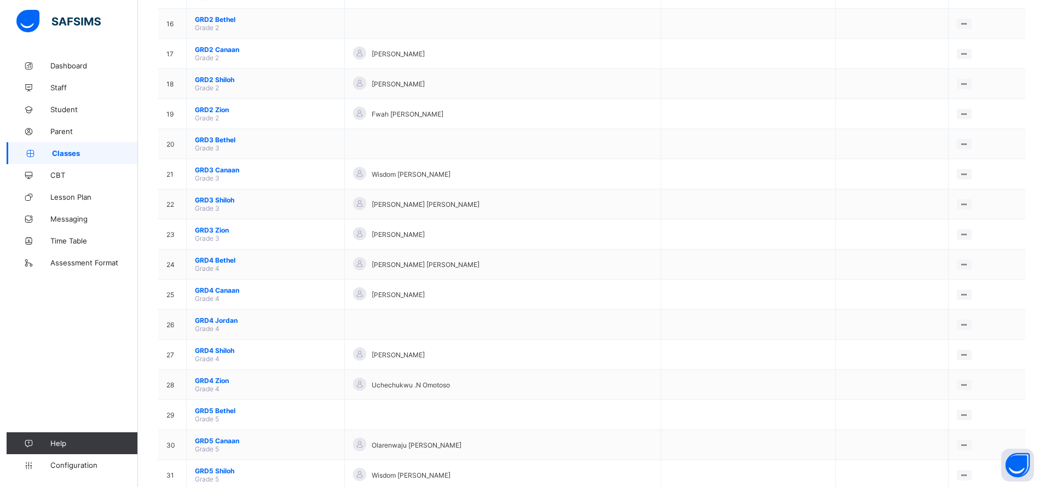
scroll to position [575, 0]
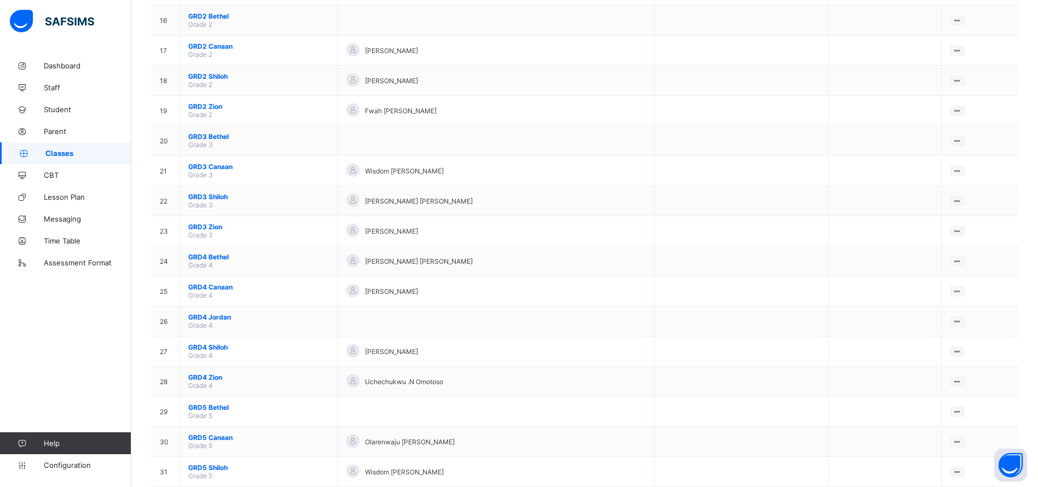
click at [0, 0] on div "Assign form Teacher" at bounding box center [0, 0] width 0 height 0
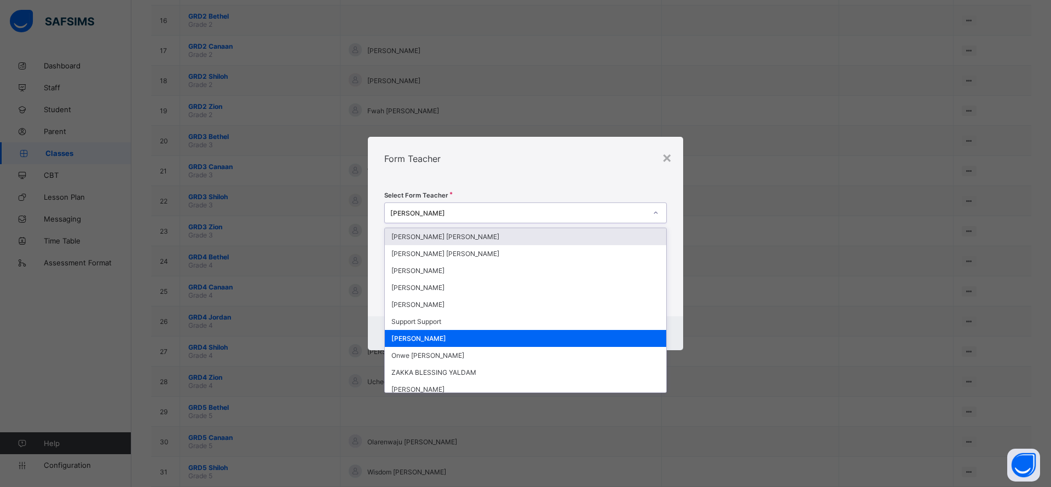
click at [562, 214] on div "[PERSON_NAME]" at bounding box center [518, 213] width 256 height 8
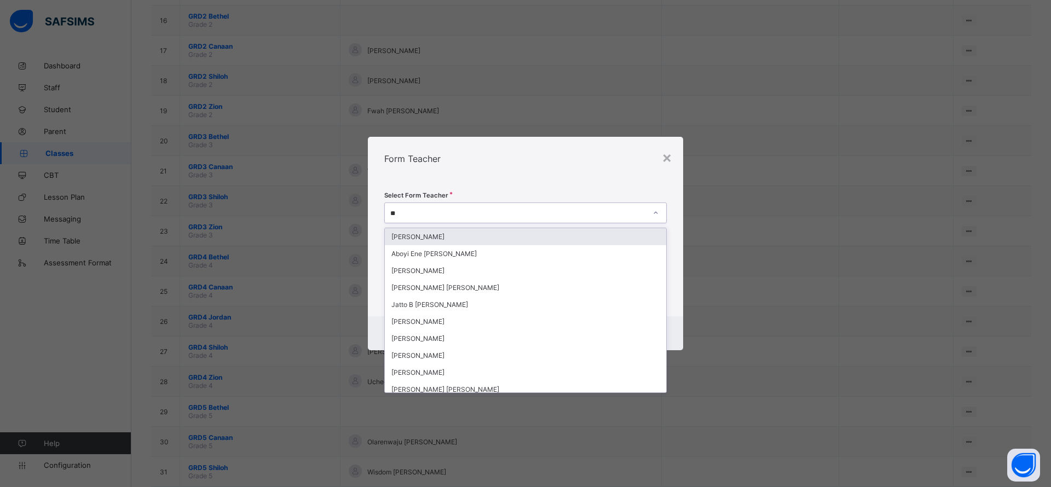
type input "***"
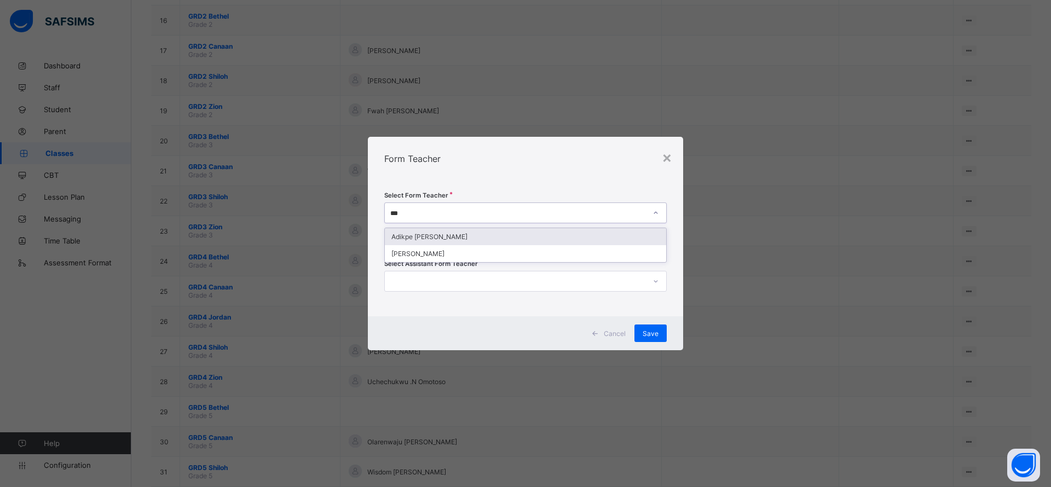
click at [539, 237] on div "Adikpe [PERSON_NAME]" at bounding box center [525, 236] width 281 height 17
click at [650, 330] on span "Save" at bounding box center [651, 334] width 16 height 8
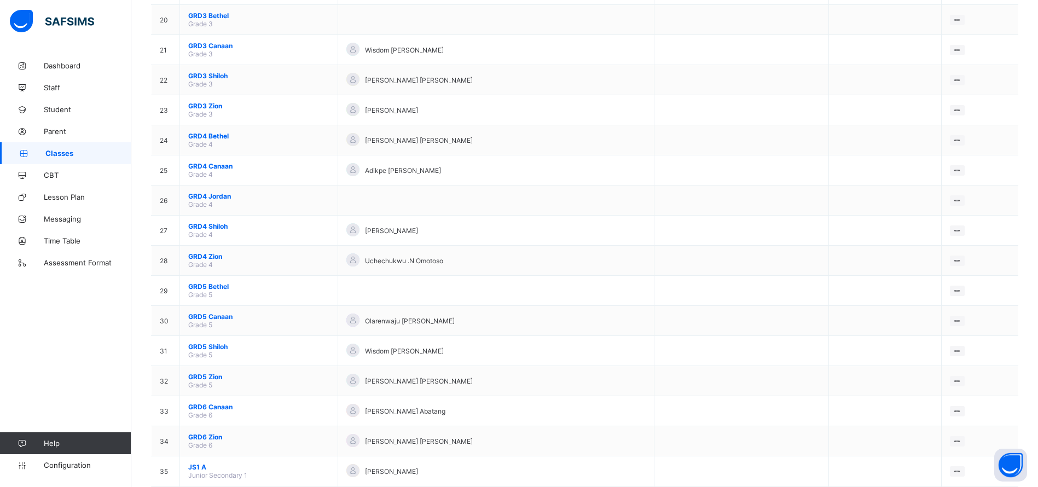
scroll to position [696, 0]
click at [0, 0] on div "Assign form Teacher" at bounding box center [0, 0] width 0 height 0
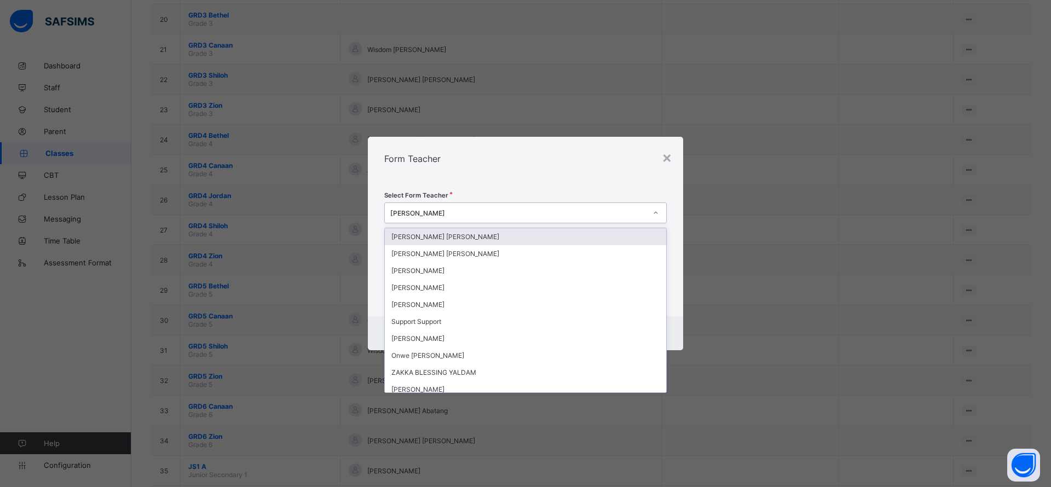
click at [411, 206] on div "[PERSON_NAME]" at bounding box center [515, 212] width 261 height 15
type input "*"
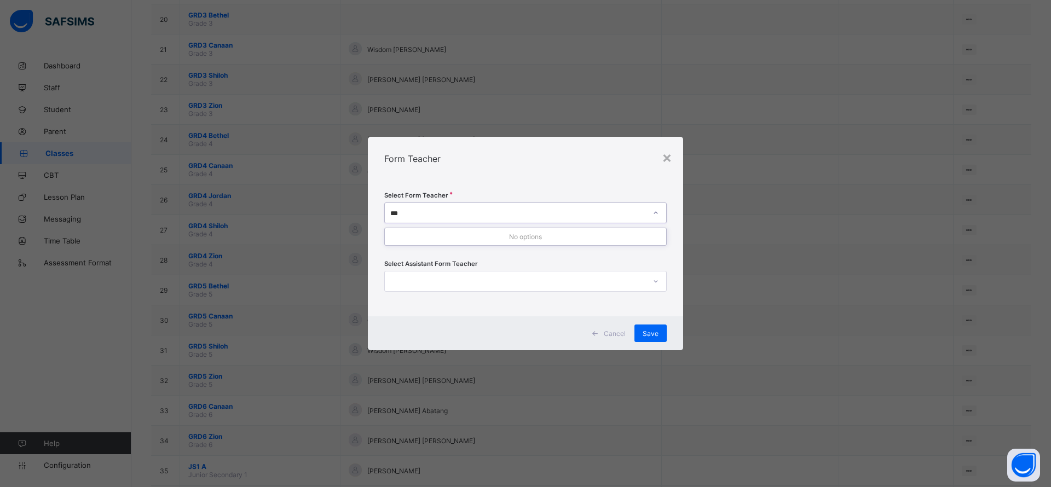
type input "***"
click at [665, 155] on div "×" at bounding box center [667, 157] width 10 height 19
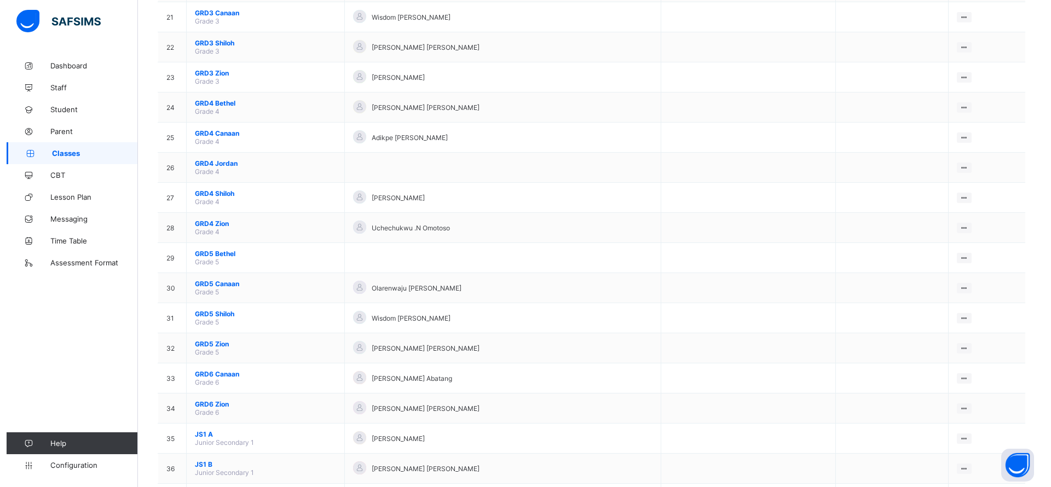
scroll to position [742, 0]
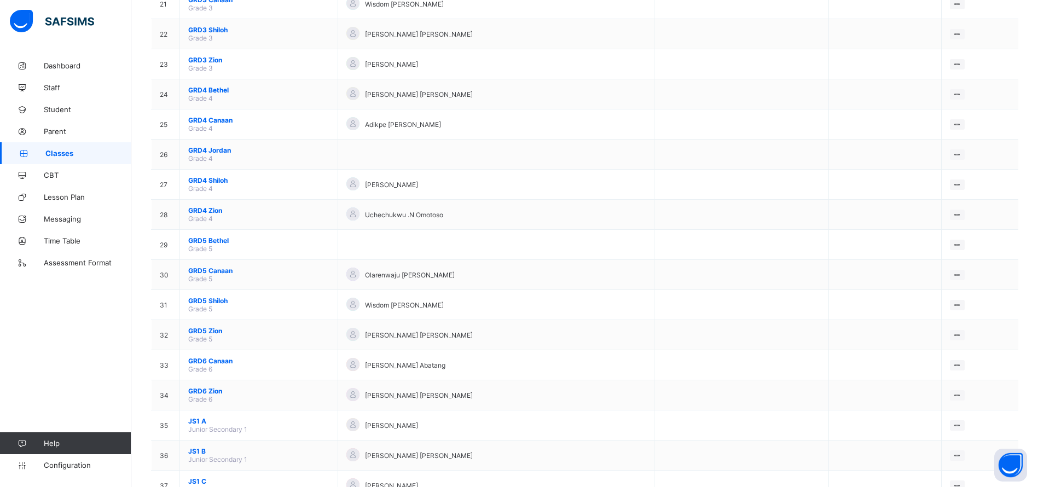
click at [0, 0] on div "Assign form Teacher" at bounding box center [0, 0] width 0 height 0
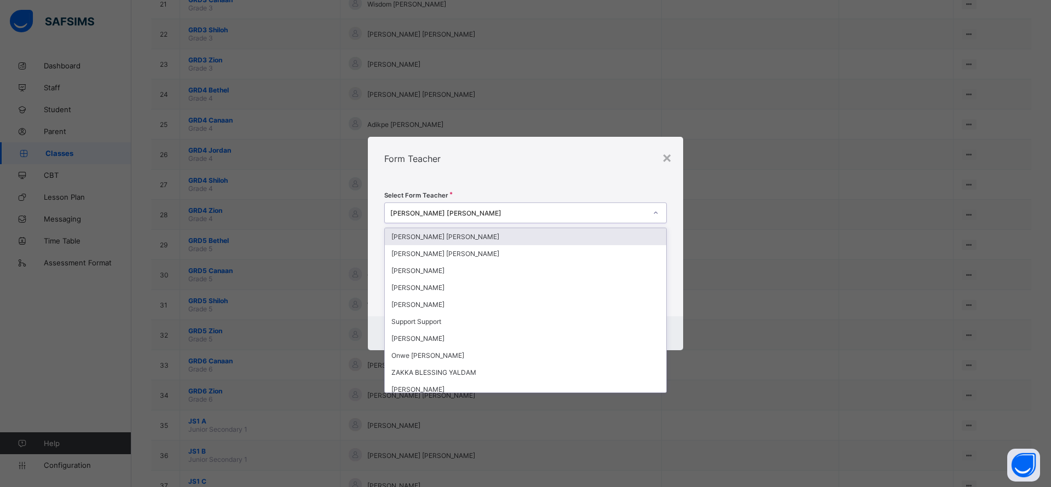
click at [566, 216] on div "[PERSON_NAME] [PERSON_NAME]" at bounding box center [518, 213] width 256 height 8
type input "*"
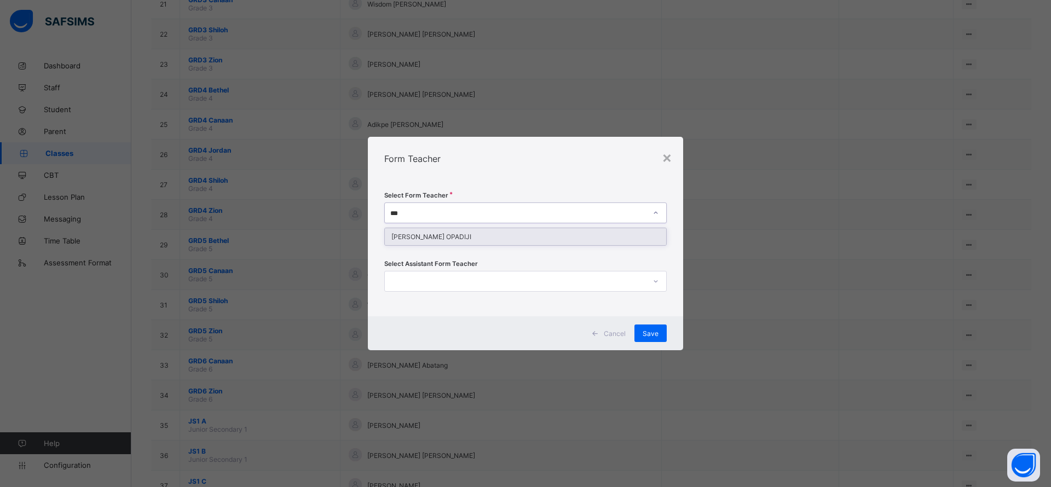
type input "****"
click at [561, 239] on div "[PERSON_NAME] OPADIJI" at bounding box center [525, 236] width 281 height 17
click at [648, 330] on span "Save" at bounding box center [651, 334] width 16 height 8
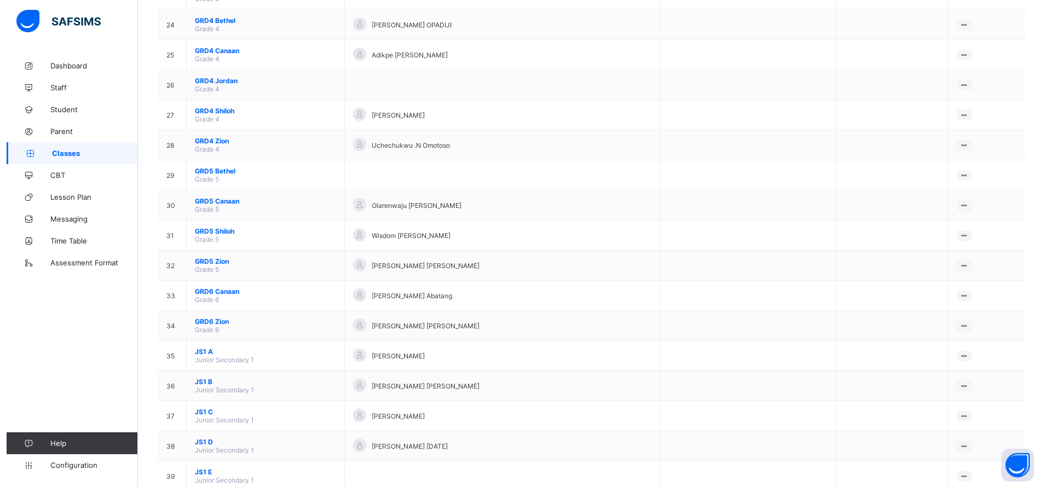
scroll to position [816, 0]
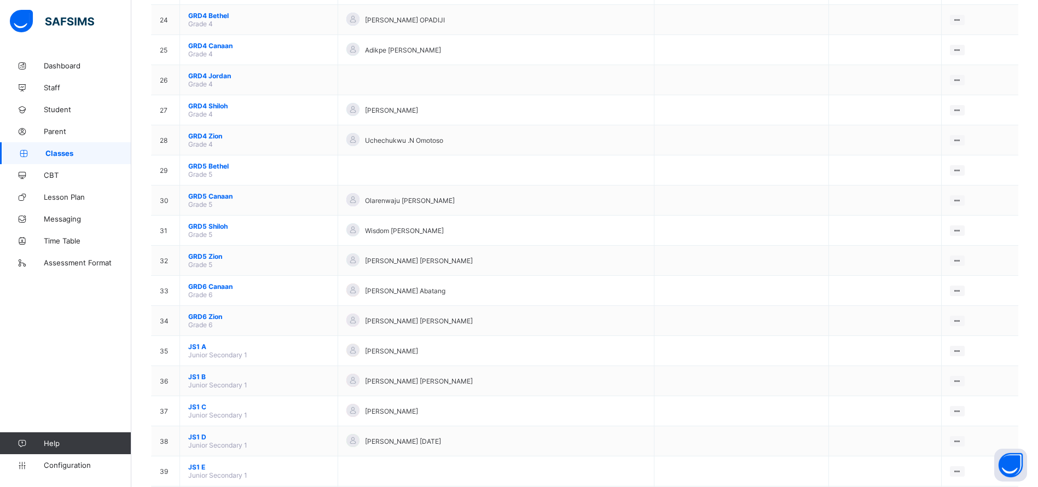
click at [0, 0] on div "Assign form Teacher" at bounding box center [0, 0] width 0 height 0
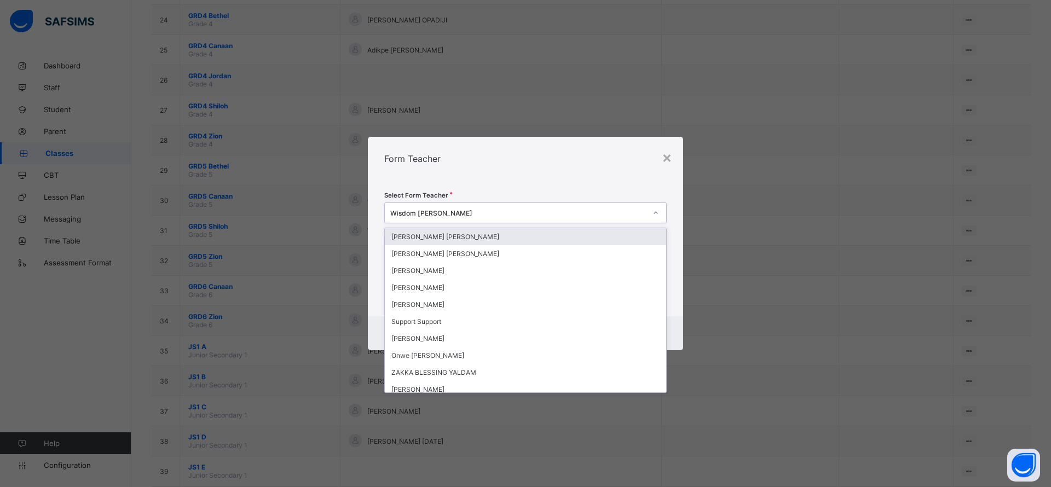
click at [543, 216] on div "Wisdom [PERSON_NAME]" at bounding box center [518, 213] width 256 height 8
type input "***"
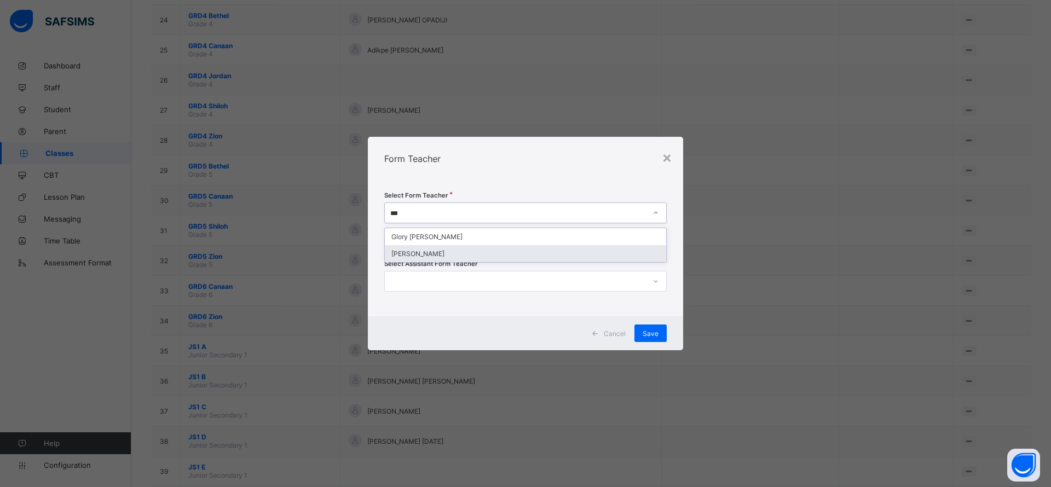
click at [503, 253] on div "[PERSON_NAME]" at bounding box center [525, 253] width 281 height 17
click at [653, 333] on span "Save" at bounding box center [651, 334] width 16 height 8
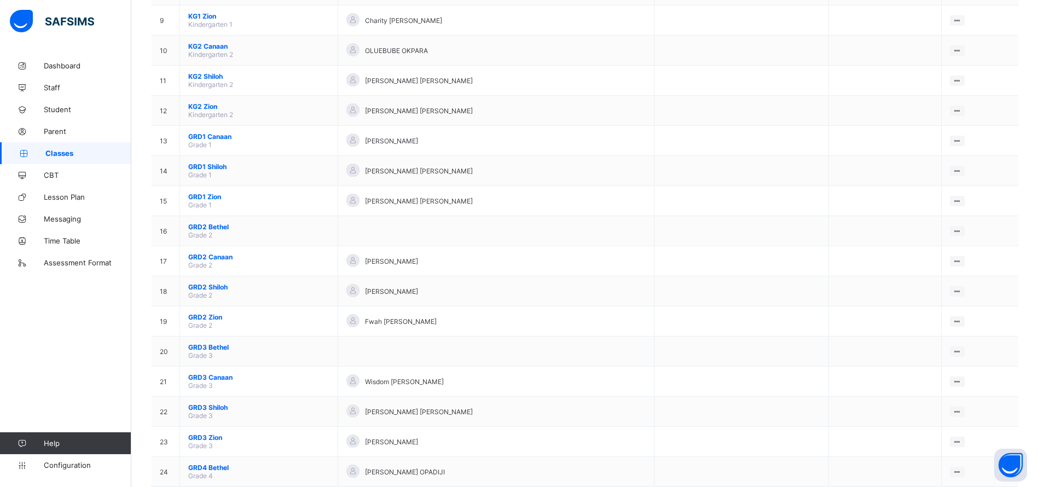
scroll to position [389, 0]
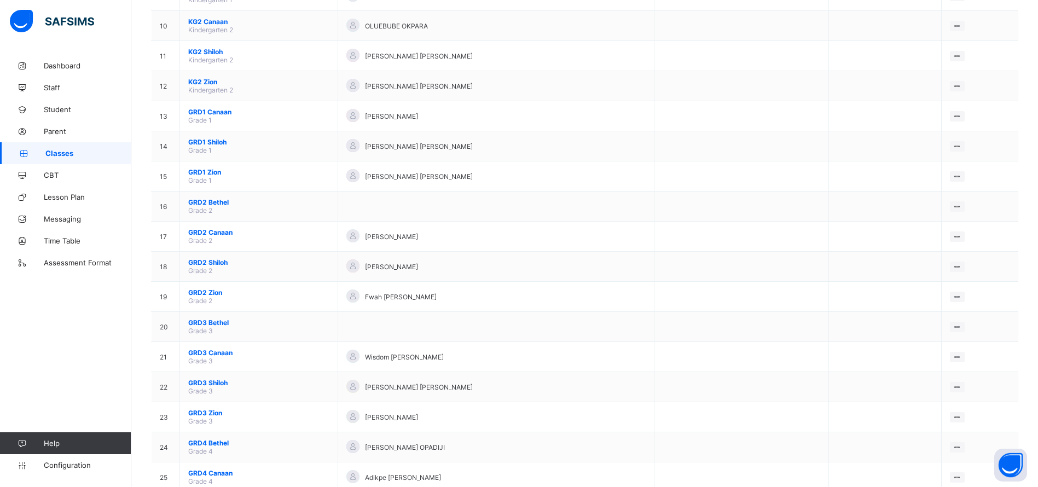
click at [200, 412] on span "GRD3 Zion" at bounding box center [258, 413] width 141 height 8
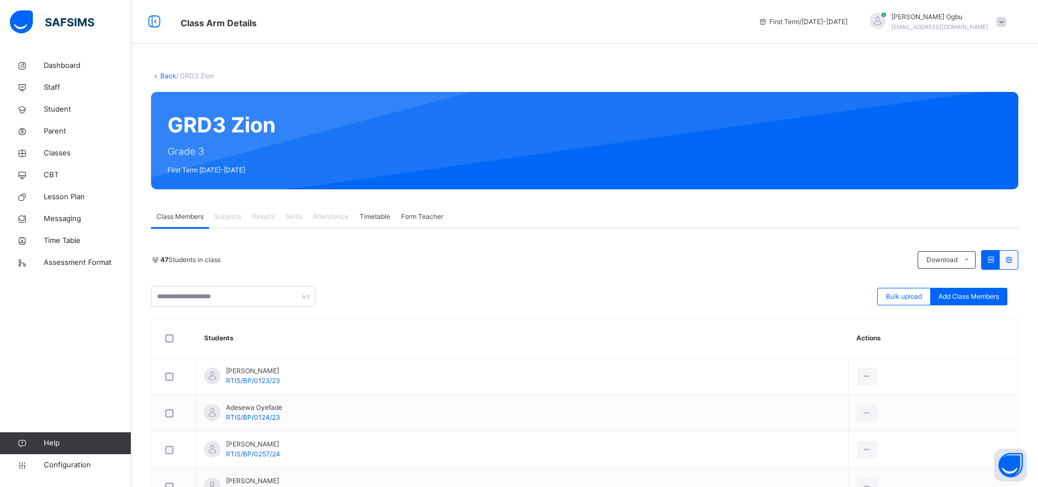
click at [222, 215] on span "Subjects" at bounding box center [228, 217] width 27 height 10
drag, startPoint x: 222, startPoint y: 215, endPoint x: 175, endPoint y: 175, distance: 61.3
click at [465, 264] on div "47 Students in class" at bounding box center [531, 260] width 761 height 10
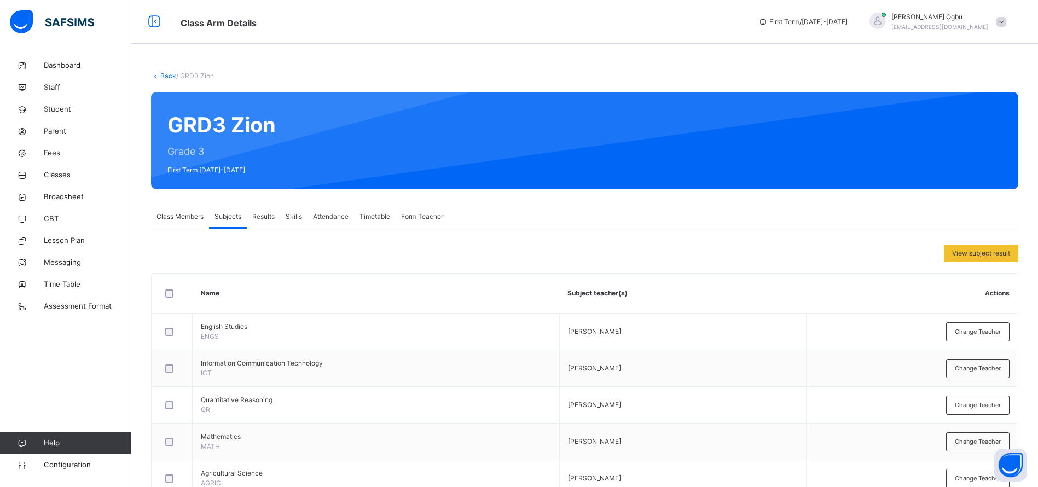
click at [974, 443] on span "Change Teacher" at bounding box center [978, 441] width 46 height 9
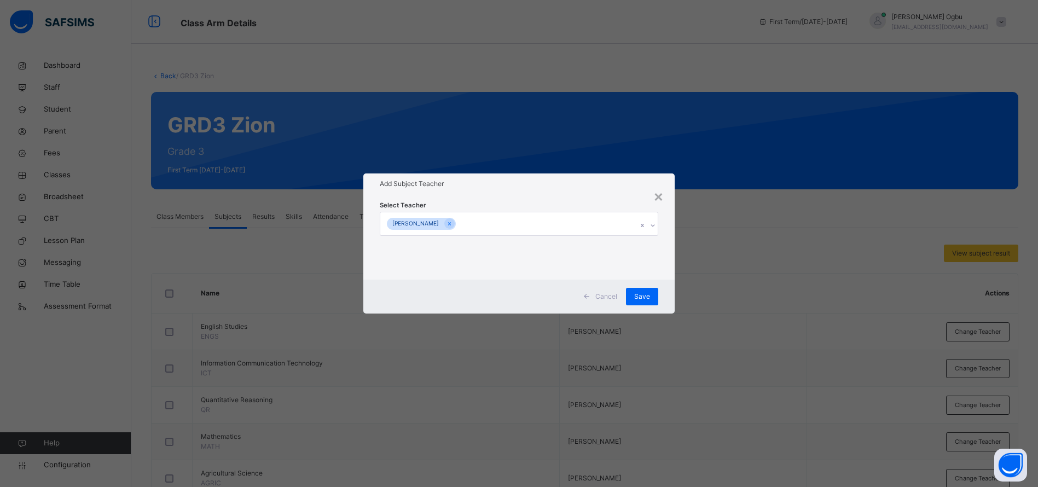
click at [450, 227] on icon at bounding box center [450, 224] width 6 height 8
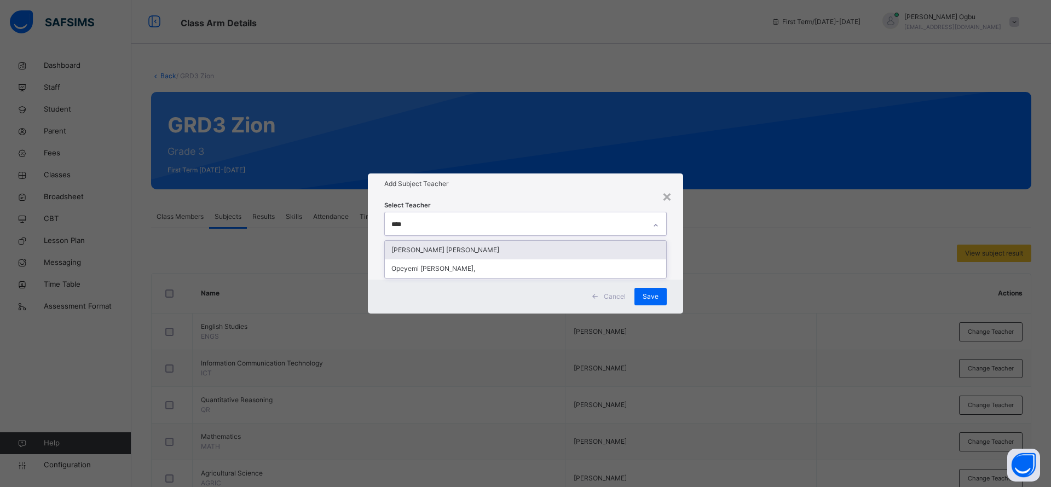
type input "*****"
click at [440, 244] on div "[PERSON_NAME] [PERSON_NAME]" at bounding box center [525, 250] width 281 height 19
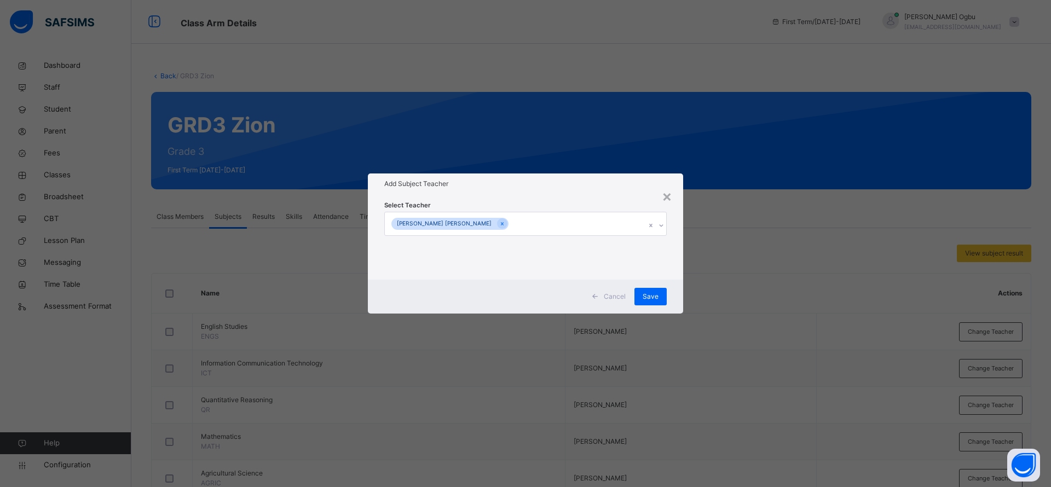
click at [511, 192] on div "Add Subject Teacher" at bounding box center [525, 184] width 315 height 21
click at [644, 301] on span "Save" at bounding box center [651, 297] width 16 height 10
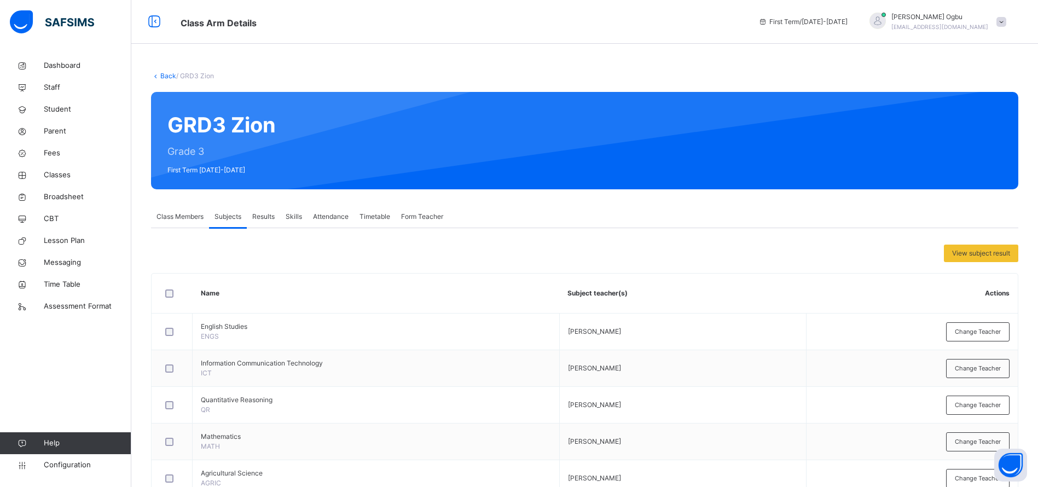
click at [161, 77] on link "Back" at bounding box center [168, 76] width 16 height 8
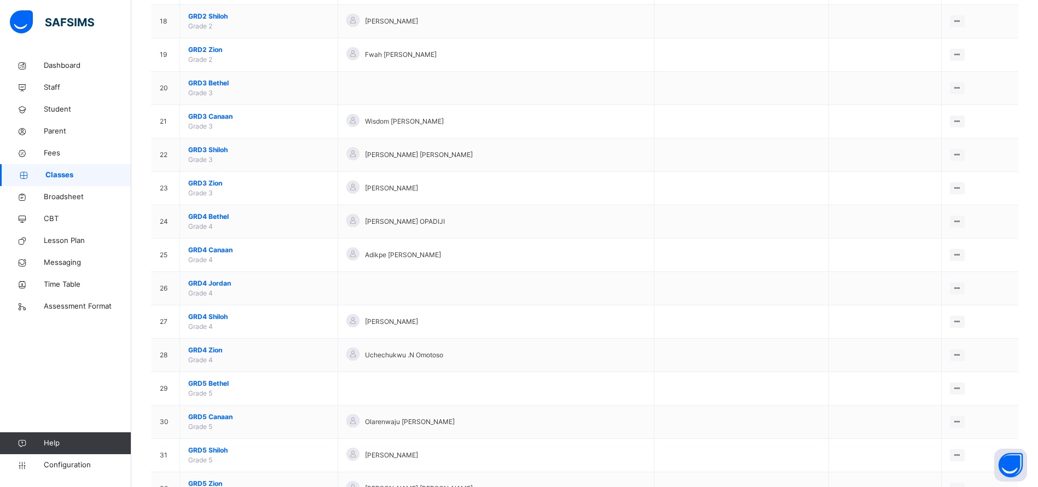
scroll to position [724, 0]
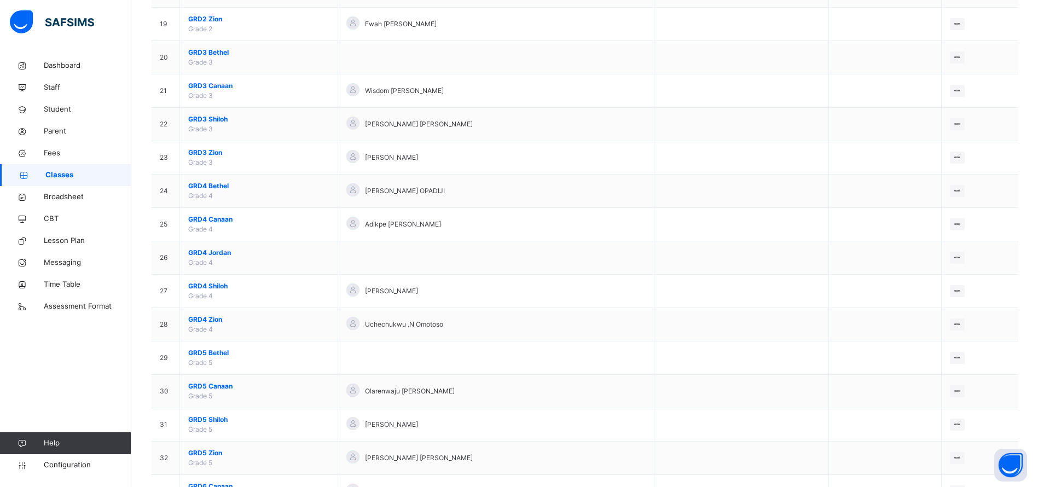
click at [203, 319] on span "GRD4 Zion" at bounding box center [258, 320] width 141 height 10
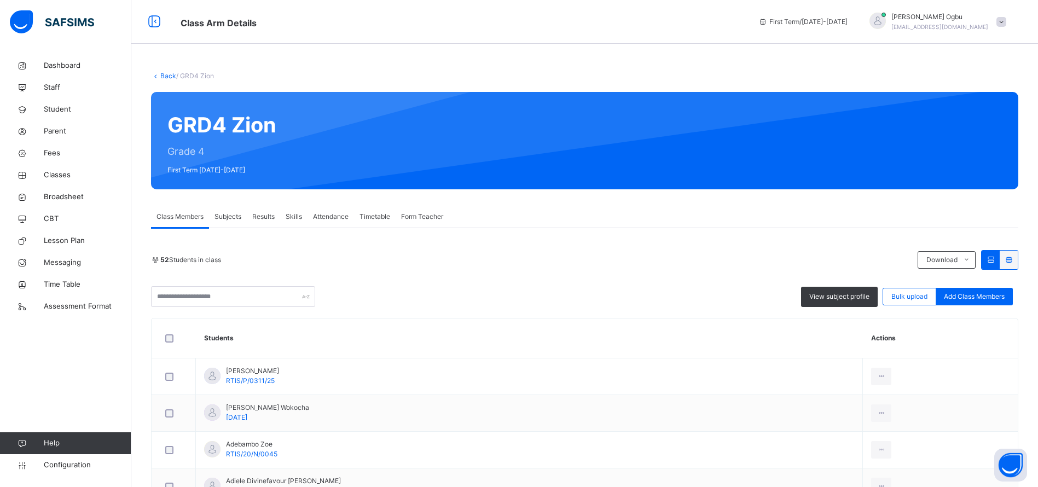
click at [225, 220] on span "Subjects" at bounding box center [228, 217] width 27 height 10
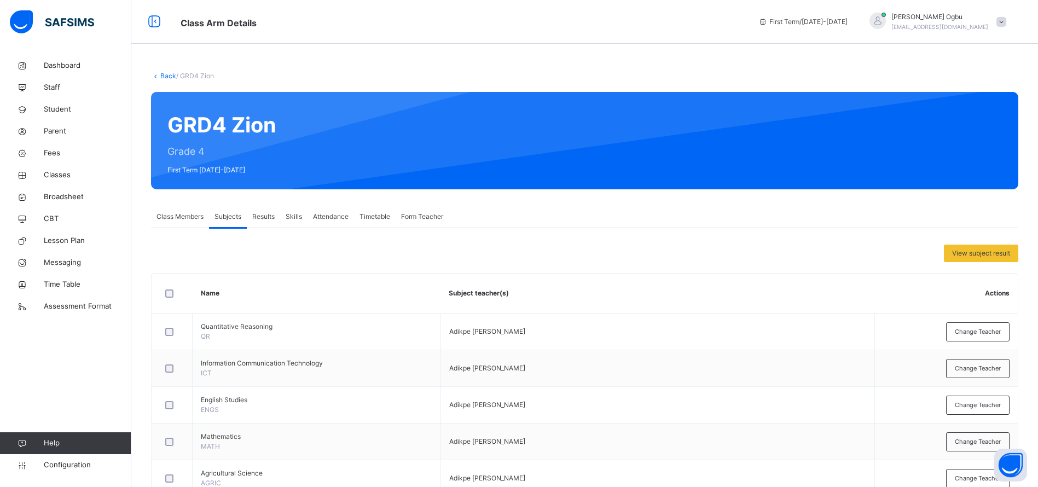
click at [971, 445] on span "Change Teacher" at bounding box center [978, 441] width 46 height 9
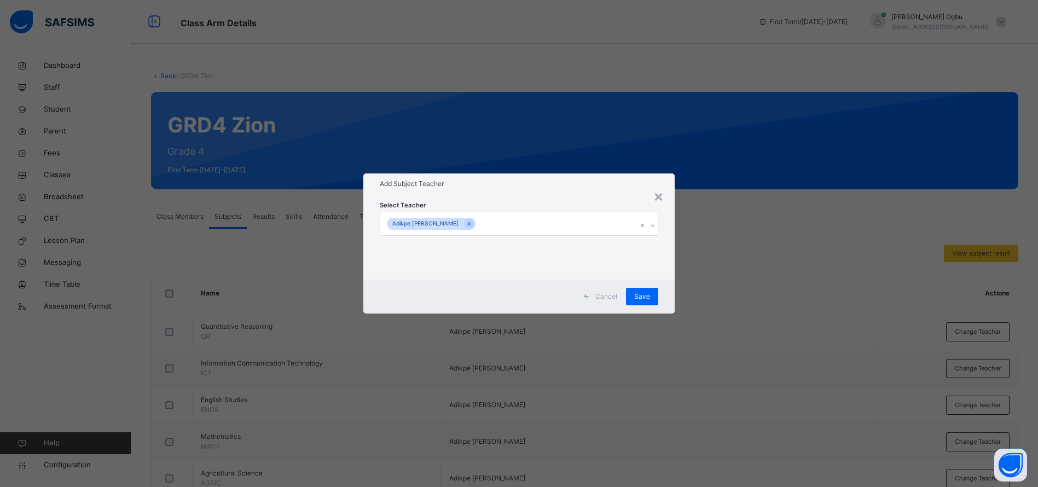
click at [468, 223] on icon at bounding box center [469, 223] width 3 height 3
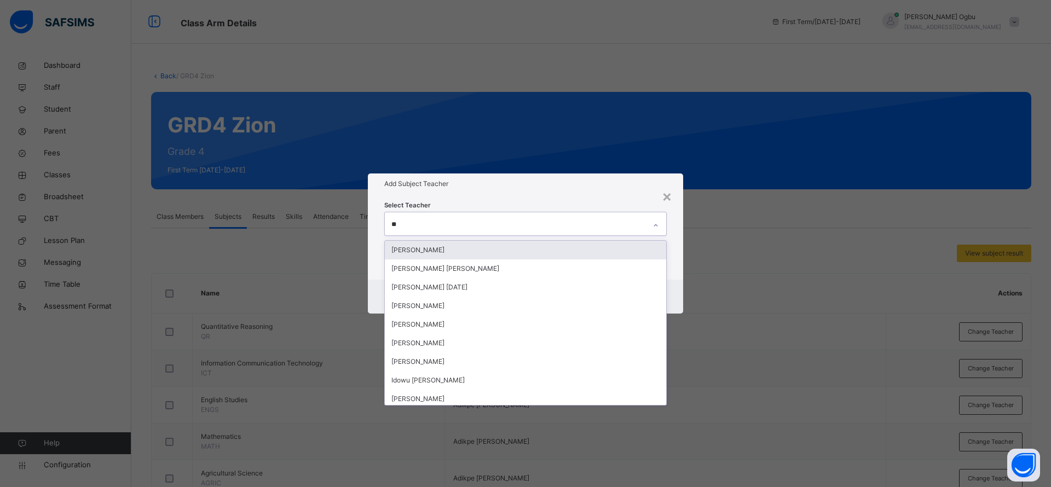
type input "***"
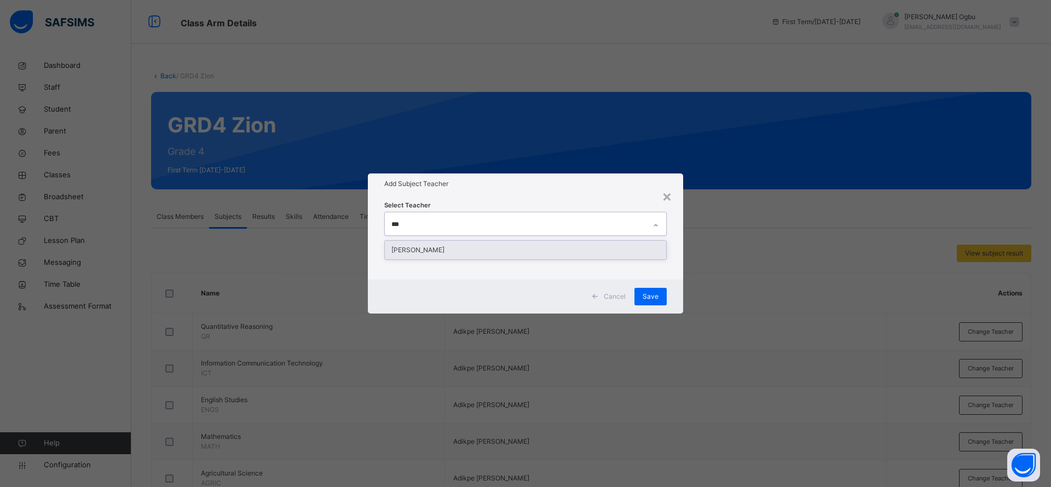
click at [445, 246] on div "[PERSON_NAME]" at bounding box center [525, 250] width 281 height 19
click at [531, 191] on div "Add Subject Teacher" at bounding box center [525, 184] width 315 height 21
click at [651, 295] on span "Save" at bounding box center [651, 297] width 16 height 10
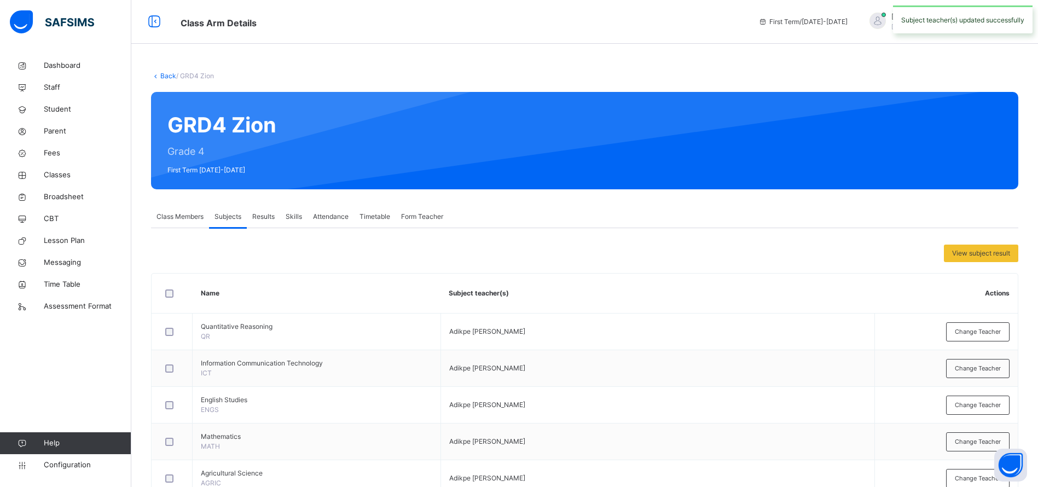
click at [163, 77] on link "Back" at bounding box center [168, 76] width 16 height 8
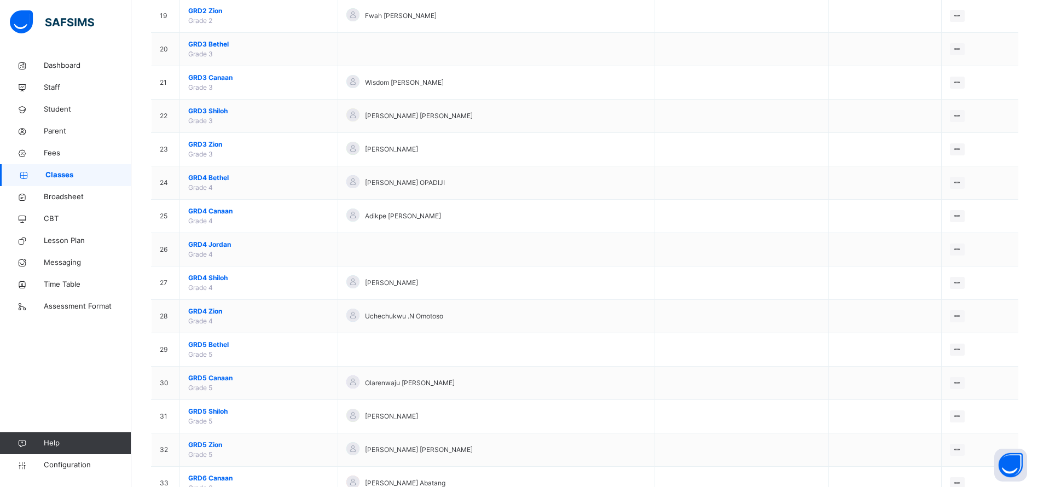
scroll to position [734, 0]
click at [204, 442] on span "GRD5 Zion" at bounding box center [258, 443] width 141 height 10
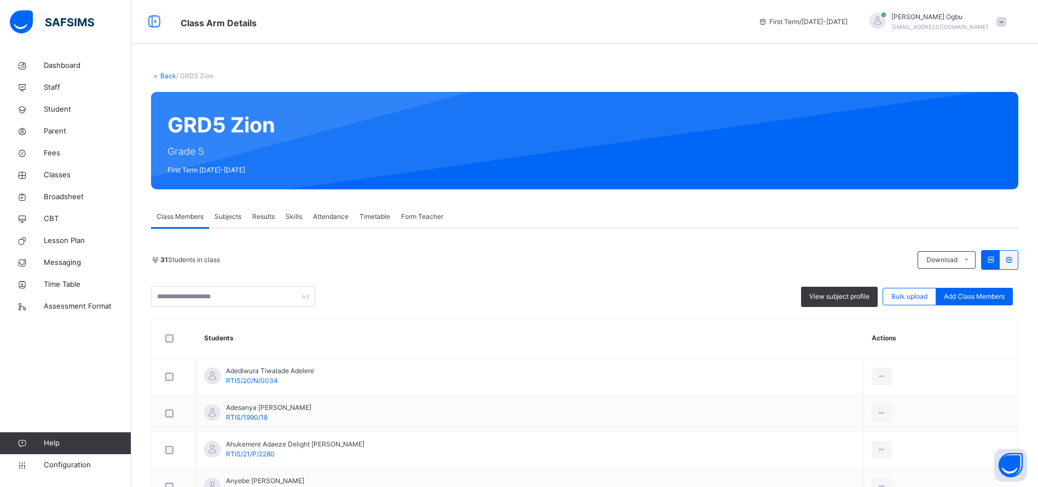
click at [228, 218] on span "Subjects" at bounding box center [228, 217] width 27 height 10
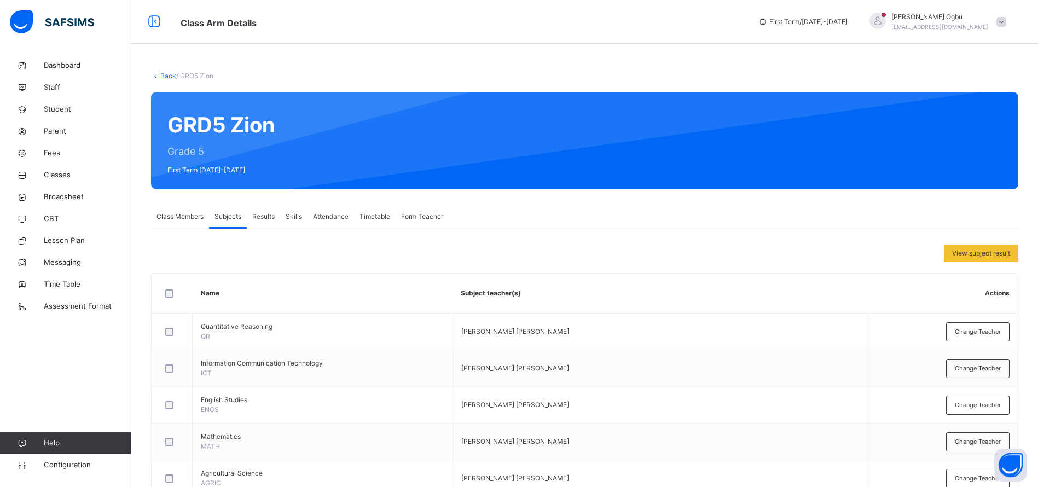
click at [975, 443] on span "Change Teacher" at bounding box center [978, 441] width 46 height 9
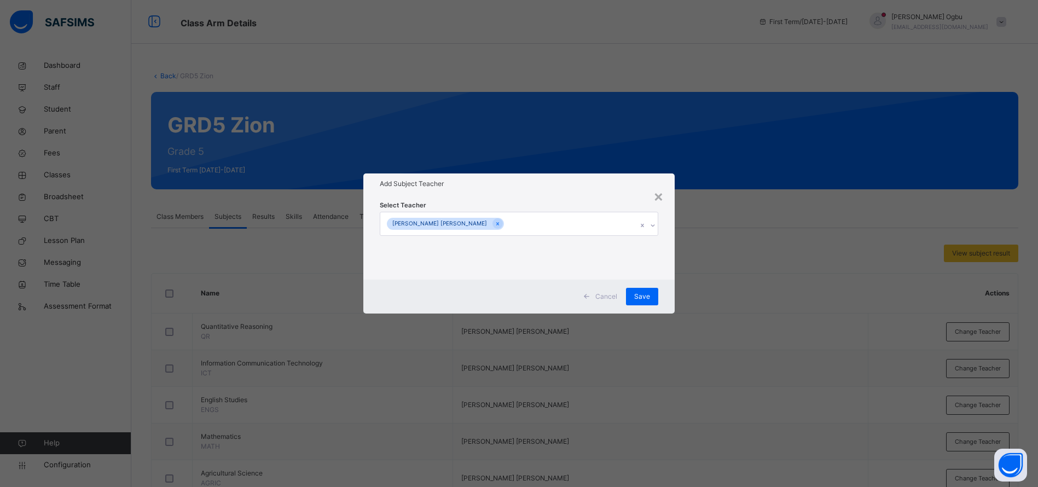
click at [495, 223] on icon at bounding box center [498, 224] width 6 height 8
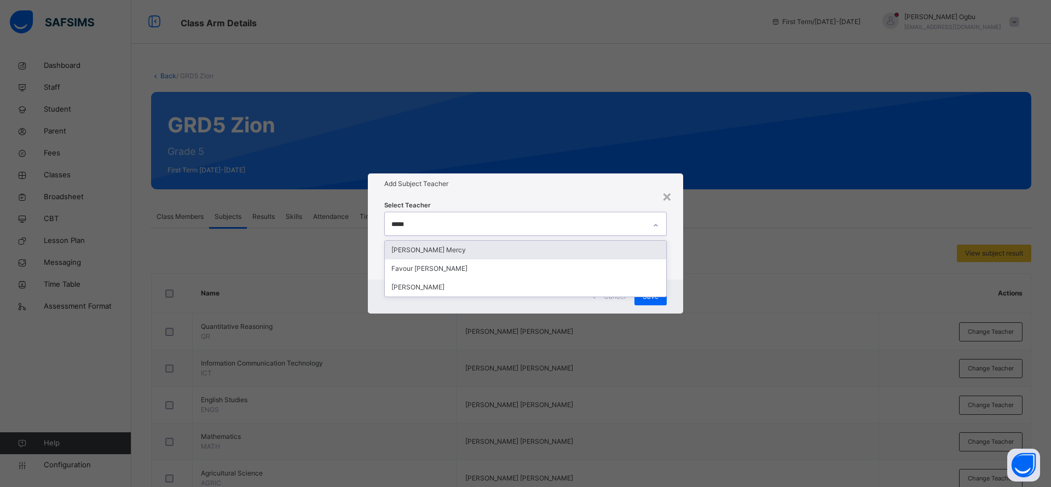
type input "******"
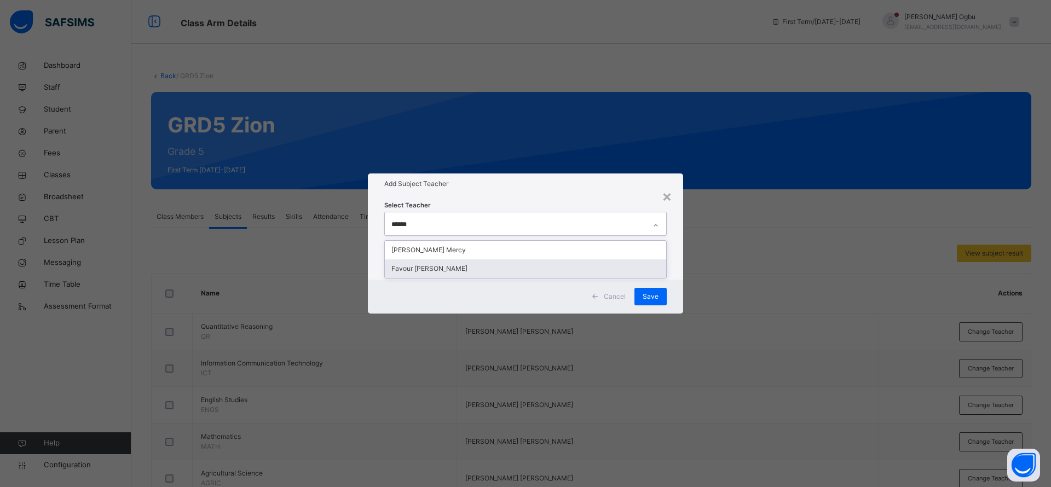
click at [435, 267] on div "Favour [PERSON_NAME]" at bounding box center [525, 268] width 281 height 19
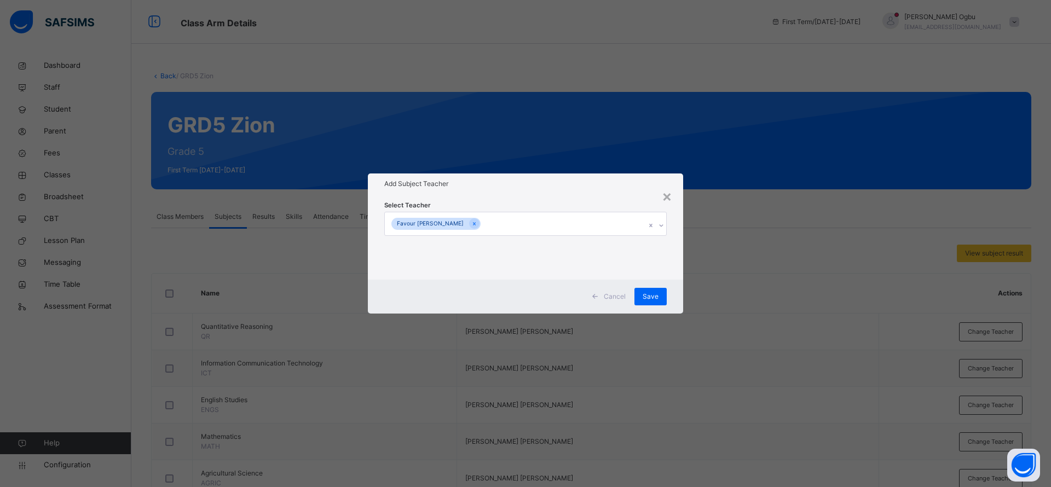
click at [494, 189] on div "Add Subject Teacher" at bounding box center [525, 184] width 315 height 21
click at [652, 297] on span "Save" at bounding box center [651, 297] width 16 height 10
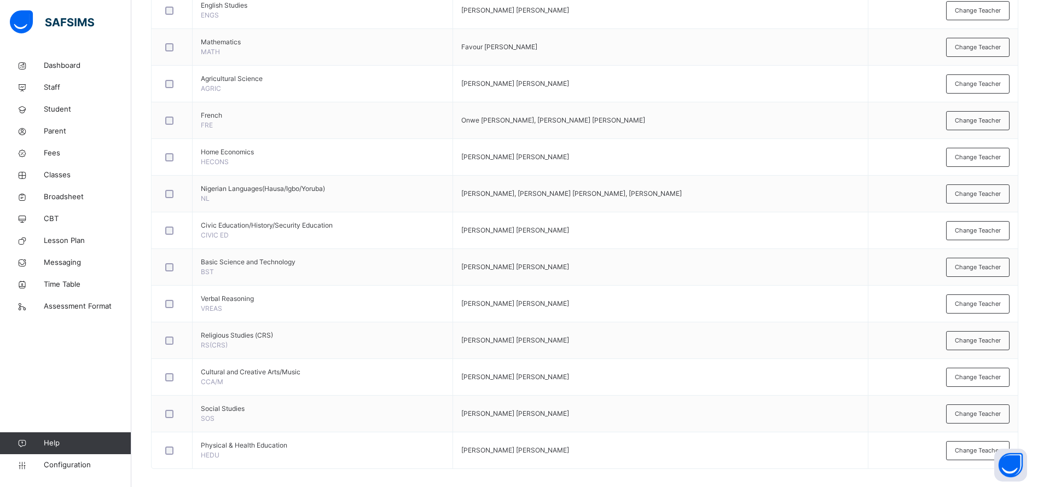
scroll to position [404, 0]
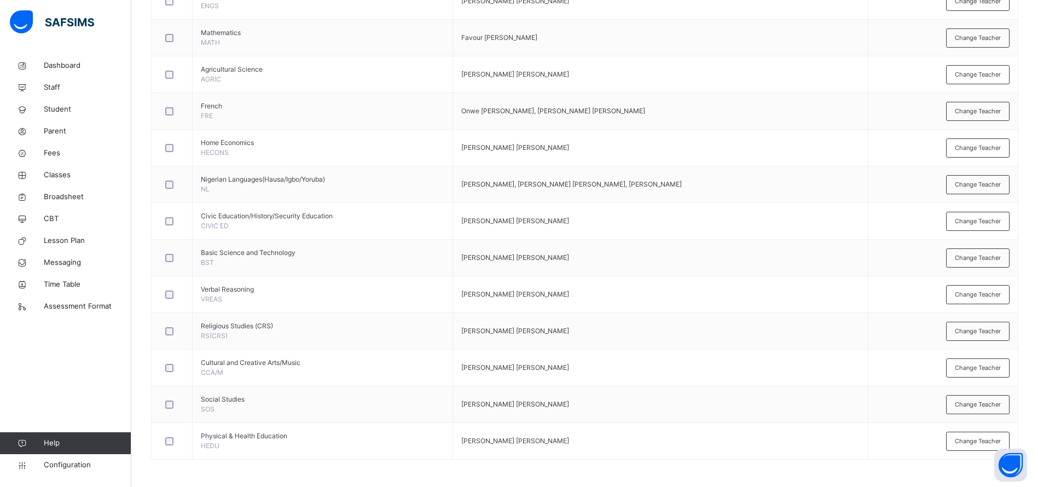
click at [978, 365] on span "Change Teacher" at bounding box center [978, 367] width 46 height 9
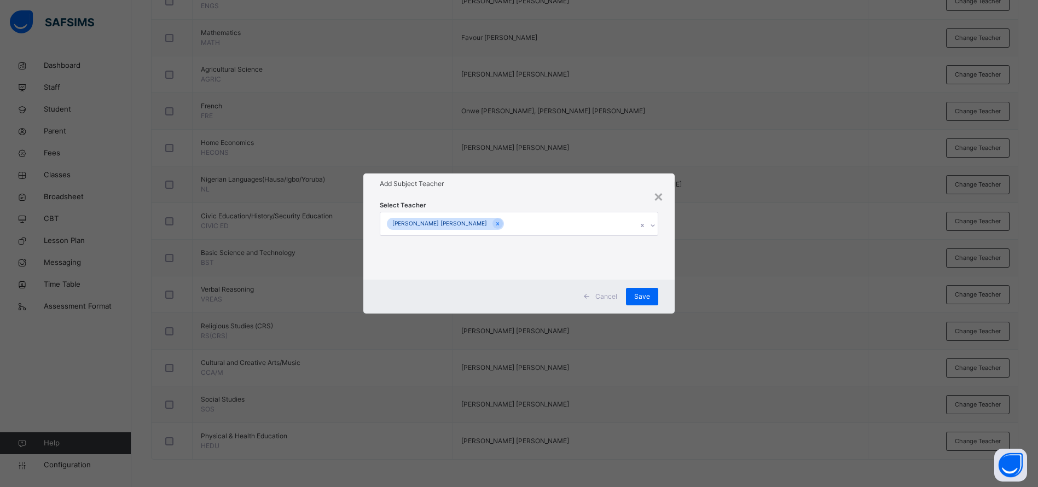
click at [497, 224] on icon at bounding box center [498, 223] width 3 height 3
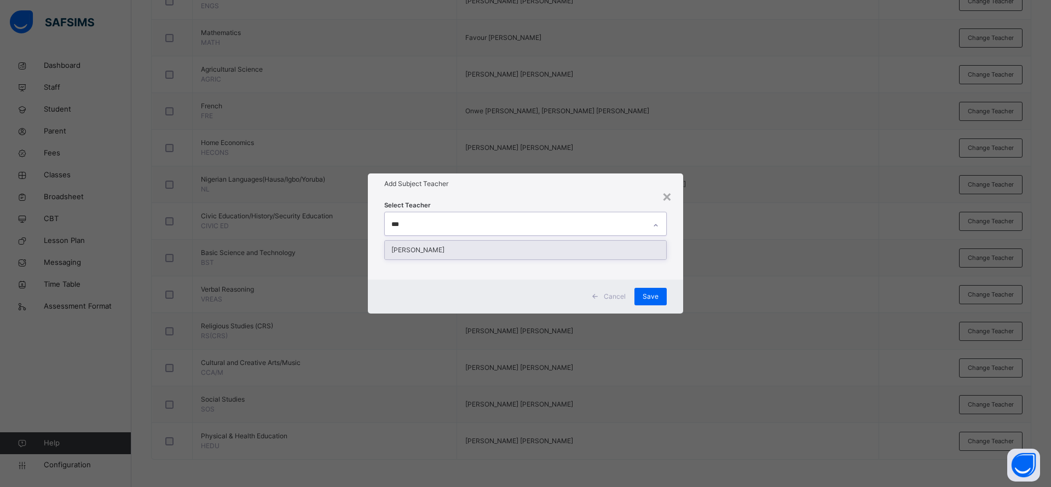
type input "****"
click at [477, 244] on div "[PERSON_NAME]" at bounding box center [525, 250] width 281 height 19
click at [525, 197] on div "Select Teacher [PERSON_NAME]" at bounding box center [525, 236] width 315 height 85
click at [654, 296] on span "Save" at bounding box center [651, 297] width 16 height 10
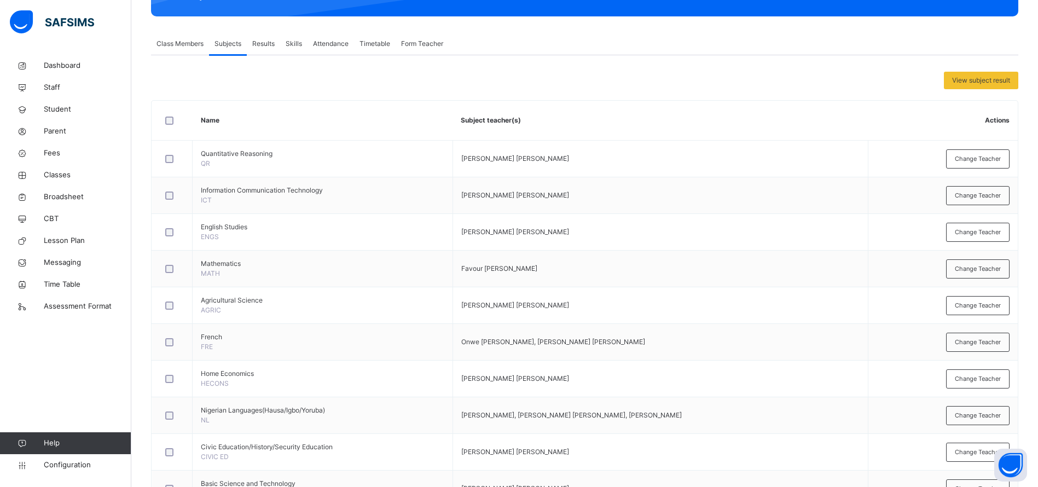
scroll to position [0, 0]
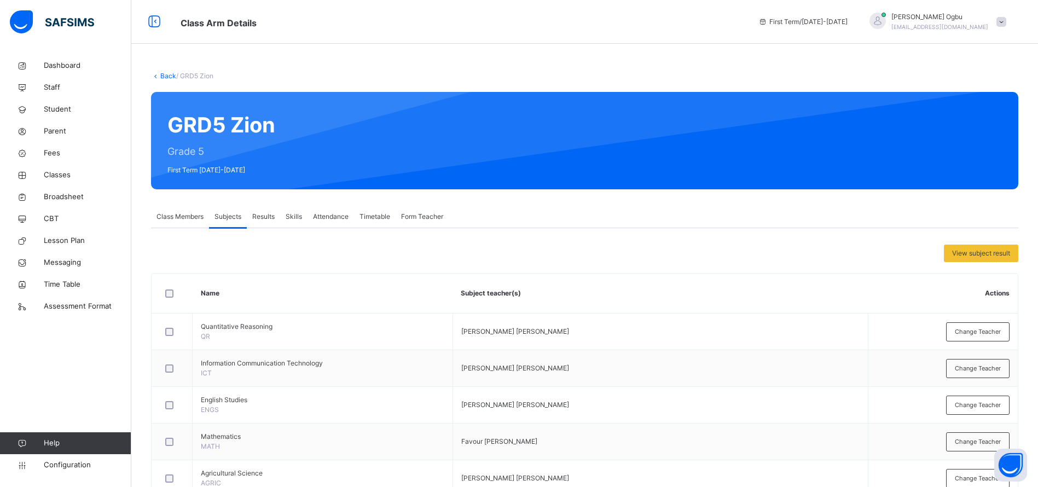
click at [165, 78] on link "Back" at bounding box center [168, 76] width 16 height 8
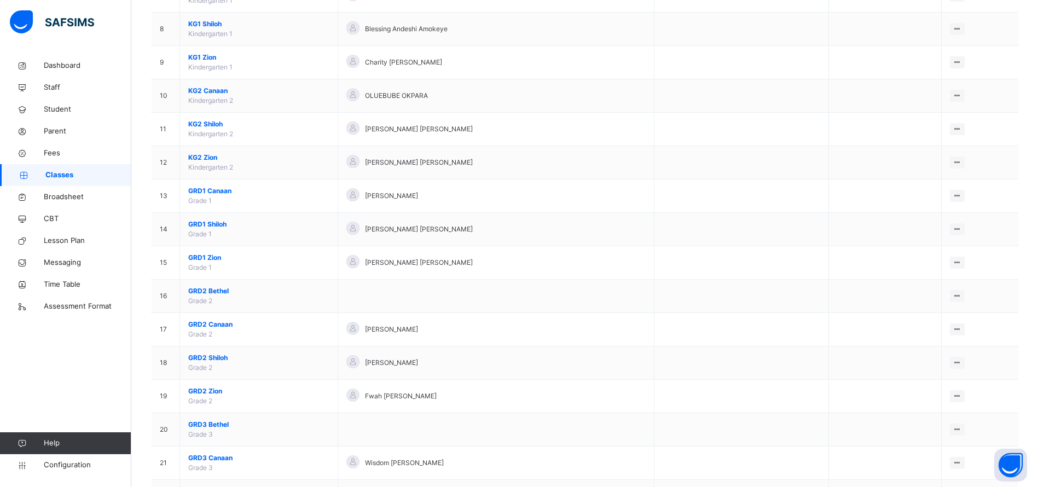
scroll to position [353, 0]
click at [205, 390] on span "GRD2 Zion" at bounding box center [258, 390] width 141 height 10
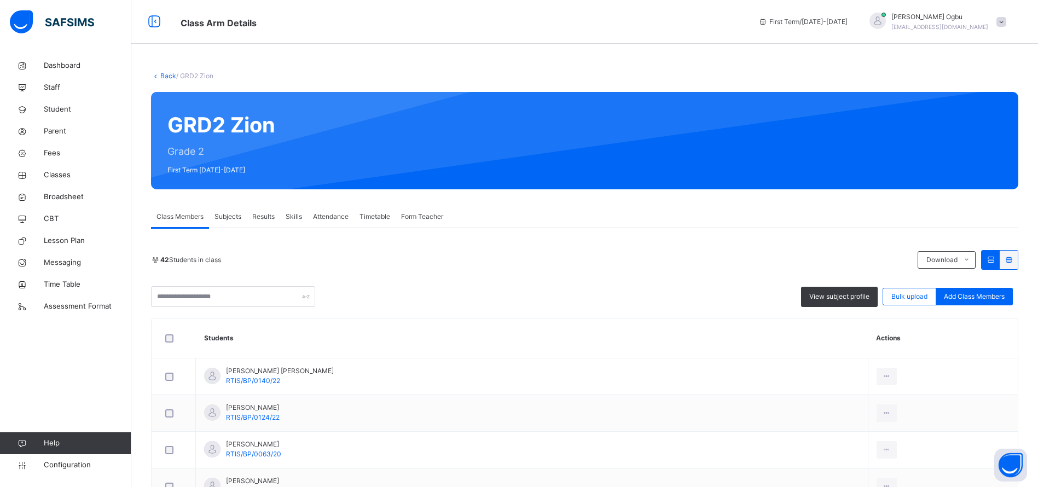
click at [224, 218] on span "Subjects" at bounding box center [228, 217] width 27 height 10
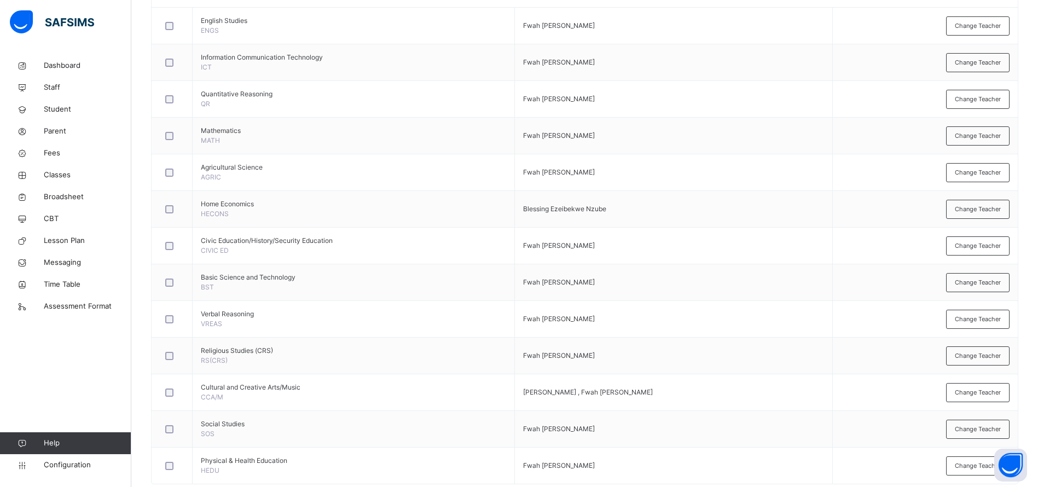
scroll to position [331, 0]
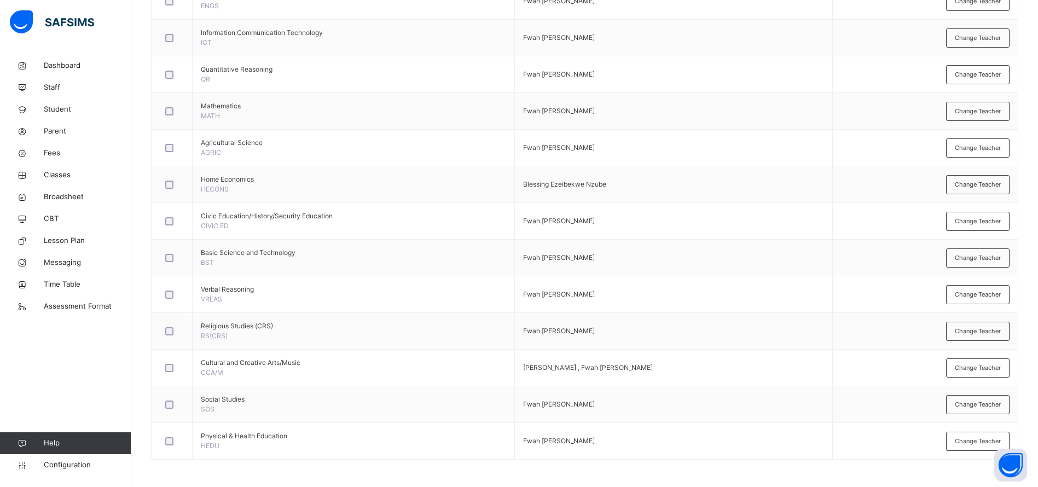
click at [973, 192] on div "Change Teacher" at bounding box center [979, 184] width 64 height 19
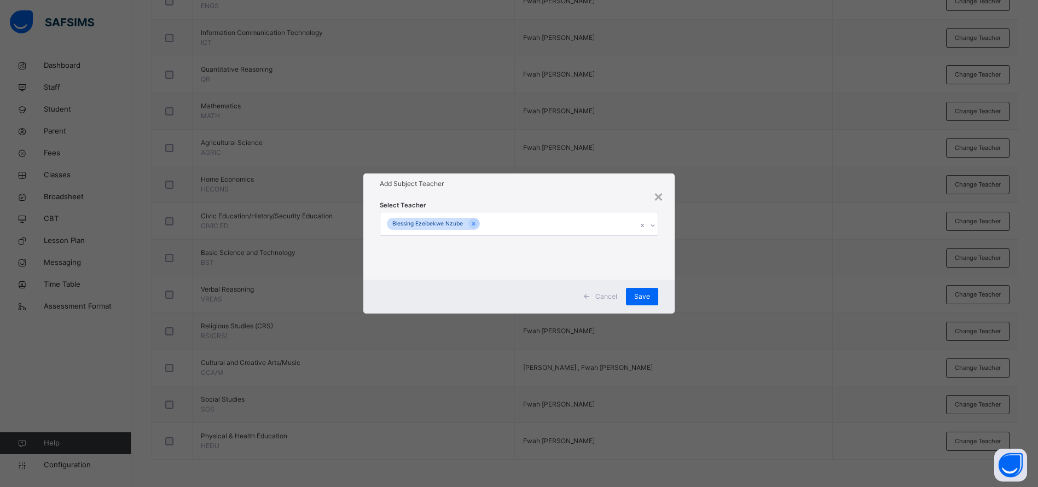
click at [580, 220] on div "Blessing Ezeibekwe Nzube" at bounding box center [508, 223] width 257 height 23
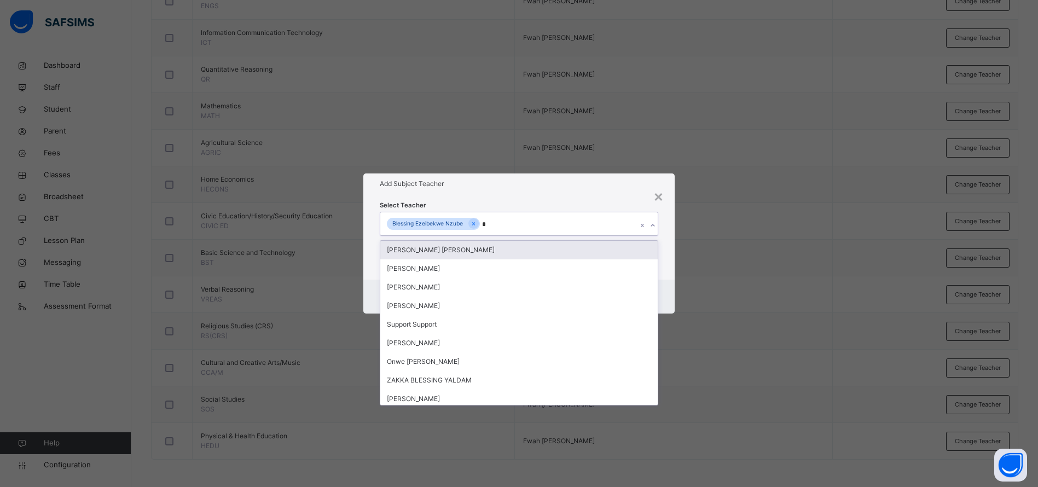
type input "**"
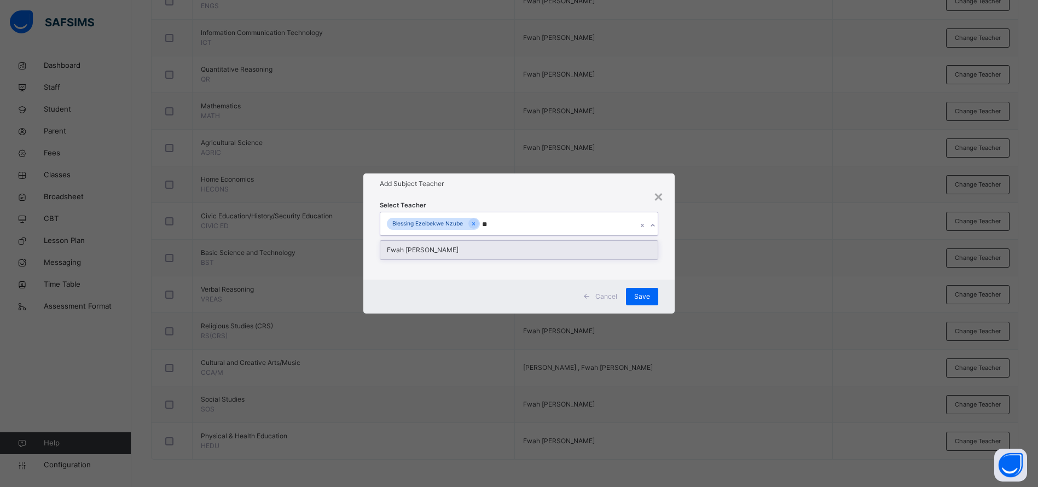
click at [546, 253] on div "Fwah [PERSON_NAME]" at bounding box center [519, 250] width 278 height 19
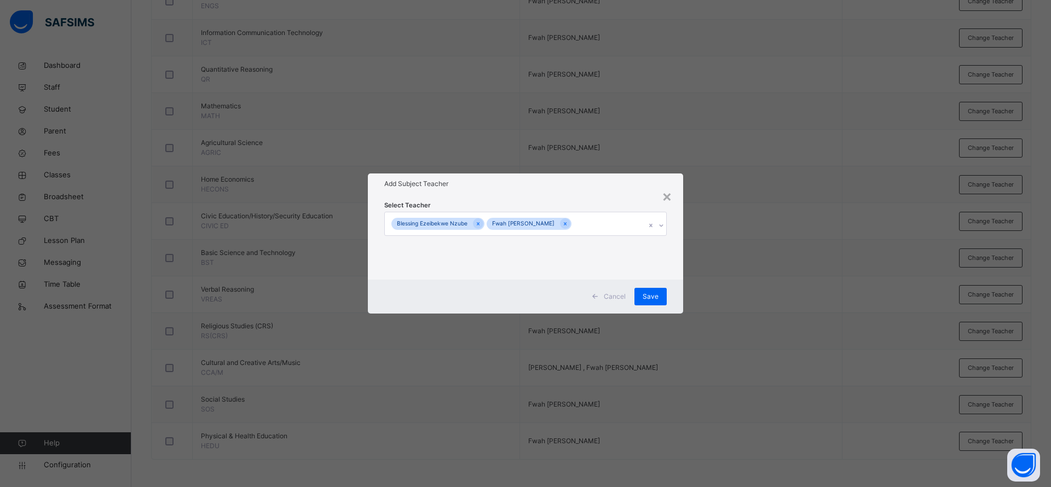
click at [561, 189] on div "Add Subject Teacher" at bounding box center [525, 184] width 315 height 21
click at [646, 295] on span "Save" at bounding box center [651, 297] width 16 height 10
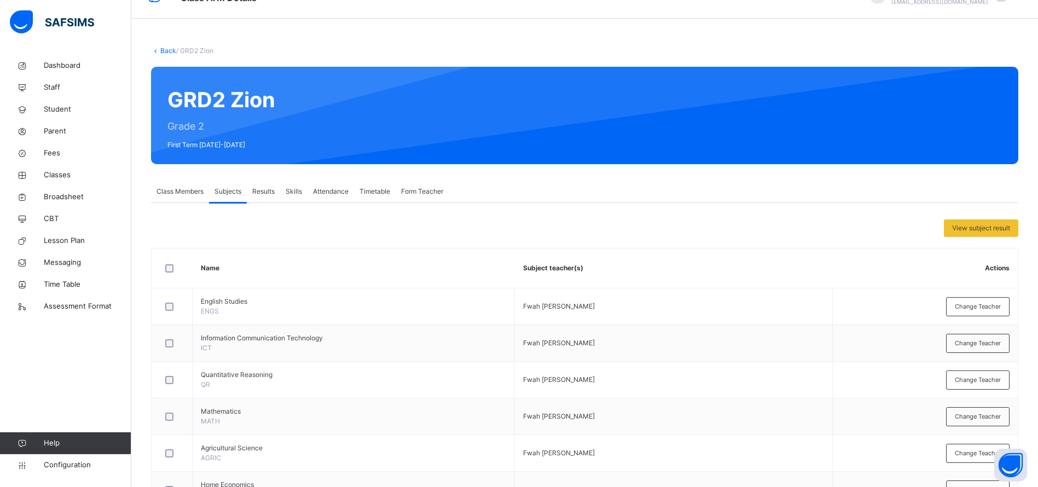
scroll to position [23, 0]
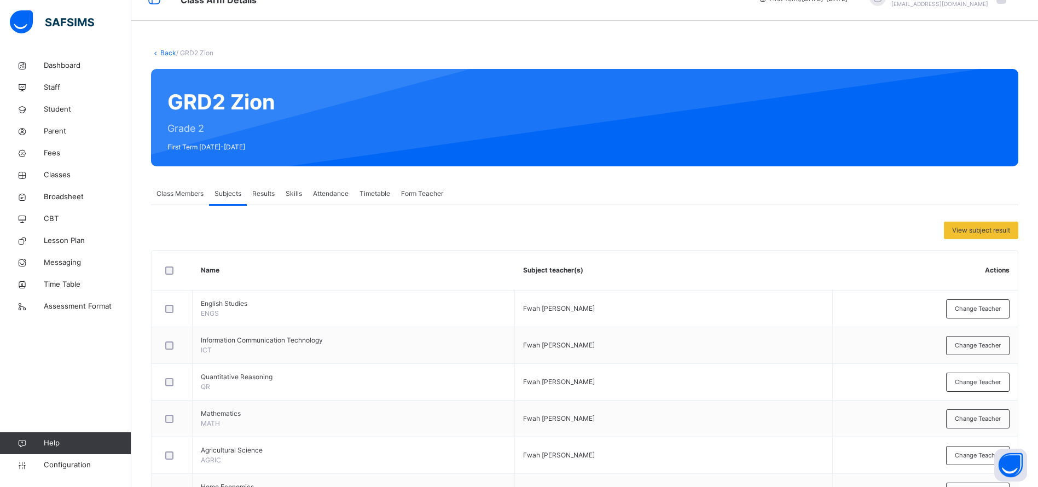
click at [169, 56] on link "Back" at bounding box center [168, 53] width 16 height 8
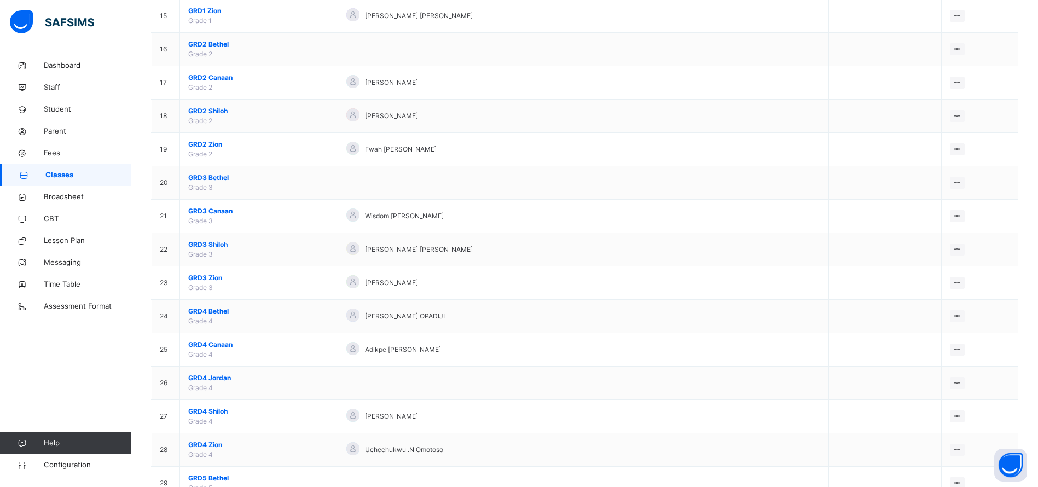
scroll to position [601, 0]
click at [199, 276] on span "GRD3 Zion" at bounding box center [258, 275] width 141 height 10
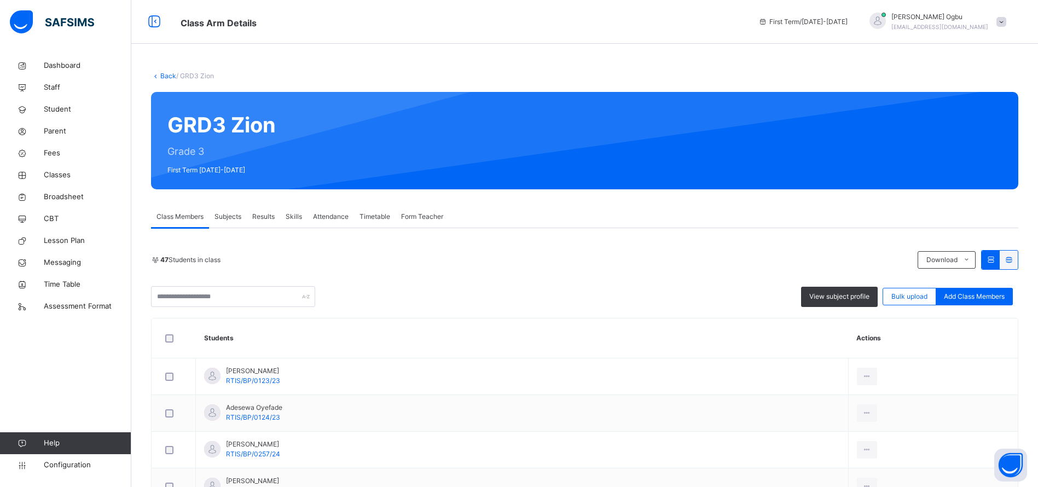
click at [225, 215] on span "Subjects" at bounding box center [228, 217] width 27 height 10
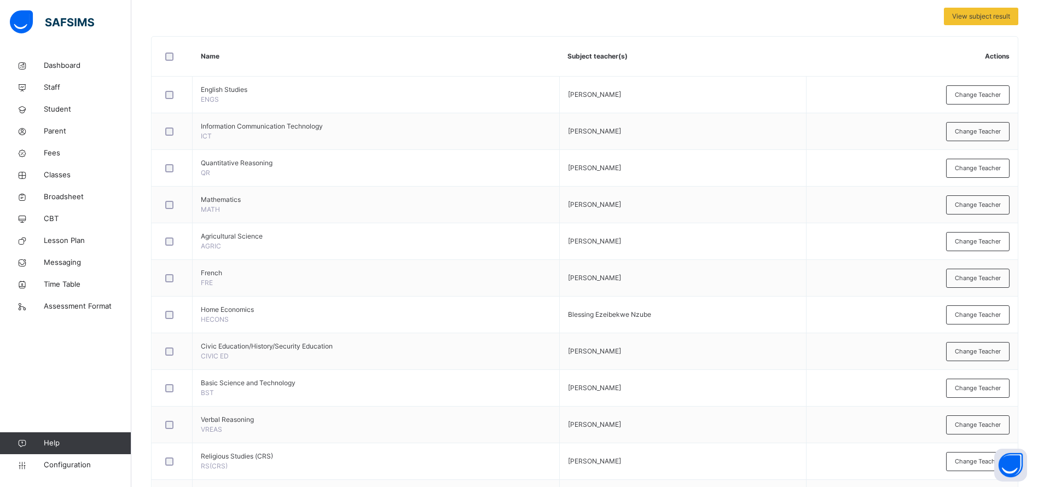
scroll to position [244, 0]
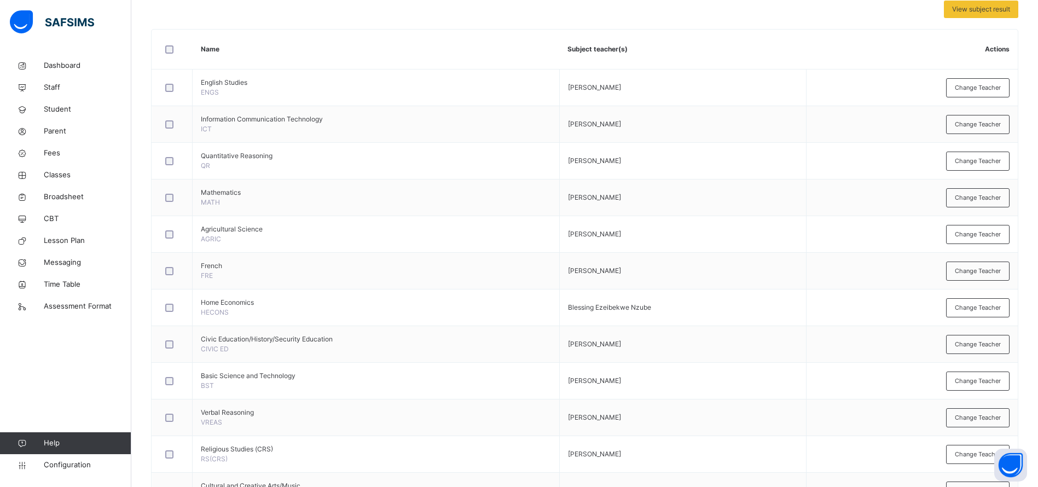
click at [995, 312] on div "Change Teacher" at bounding box center [979, 307] width 64 height 19
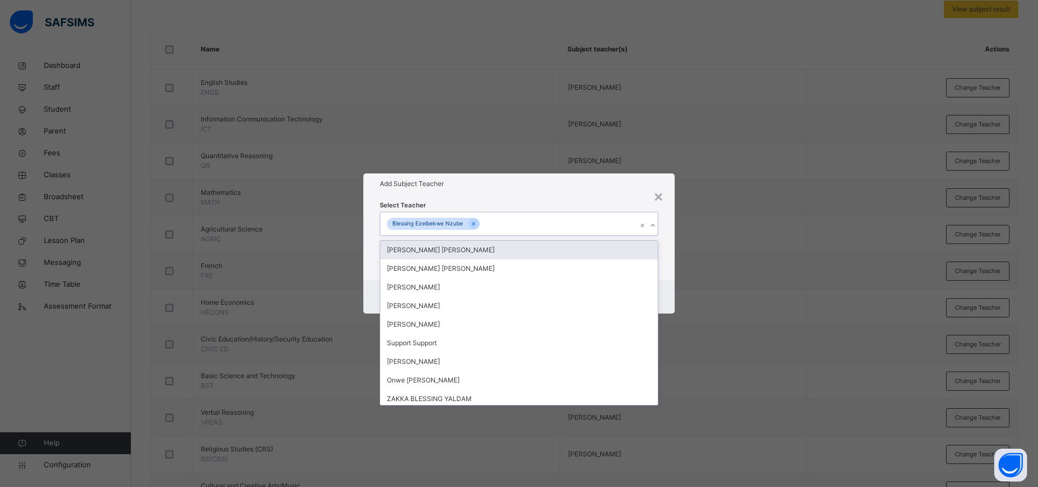
click at [532, 223] on div "Blessing Ezeibekwe Nzube" at bounding box center [508, 223] width 257 height 23
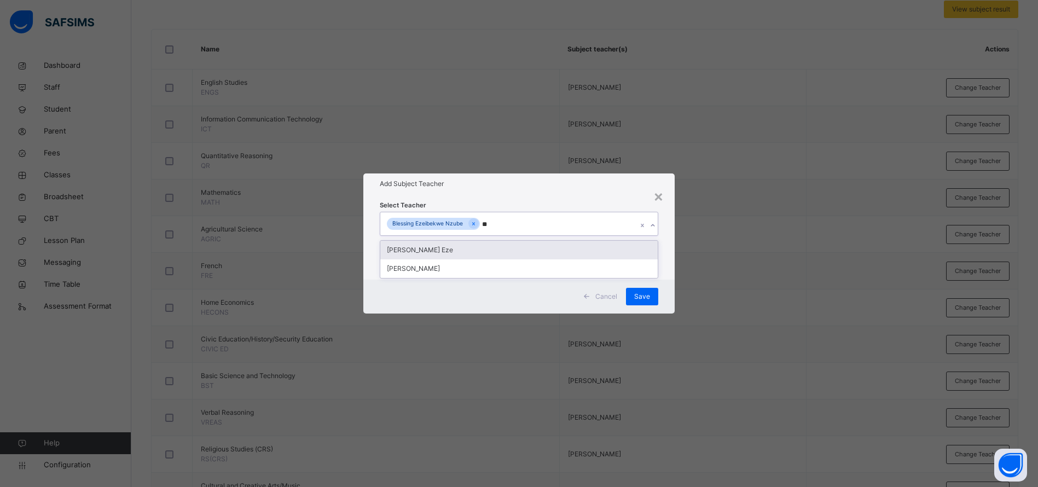
type input "***"
click at [498, 244] on div "[PERSON_NAME] Eze" at bounding box center [519, 250] width 278 height 19
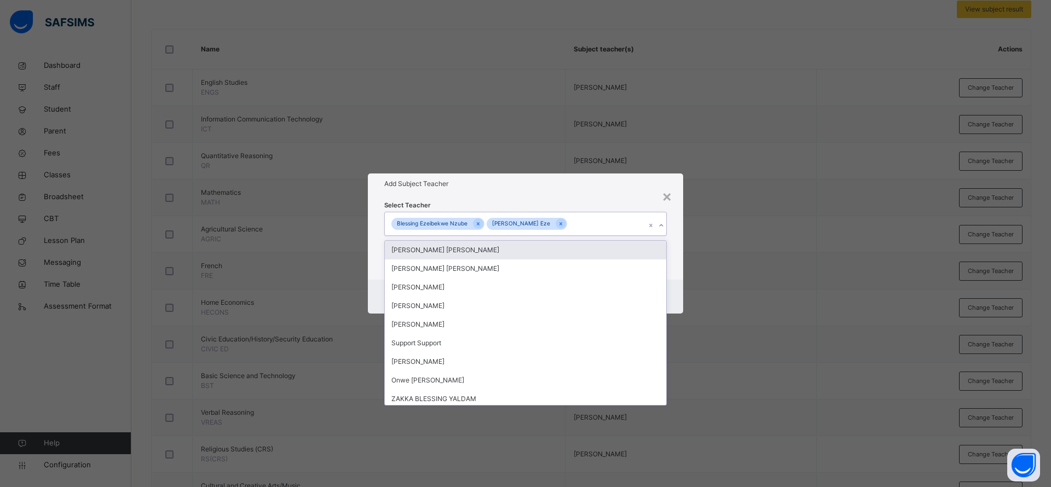
click at [566, 181] on h1 "Add Subject Teacher" at bounding box center [525, 184] width 282 height 10
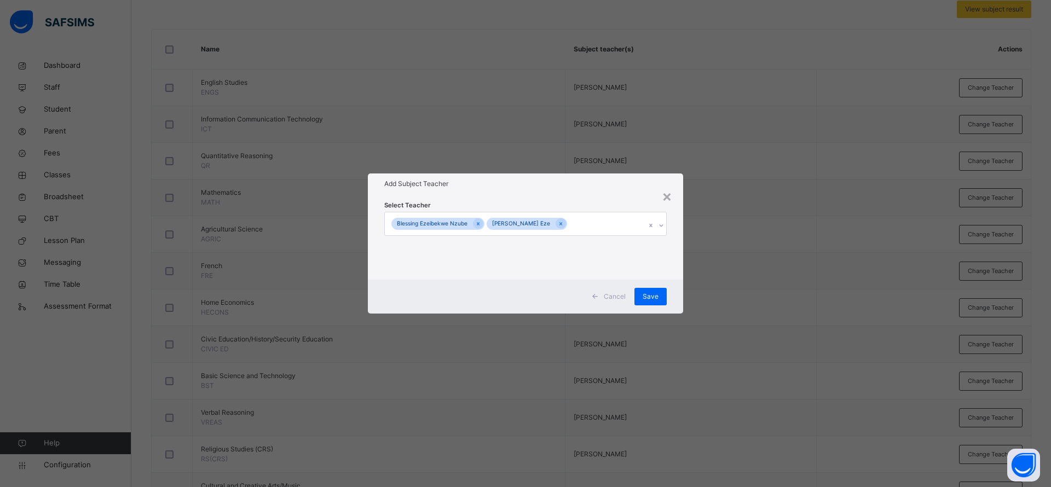
click at [646, 292] on span "Save" at bounding box center [651, 297] width 16 height 10
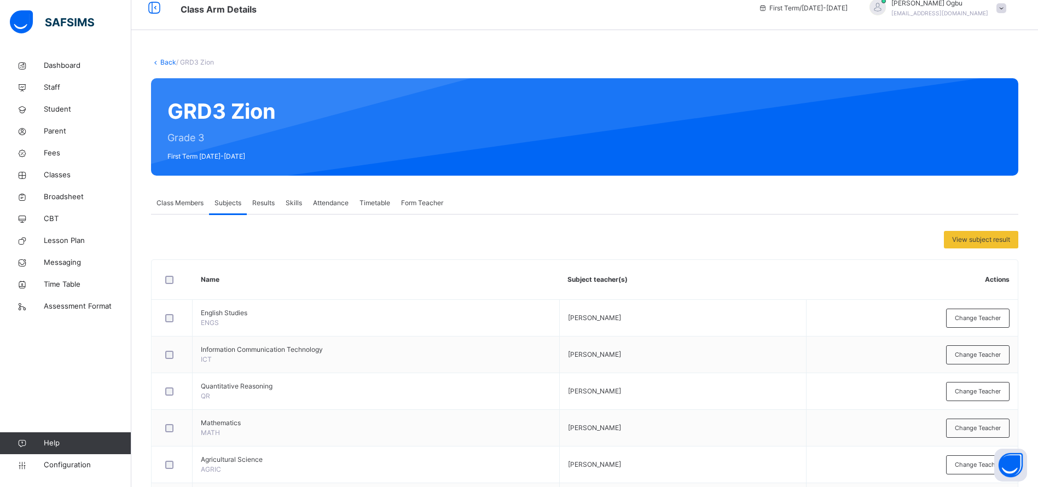
scroll to position [0, 0]
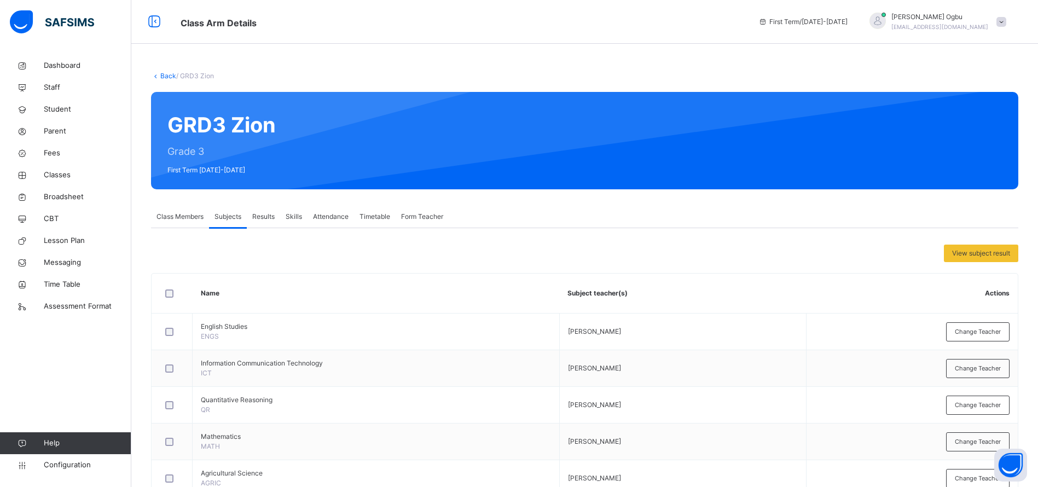
click at [163, 76] on link "Back" at bounding box center [168, 76] width 16 height 8
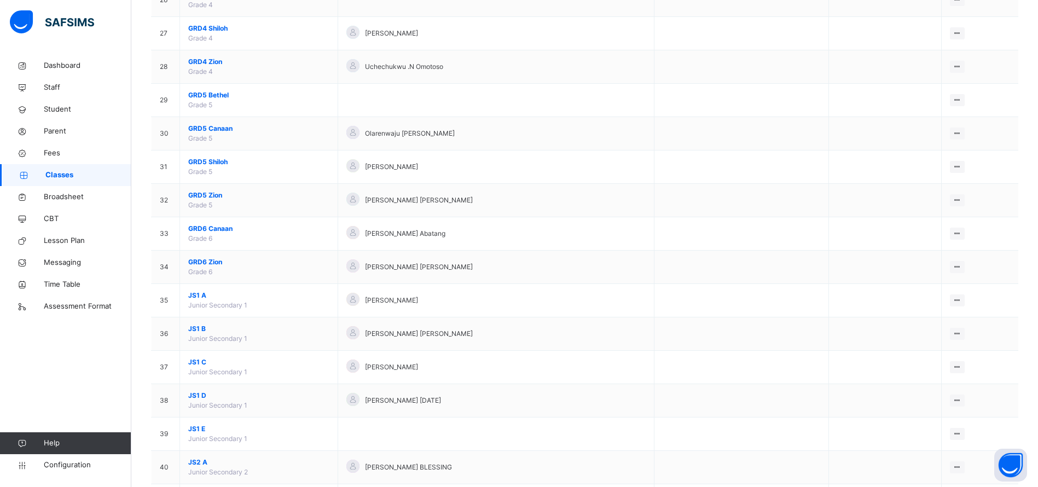
scroll to position [974, 0]
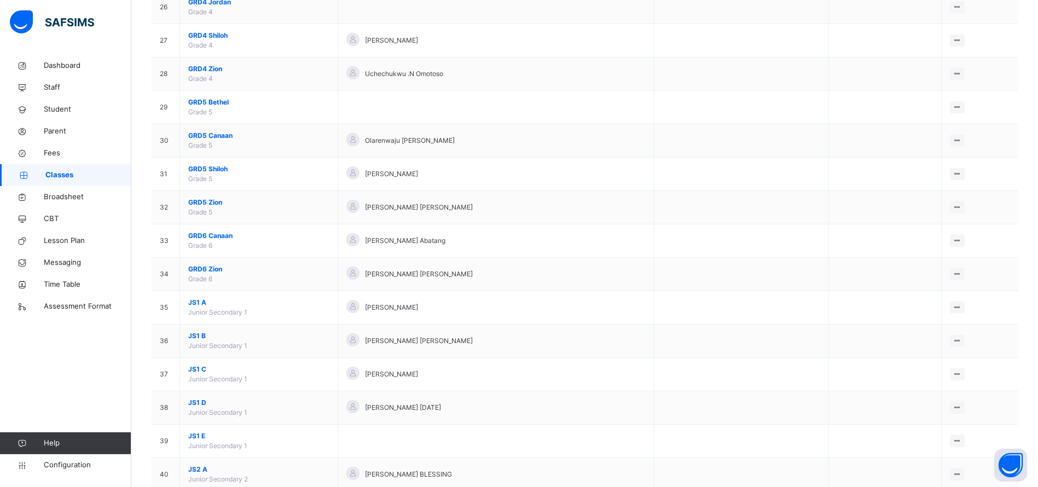
click at [209, 69] on span "GRD4 Zion" at bounding box center [258, 69] width 141 height 10
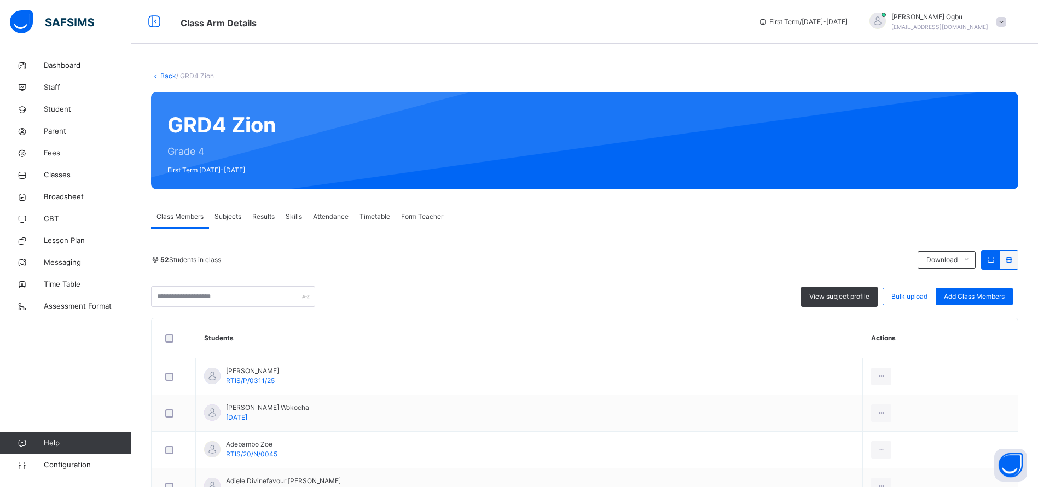
click at [222, 216] on span "Subjects" at bounding box center [228, 217] width 27 height 10
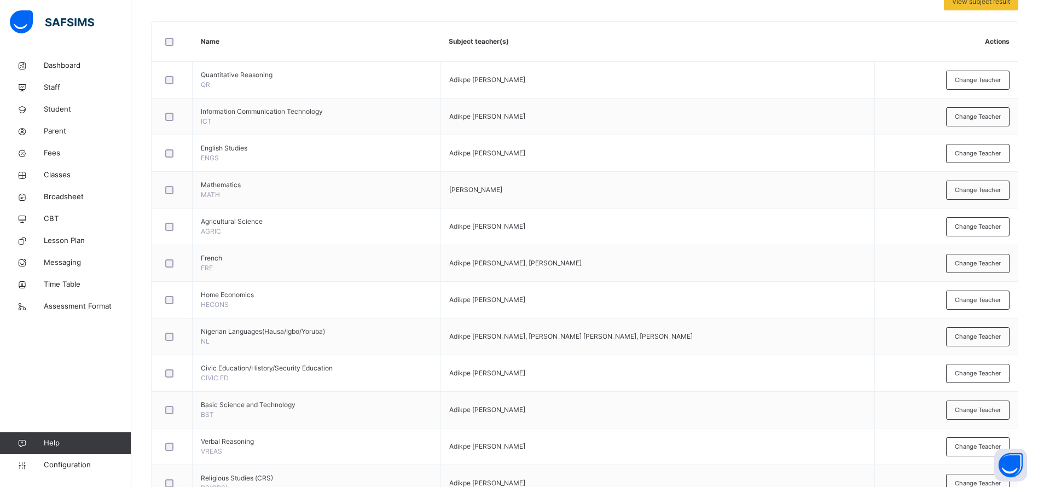
scroll to position [252, 0]
click at [979, 191] on span "Change Teacher" at bounding box center [978, 189] width 46 height 9
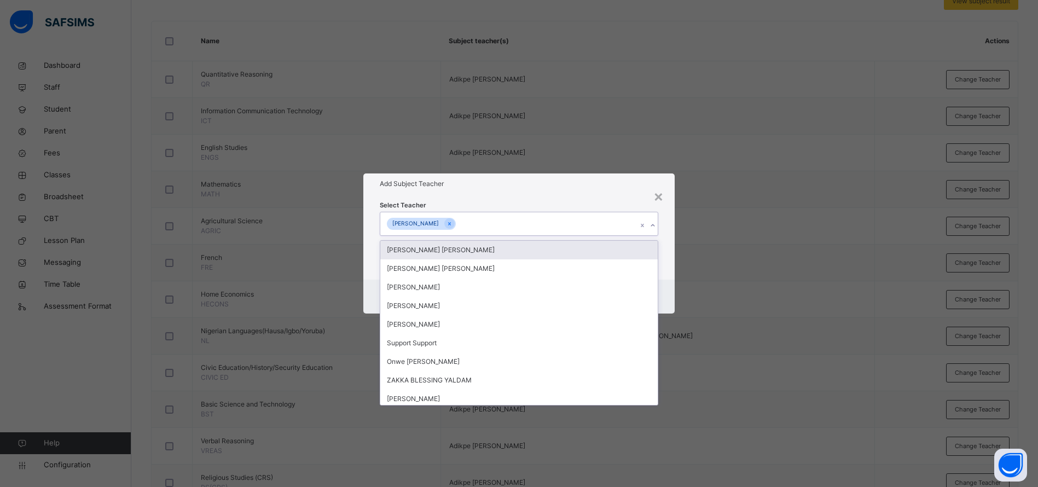
click at [494, 218] on div "[PERSON_NAME]" at bounding box center [508, 223] width 257 height 23
click at [663, 198] on div "×" at bounding box center [659, 195] width 10 height 23
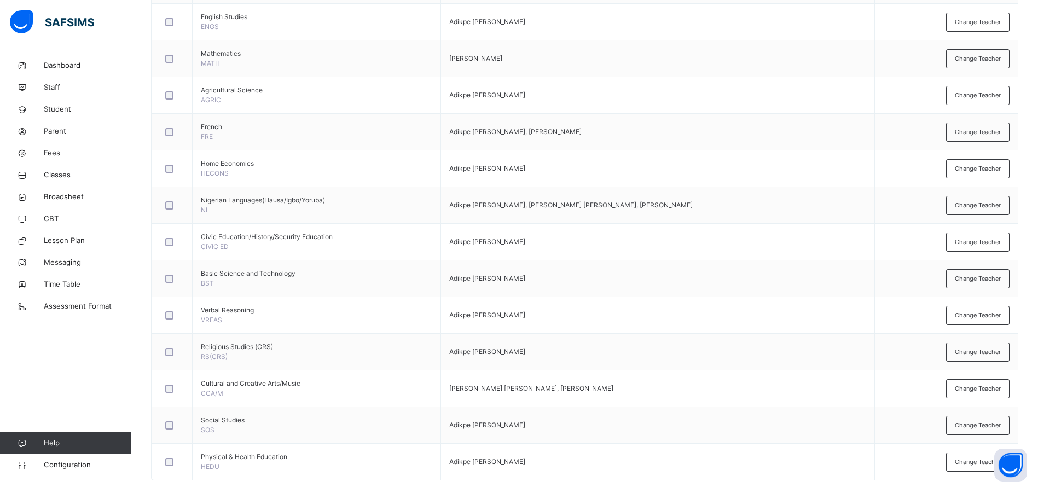
scroll to position [404, 0]
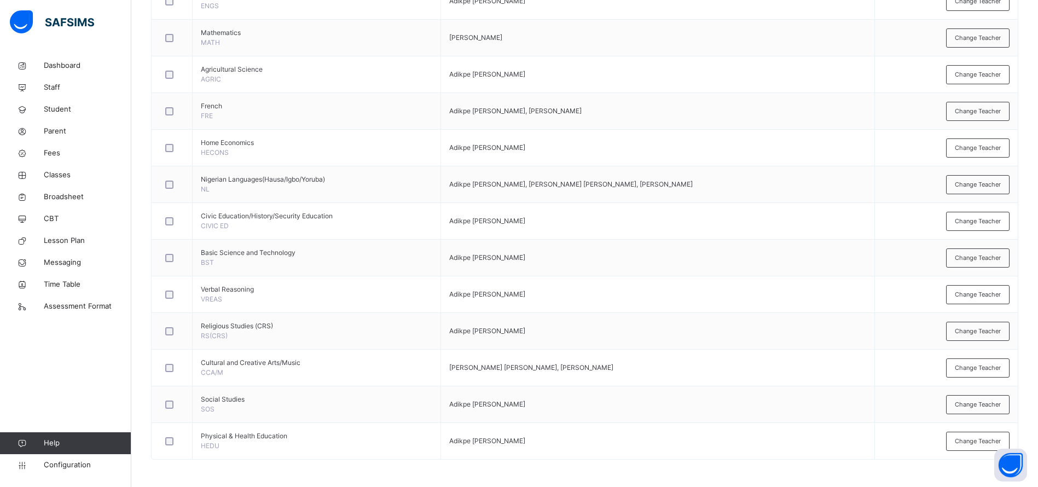
click at [994, 367] on span "Change Teacher" at bounding box center [978, 367] width 46 height 9
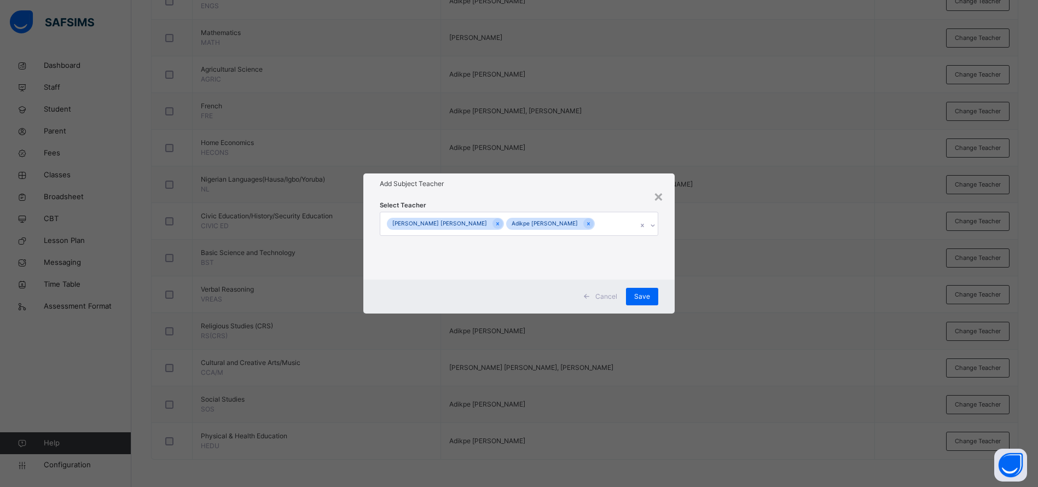
click at [495, 221] on icon at bounding box center [498, 224] width 6 height 8
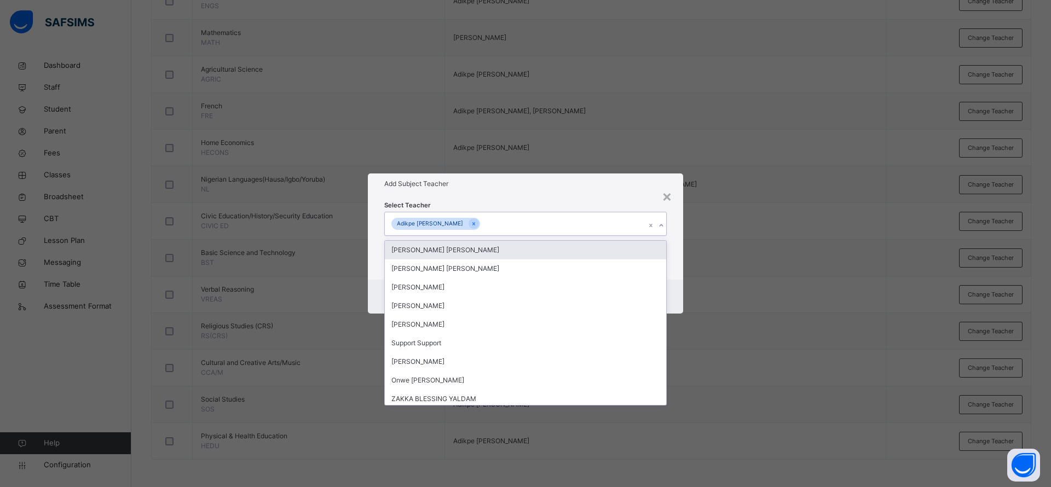
click at [474, 226] on div "Adikpe [PERSON_NAME]" at bounding box center [515, 223] width 261 height 23
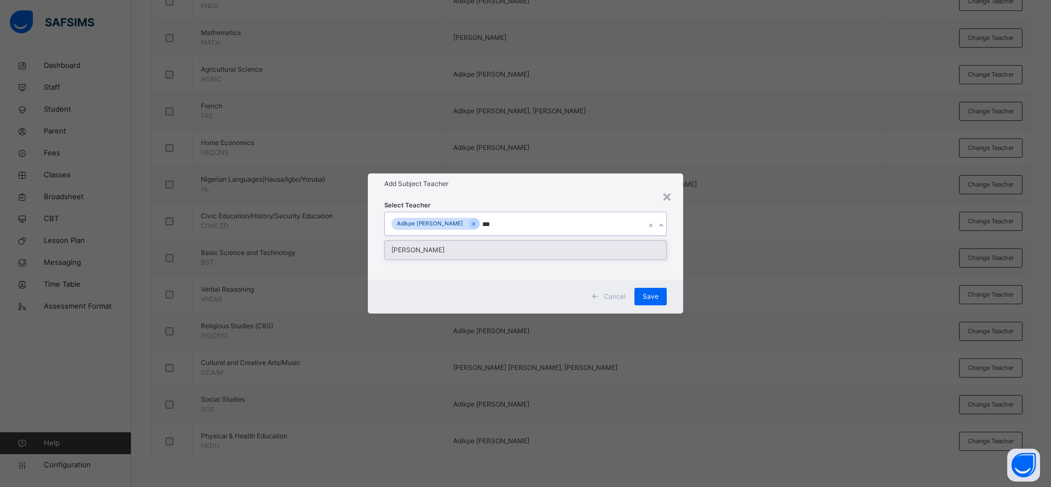
type input "****"
click at [474, 244] on div "[PERSON_NAME]" at bounding box center [525, 250] width 281 height 19
click at [528, 184] on h1 "Add Subject Teacher" at bounding box center [525, 184] width 282 height 10
click at [649, 293] on span "Save" at bounding box center [651, 297] width 16 height 10
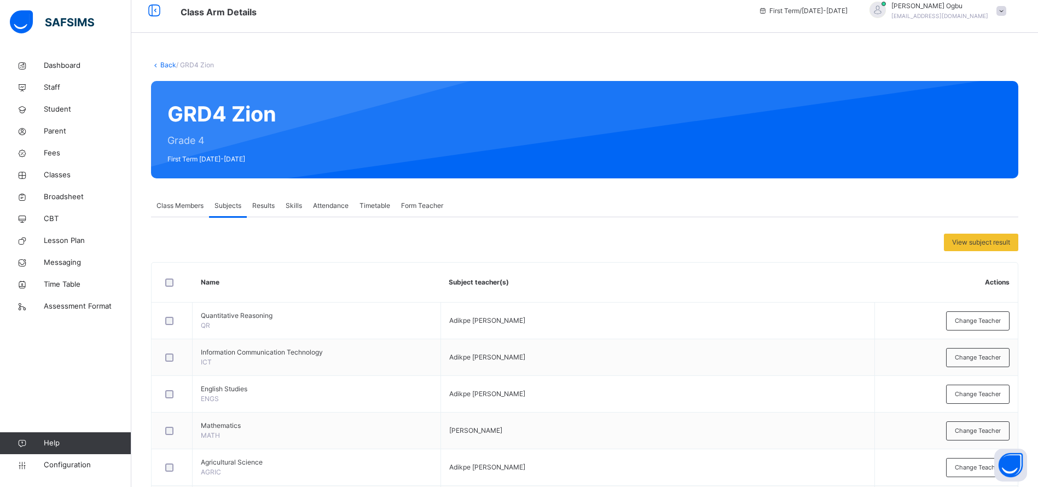
scroll to position [0, 0]
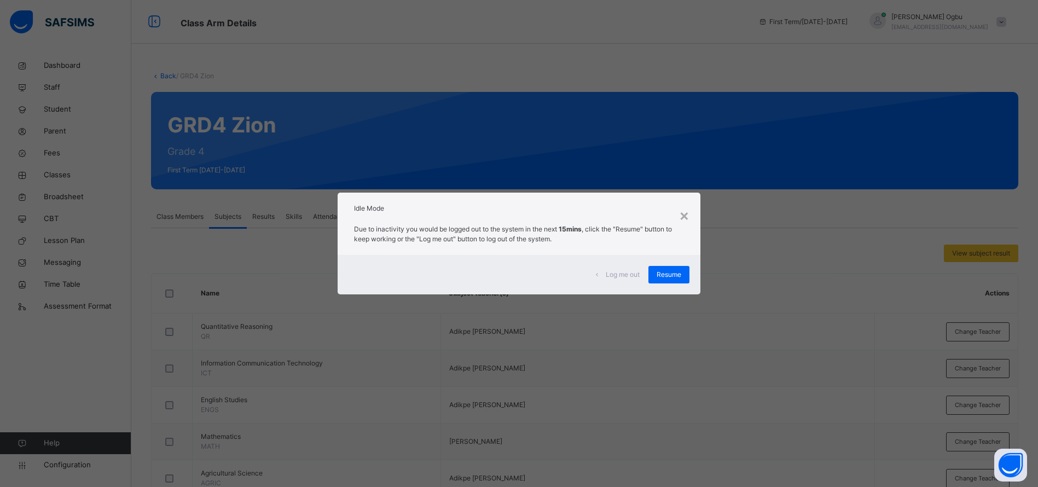
click at [681, 273] on span "Resume" at bounding box center [669, 275] width 25 height 10
